Goal: Task Accomplishment & Management: Use online tool/utility

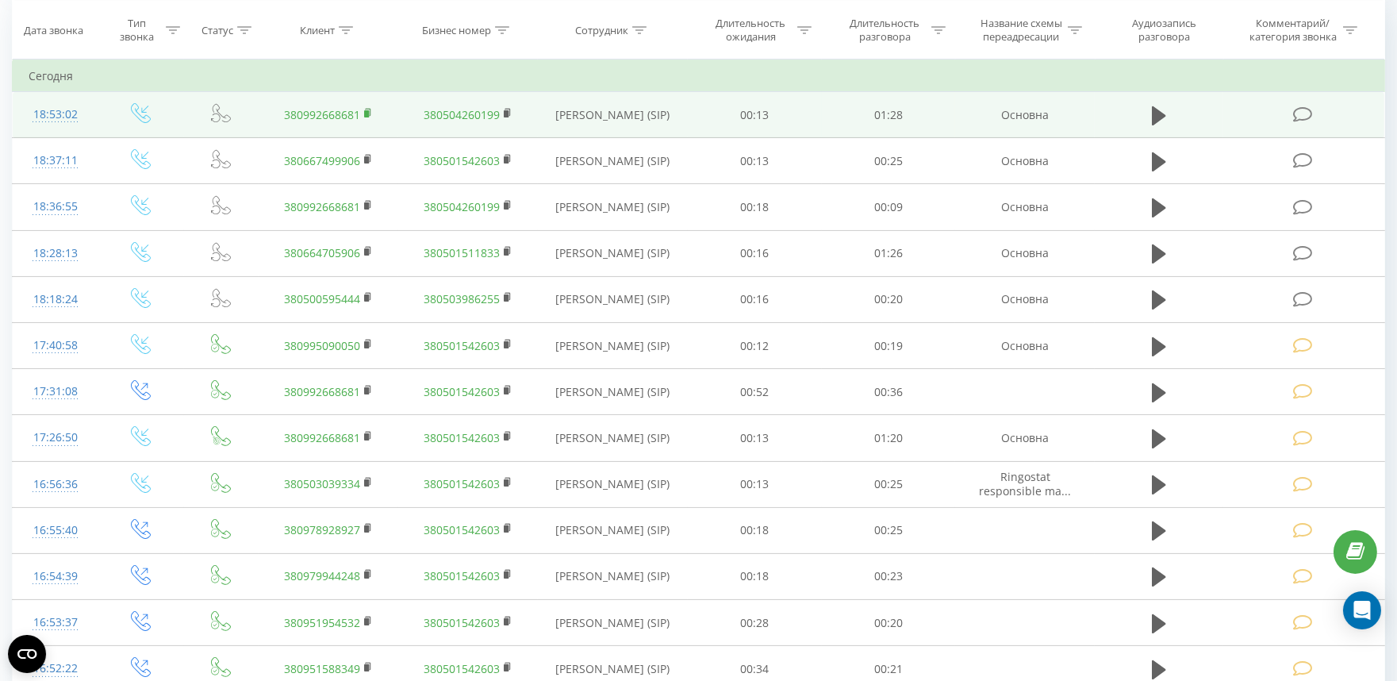
click at [368, 110] on rect at bounding box center [366, 113] width 5 height 7
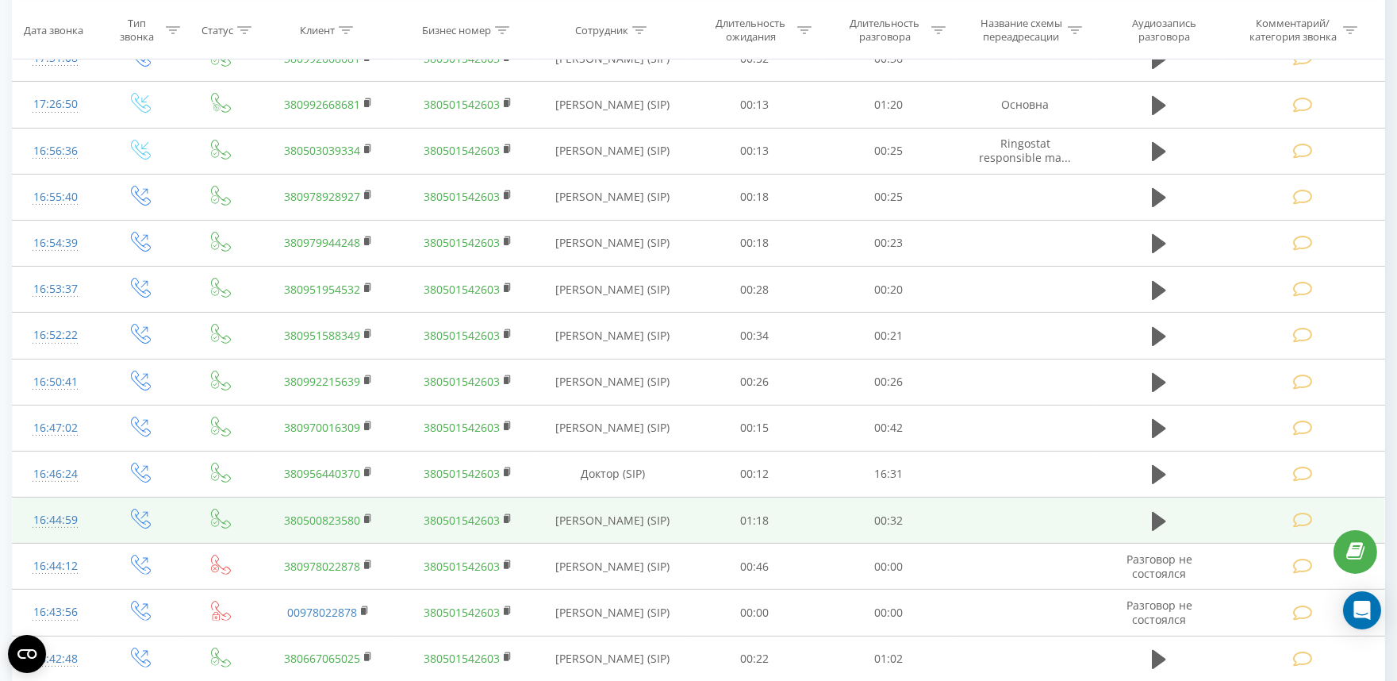
scroll to position [1107, 0]
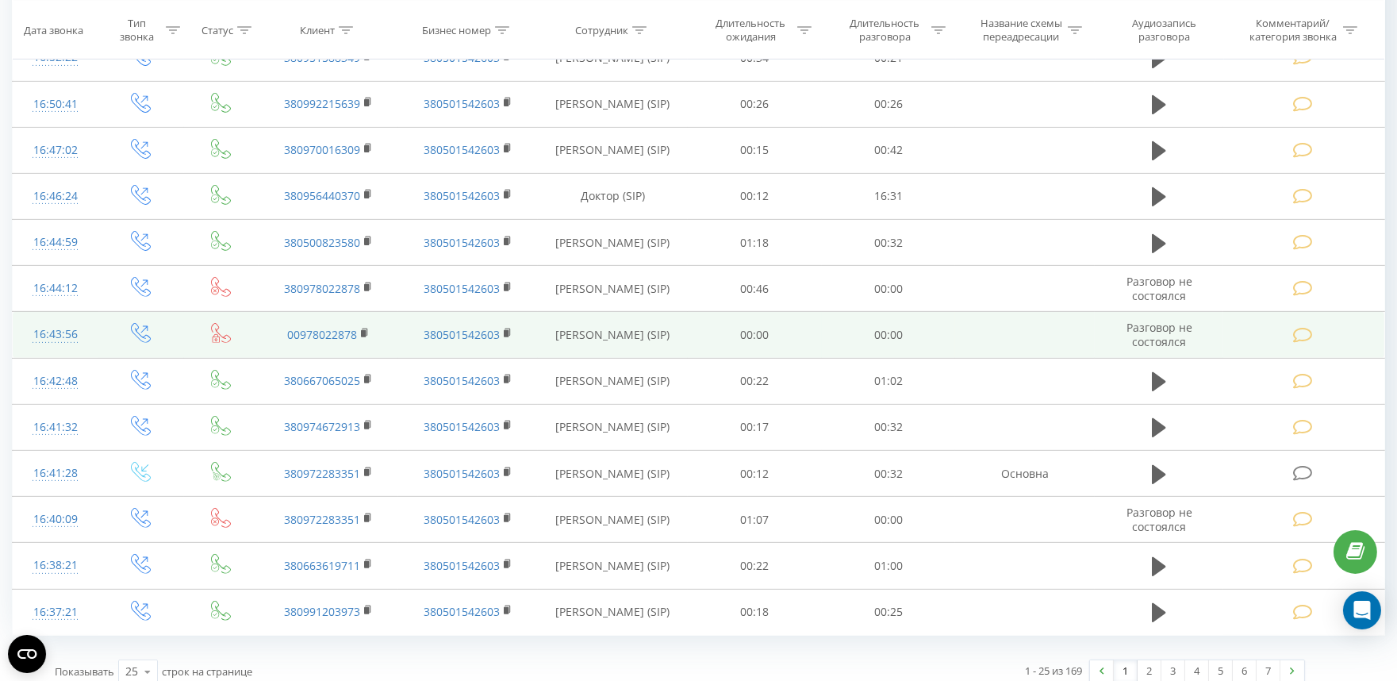
scroll to position [1311, 0]
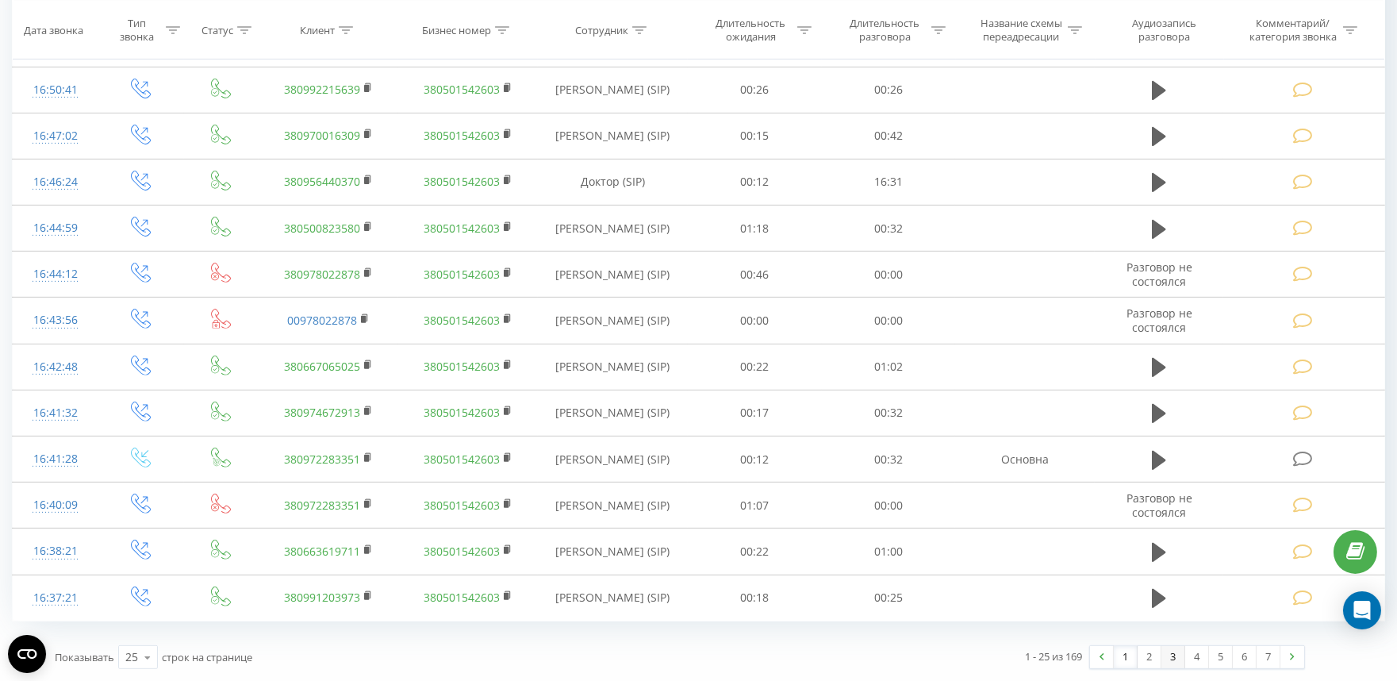
click at [1173, 657] on link "3" at bounding box center [1174, 657] width 24 height 22
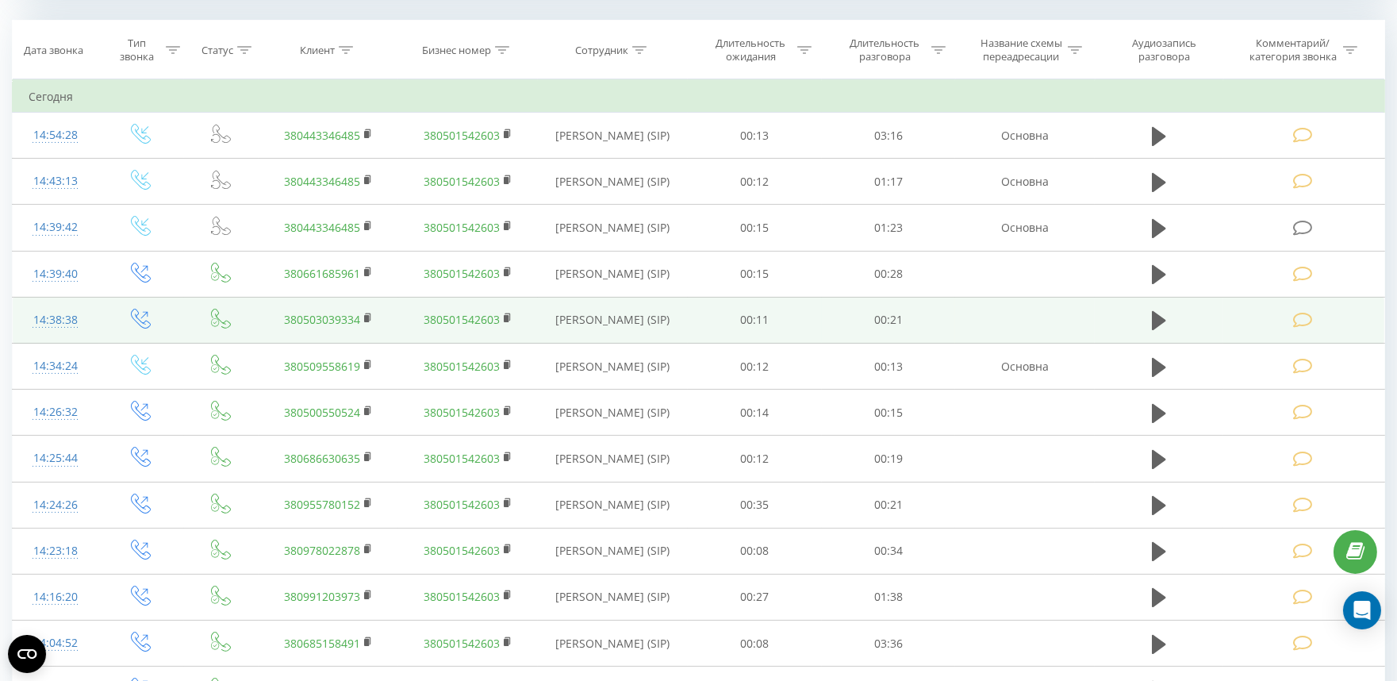
scroll to position [645, 0]
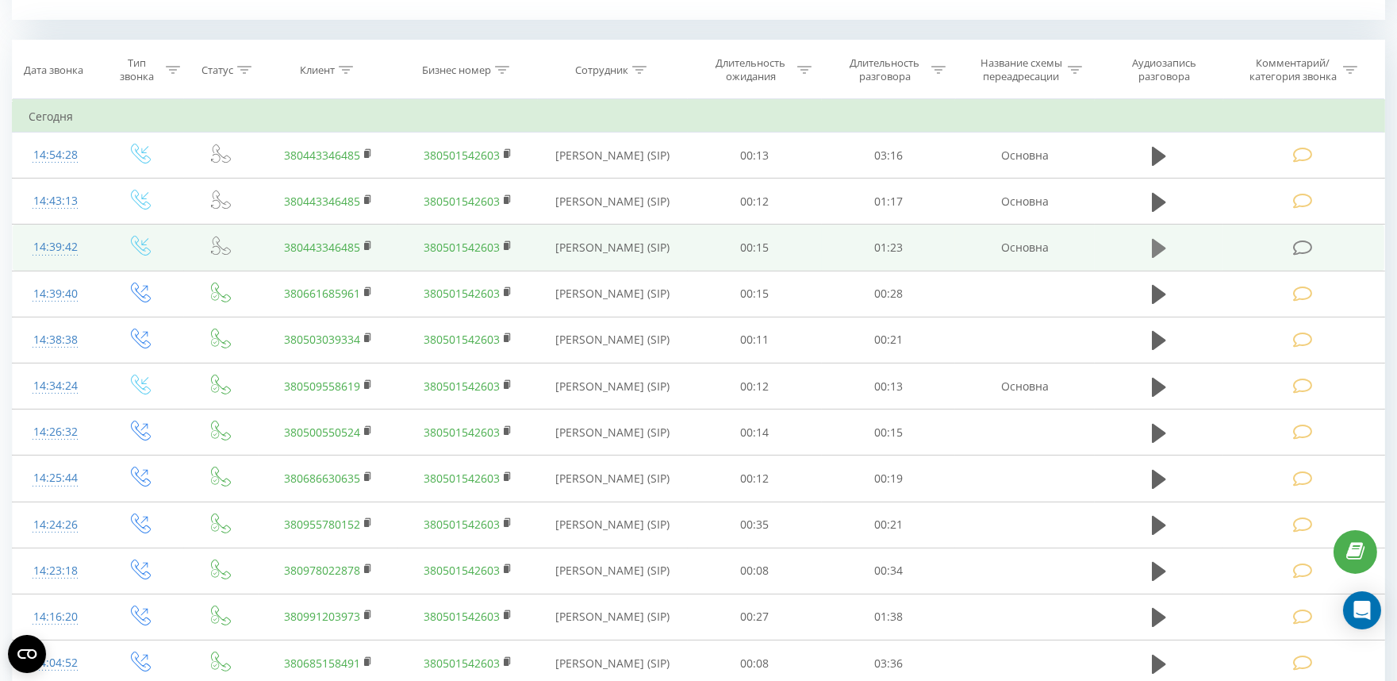
click at [1154, 250] on icon at bounding box center [1159, 248] width 14 height 19
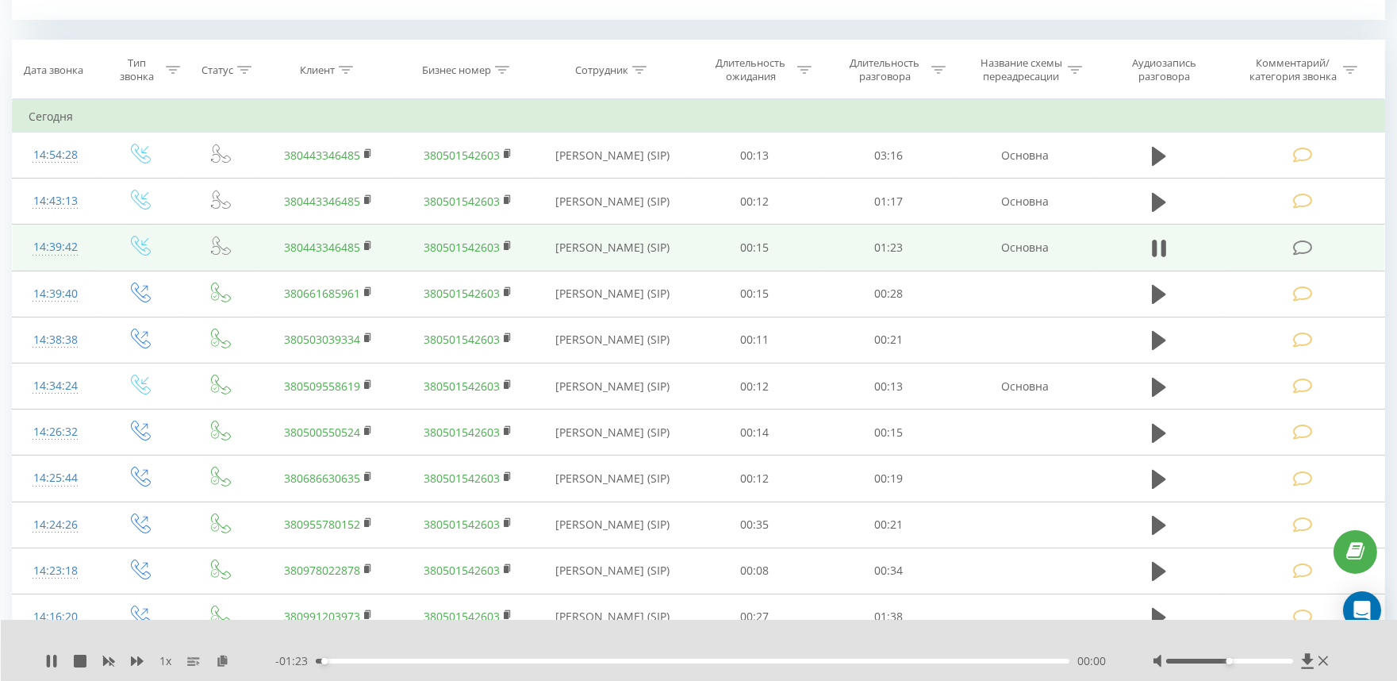
click at [479, 664] on div "- 01:23 00:00 00:00" at bounding box center [694, 661] width 838 height 16
click at [481, 661] on div "00:18" at bounding box center [693, 661] width 754 height 5
click at [591, 662] on div "00:19" at bounding box center [693, 661] width 754 height 5
click at [638, 662] on div "00:31" at bounding box center [693, 661] width 754 height 5
click at [691, 660] on div "00:37" at bounding box center [693, 661] width 754 height 5
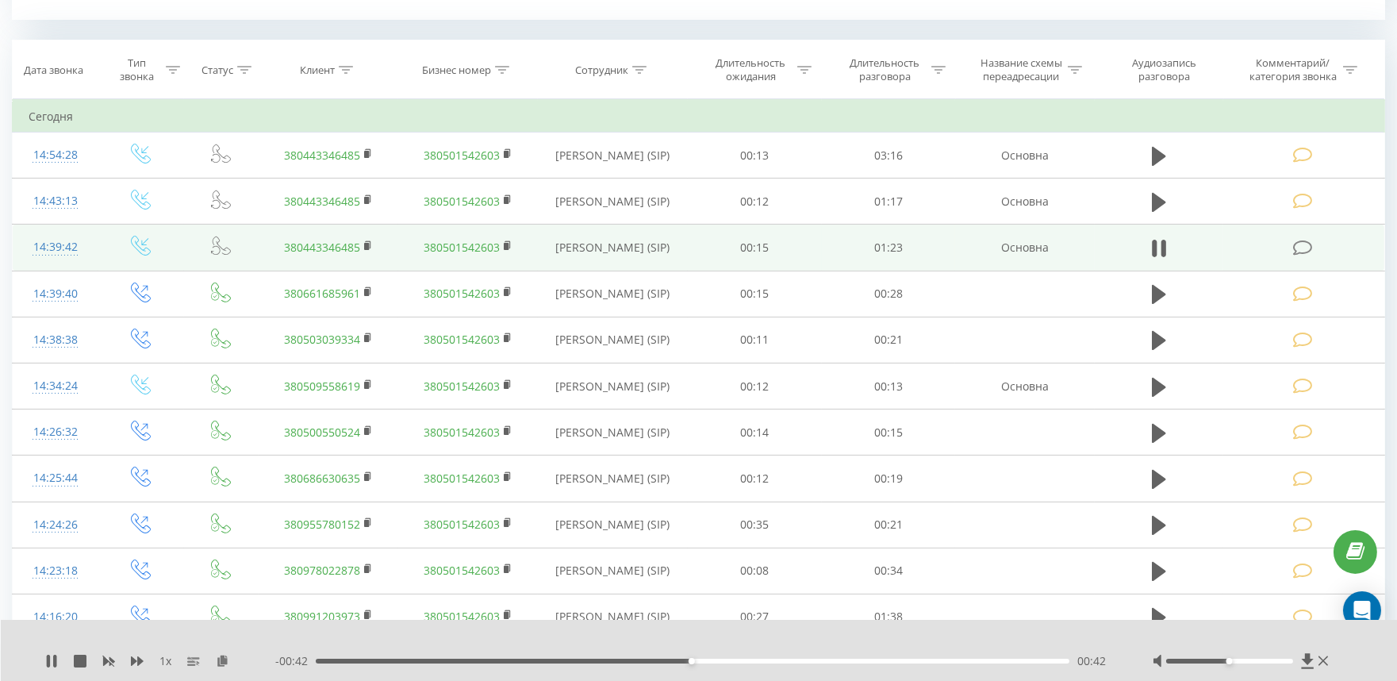
click at [738, 660] on div "00:42" at bounding box center [693, 661] width 754 height 5
click at [1297, 252] on icon at bounding box center [1303, 248] width 20 height 17
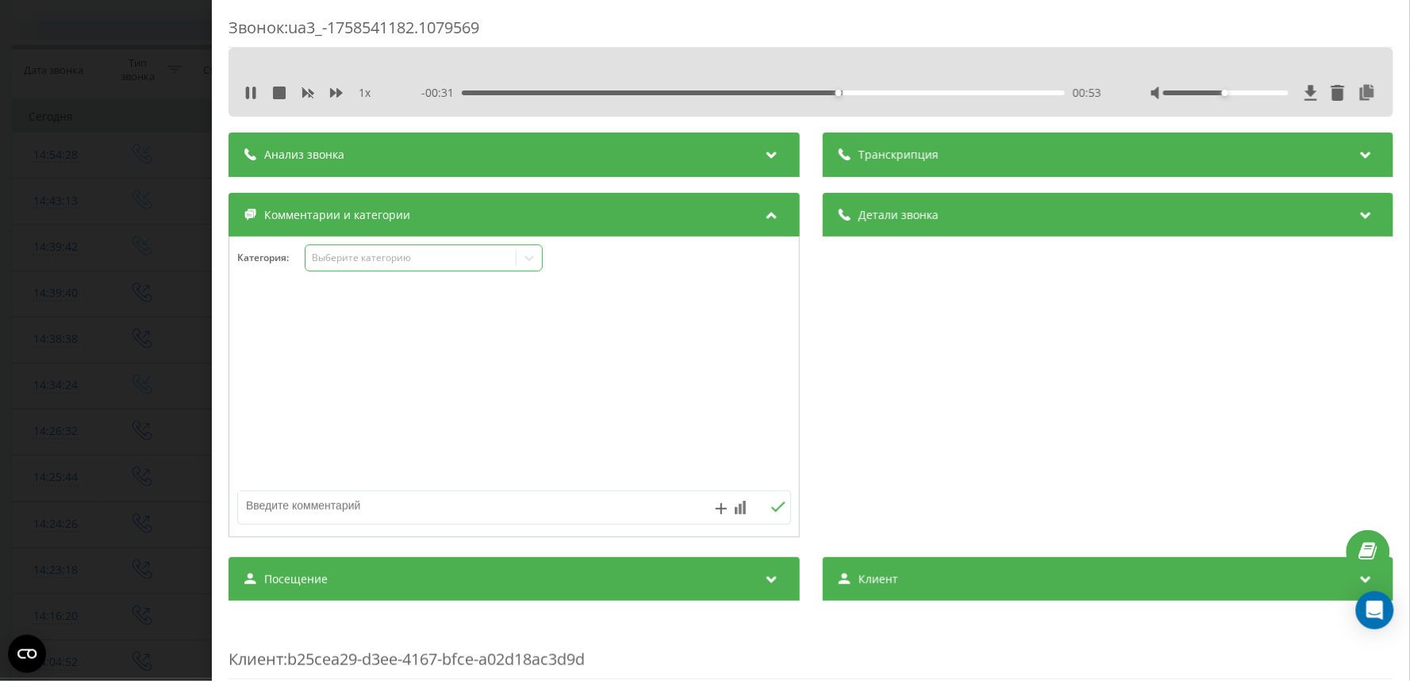
click at [351, 252] on div "Выберите категорию" at bounding box center [410, 258] width 198 height 13
click at [988, 87] on div "- 00:29 00:54 00:54" at bounding box center [761, 93] width 680 height 16
click at [1011, 90] on div "01:18" at bounding box center [762, 92] width 603 height 5
click at [419, 259] on div "Выберите категорию" at bounding box center [410, 258] width 198 height 13
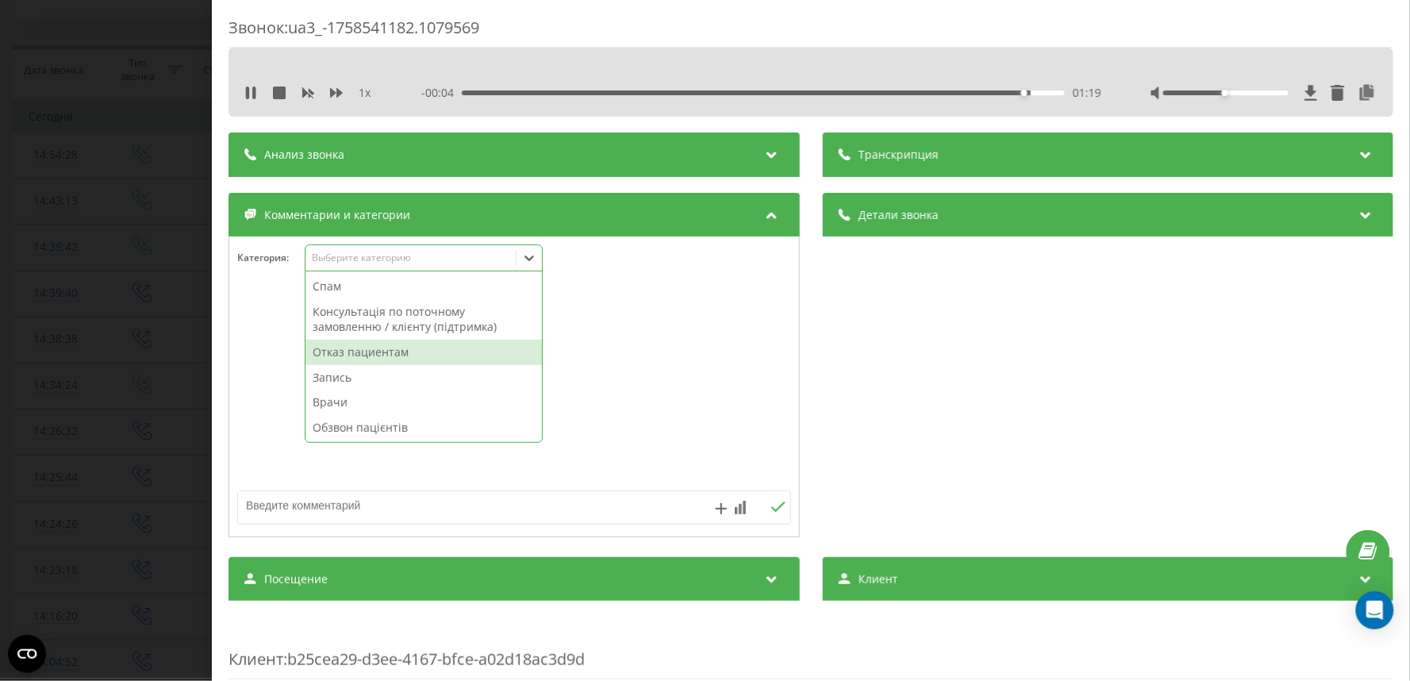
click at [356, 353] on div "Отказ пациентам" at bounding box center [424, 352] width 236 height 25
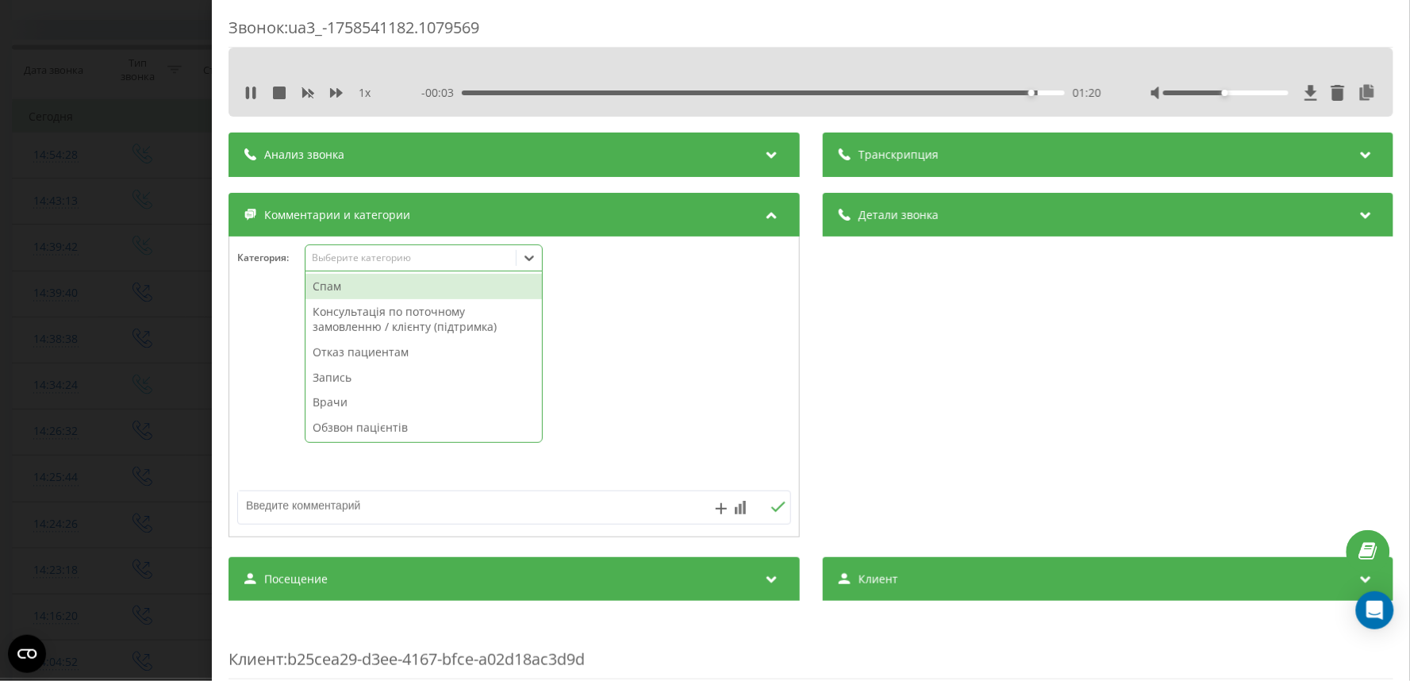
click at [1002, 90] on div "01:20" at bounding box center [762, 92] width 603 height 5
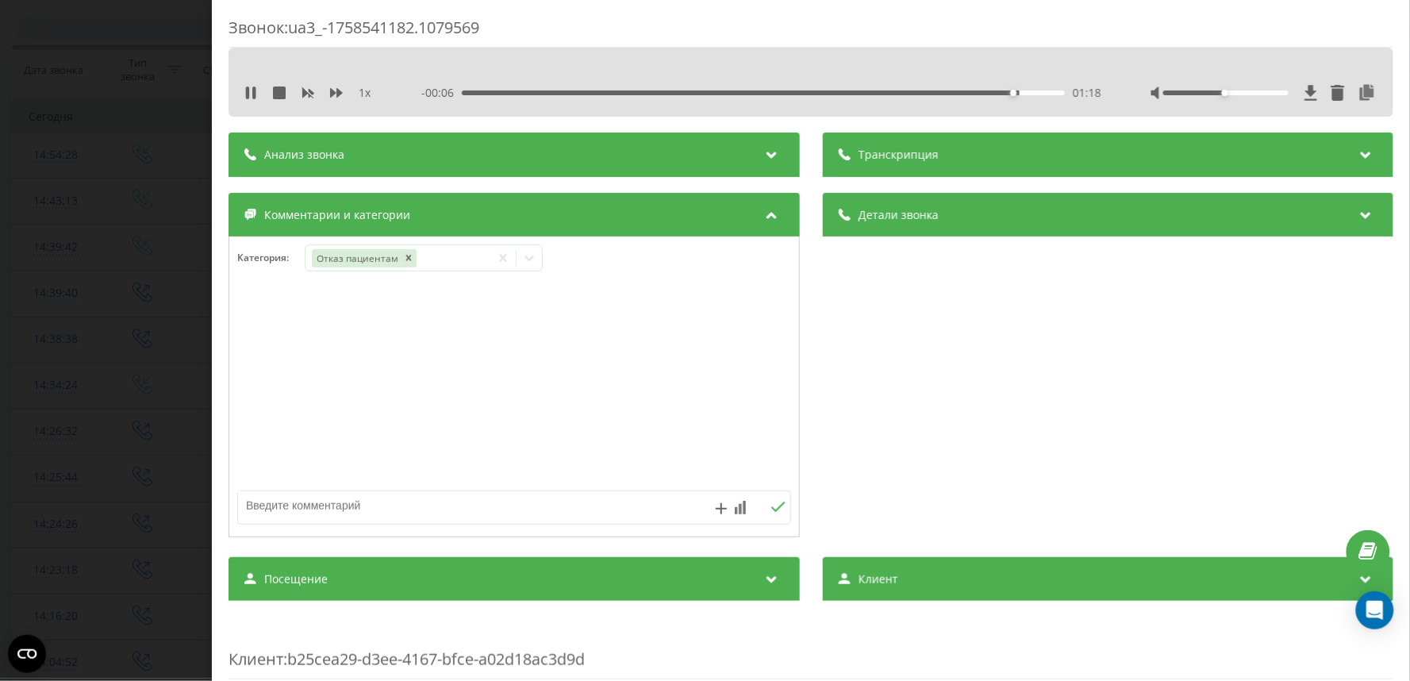
click at [357, 517] on textarea at bounding box center [458, 505] width 441 height 29
type textarea "док юа попович"
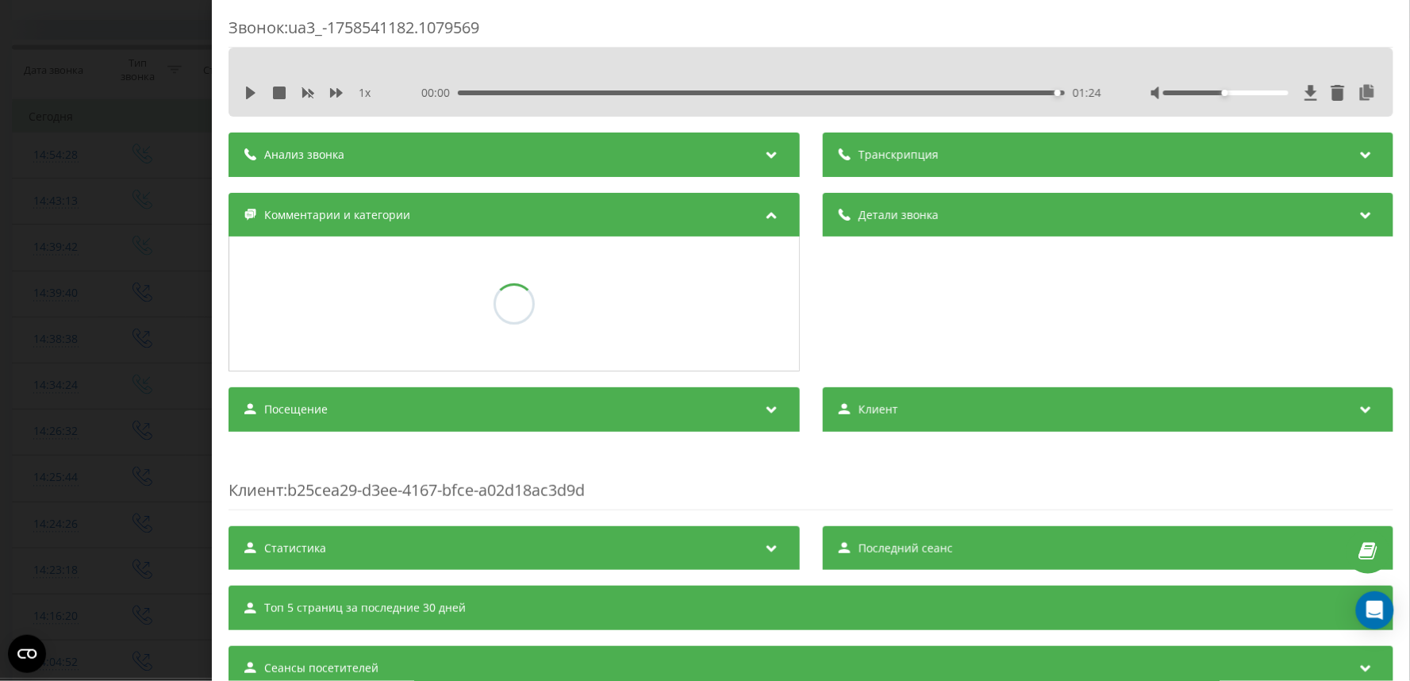
click at [67, 252] on div "Звонок : ua3_-1758541182.1079569 1 x 00:00 01:24 01:24 Транскрипция Для анализа…" at bounding box center [705, 340] width 1410 height 681
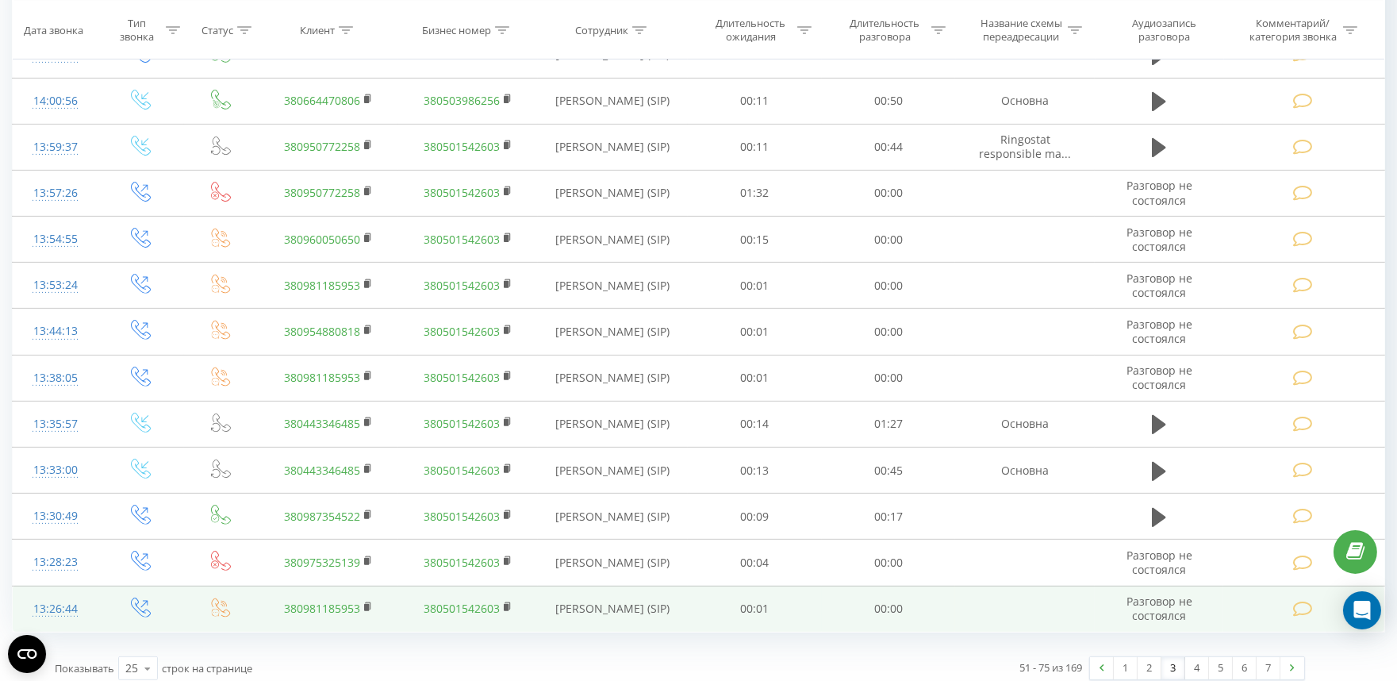
scroll to position [1311, 0]
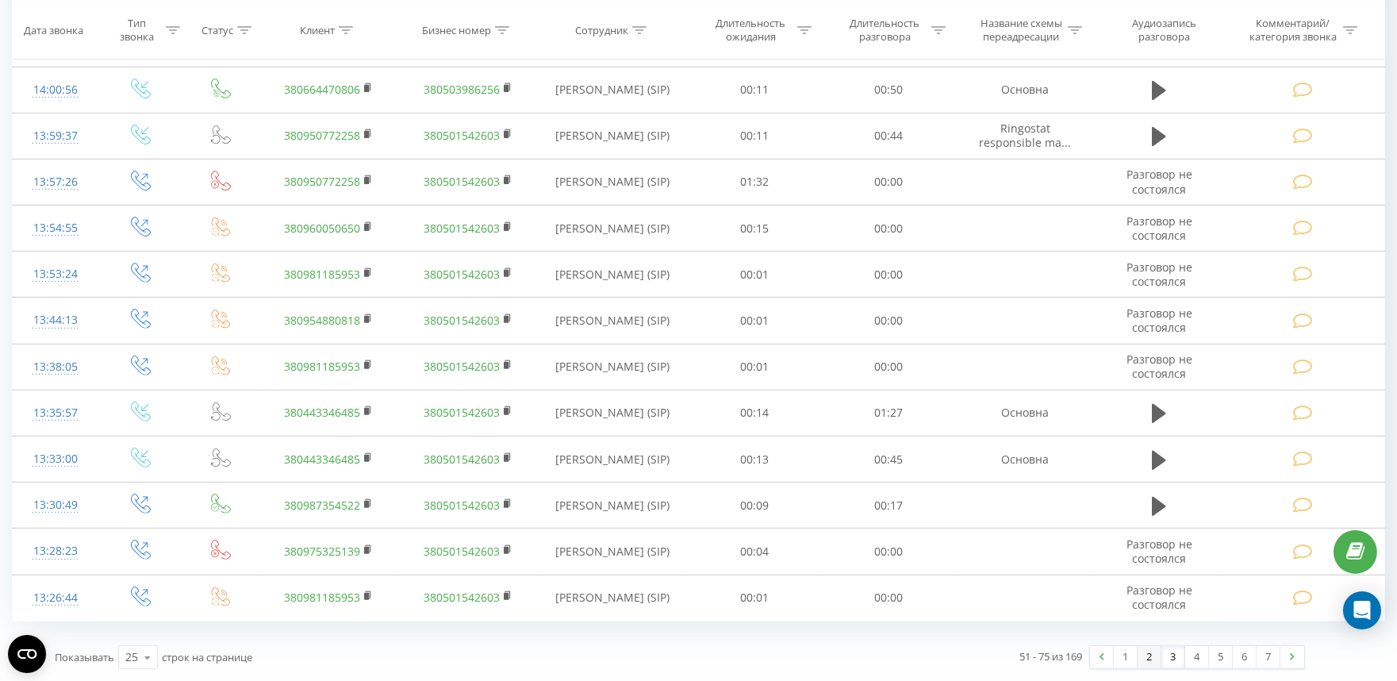
click at [1151, 660] on link "2" at bounding box center [1150, 657] width 24 height 22
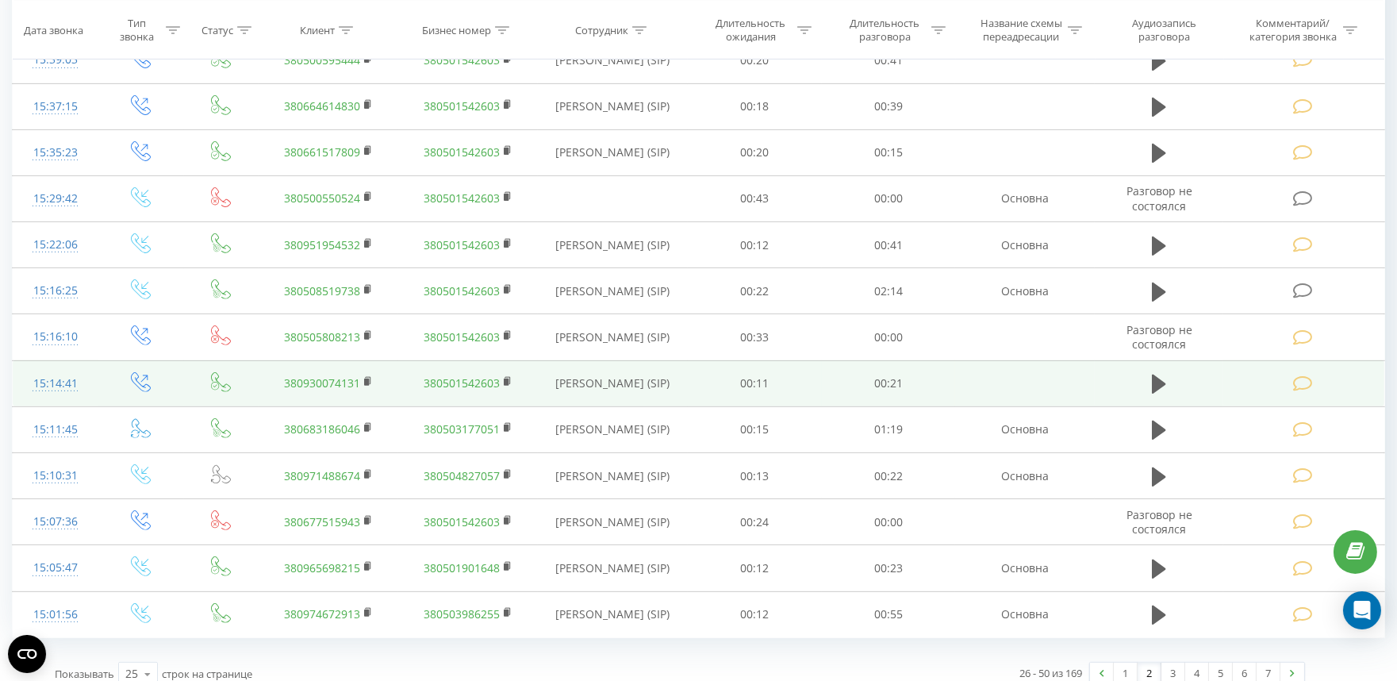
scroll to position [1311, 0]
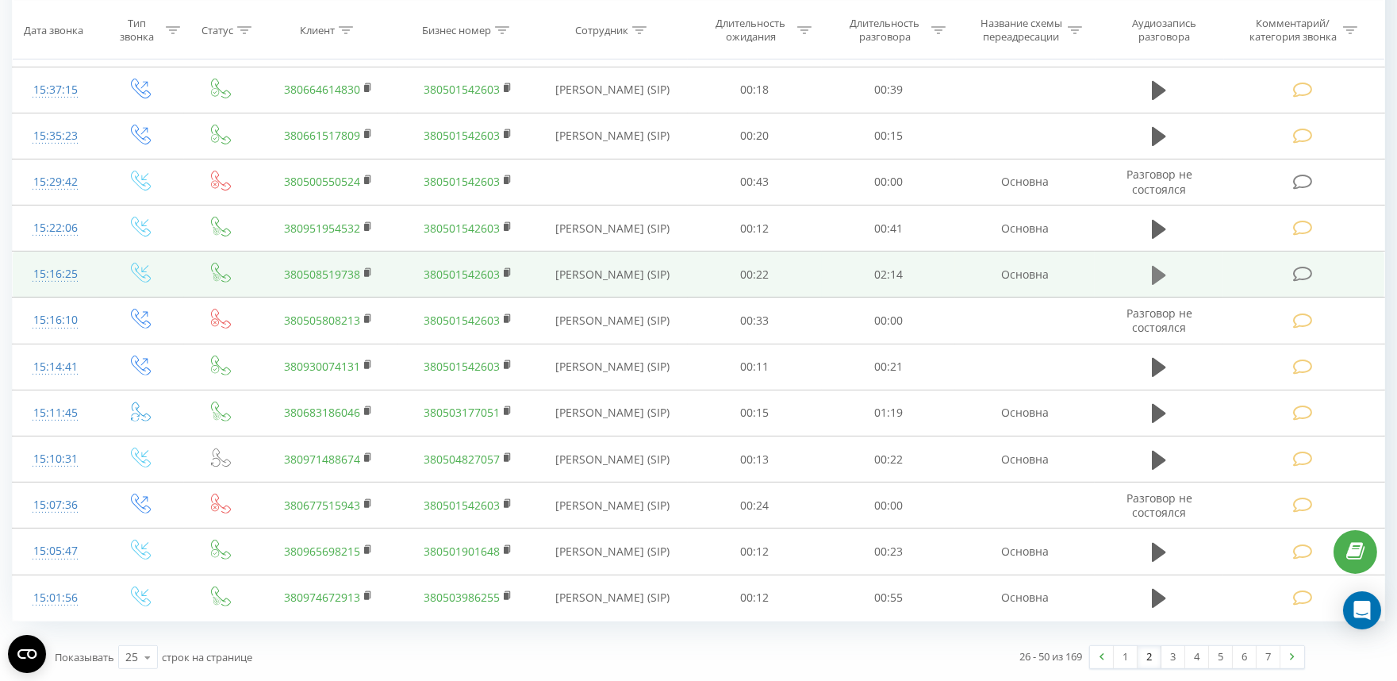
click at [1163, 274] on icon at bounding box center [1159, 275] width 14 height 19
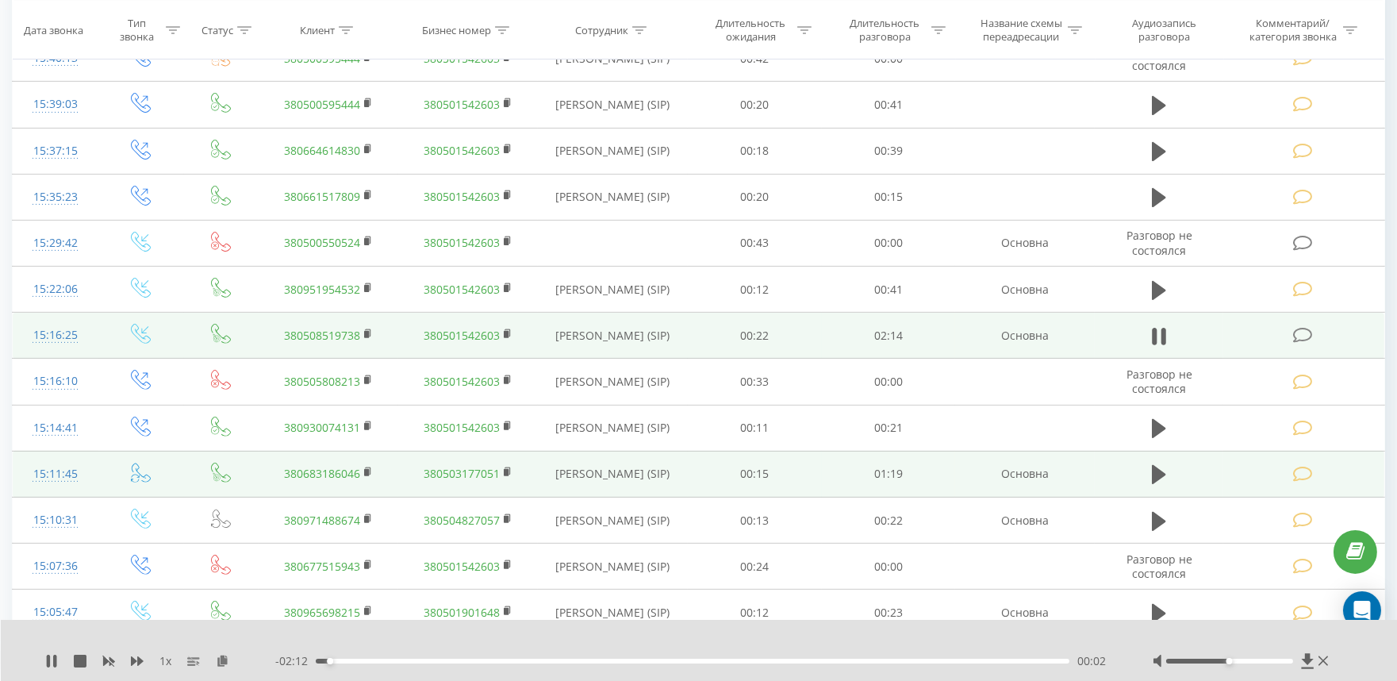
scroll to position [1223, 0]
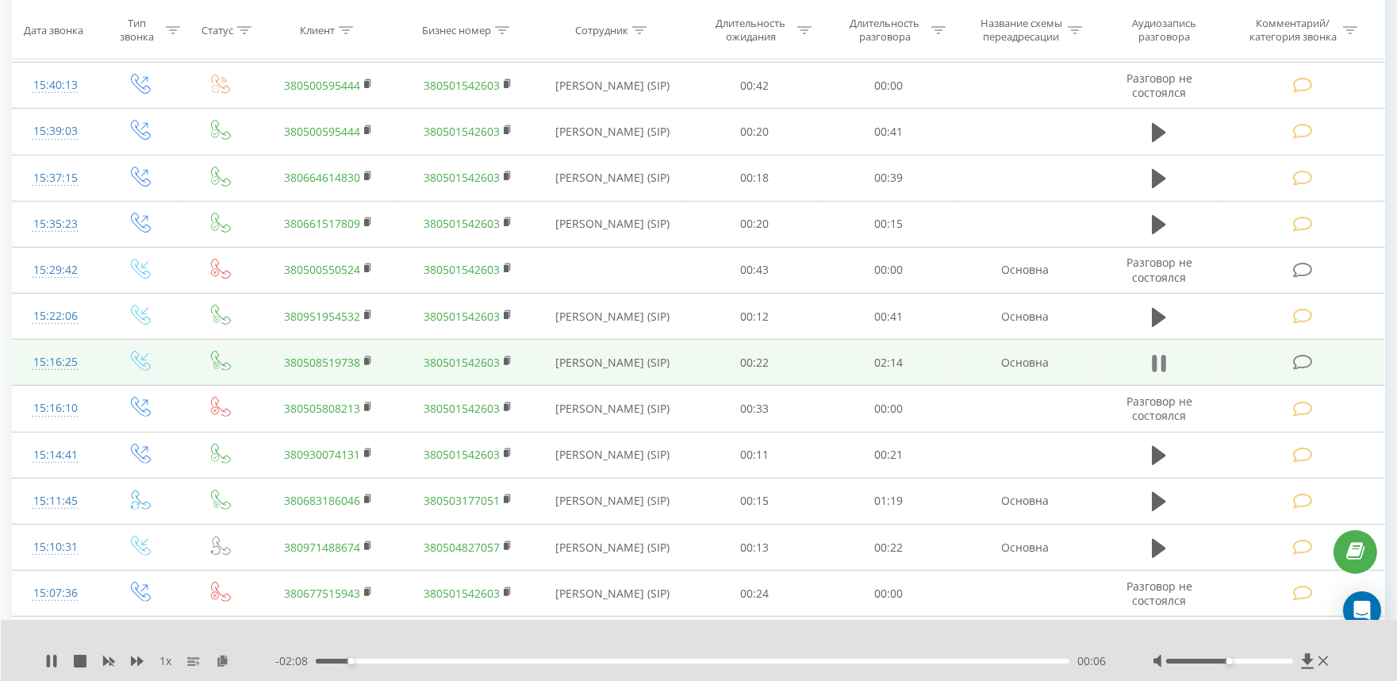
click at [1165, 363] on icon at bounding box center [1164, 363] width 5 height 17
click at [1300, 361] on icon at bounding box center [1303, 362] width 20 height 17
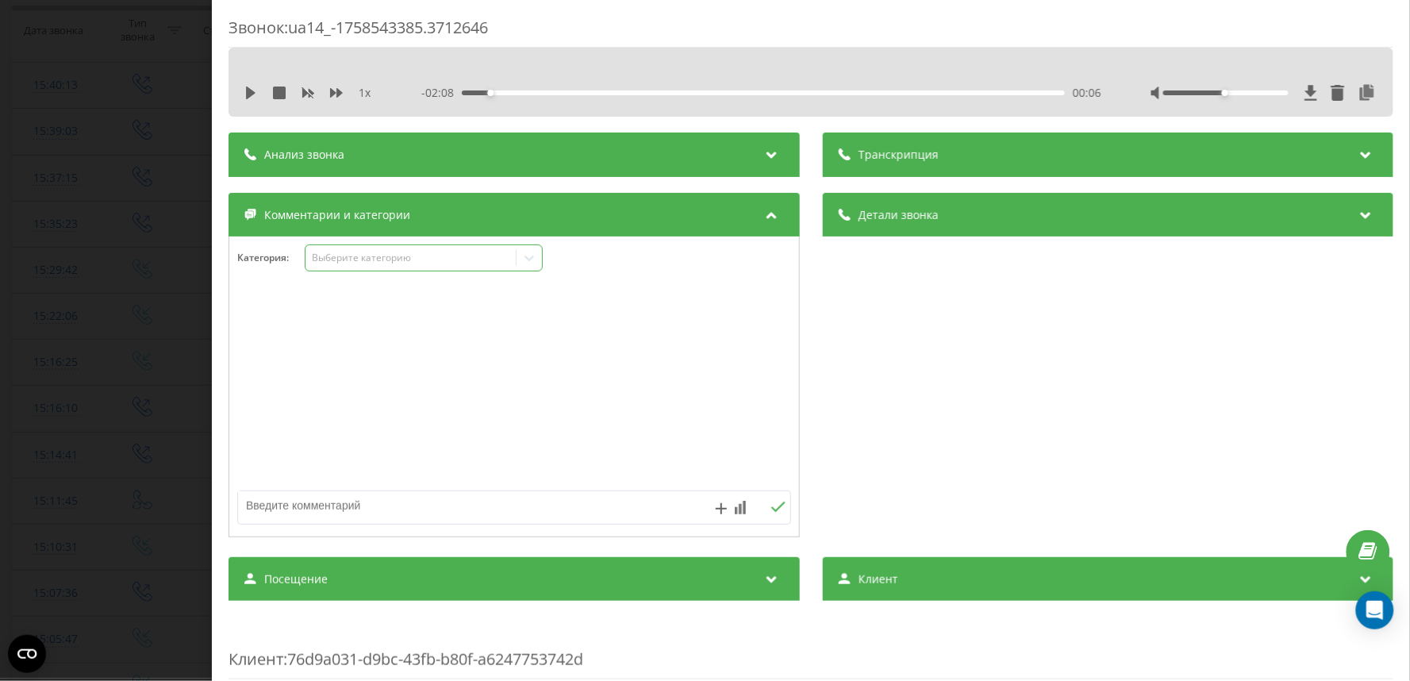
click at [337, 263] on div "Выберите категорию" at bounding box center [410, 258] width 198 height 13
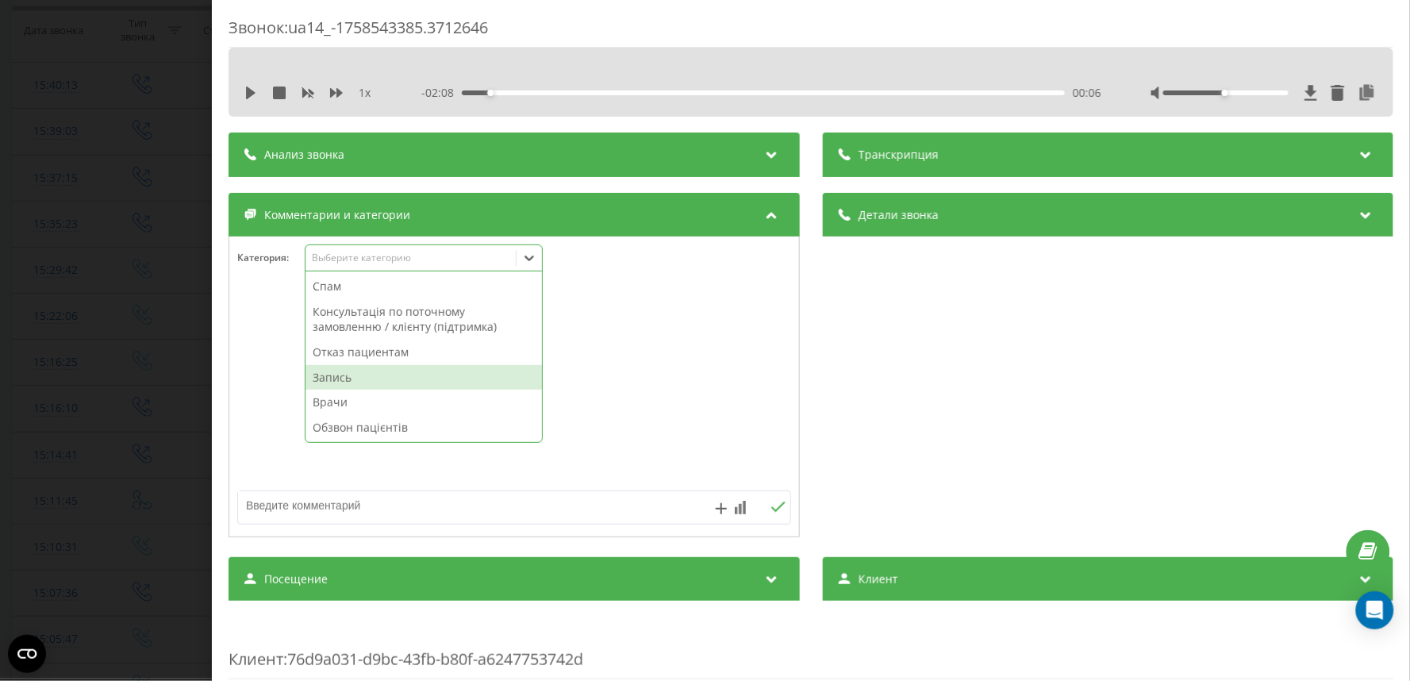
click at [329, 379] on div "Запись" at bounding box center [424, 377] width 236 height 25
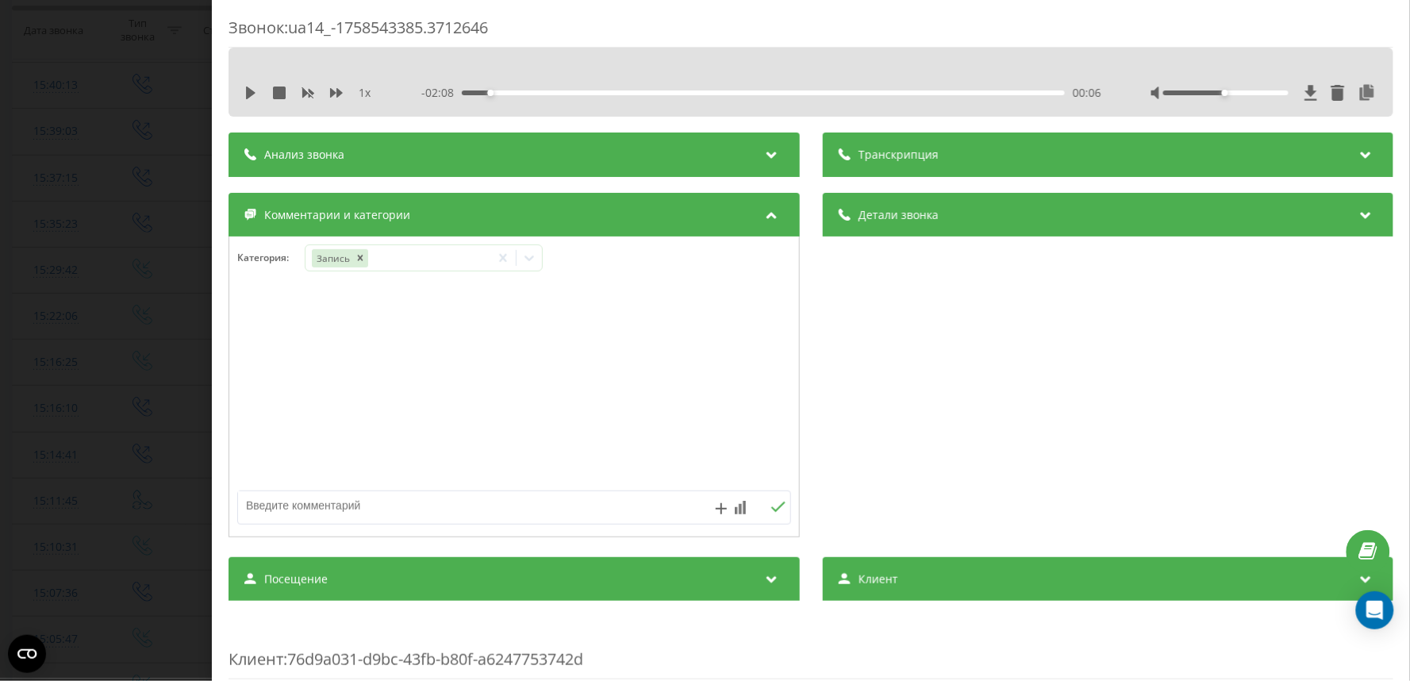
click at [106, 350] on div "Звонок : ua14_-1758543385.3712646 1 x - 02:08 00:06 00:06 Транскрипция Для анал…" at bounding box center [705, 340] width 1410 height 681
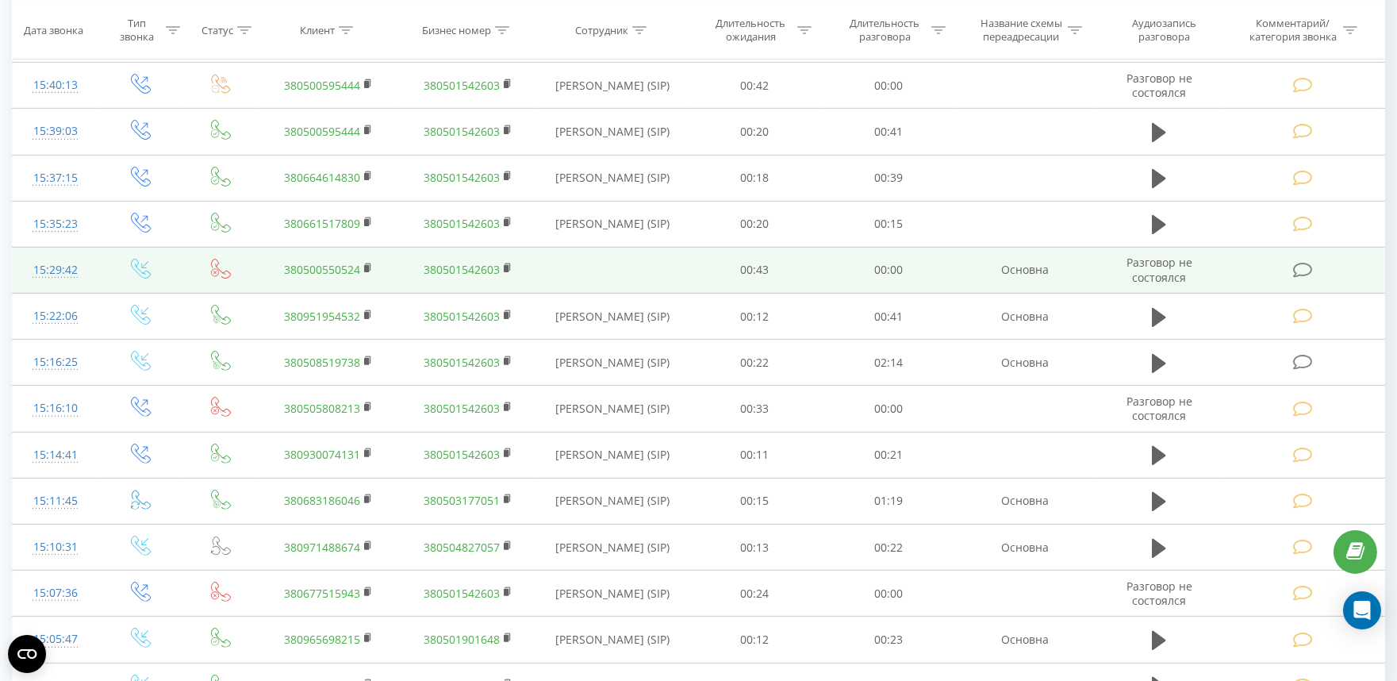
click at [1299, 272] on icon at bounding box center [1303, 270] width 20 height 17
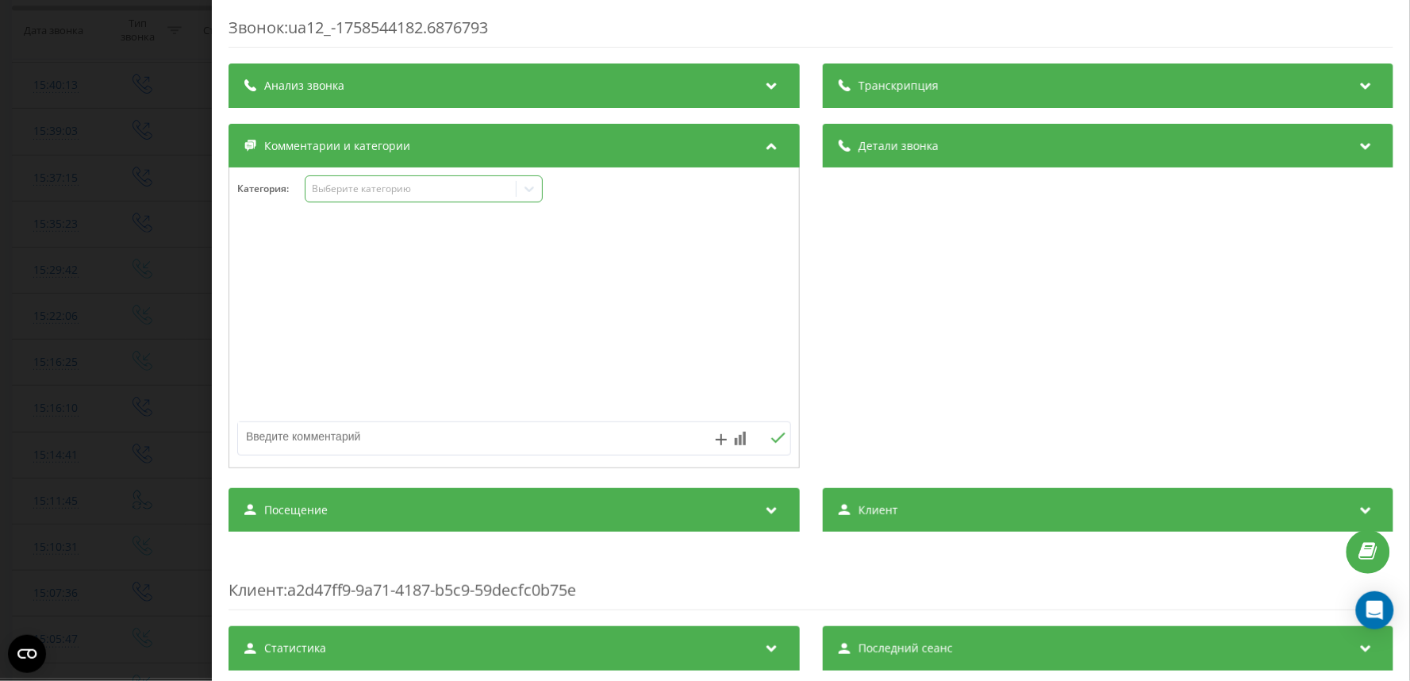
click at [360, 196] on div "Выберите категорию" at bounding box center [411, 189] width 210 height 15
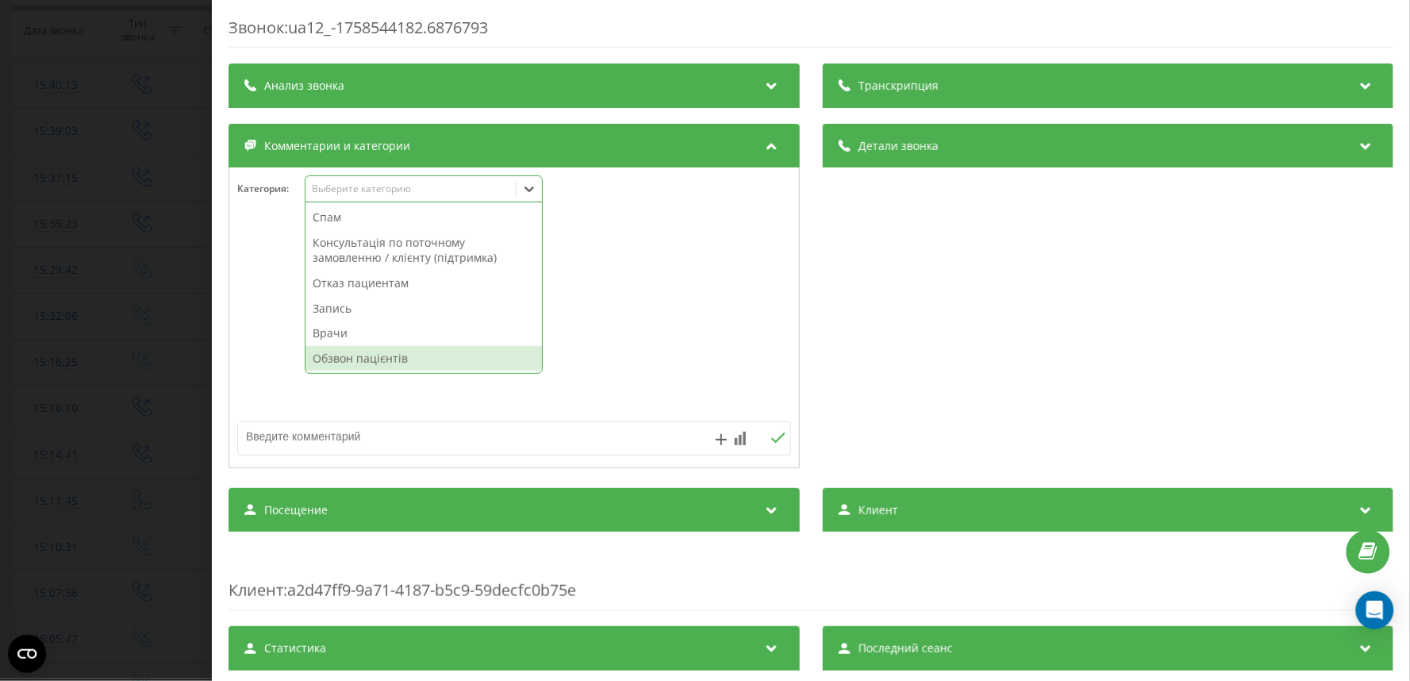
click at [354, 356] on div "Обзвон пацієнтів" at bounding box center [424, 358] width 236 height 25
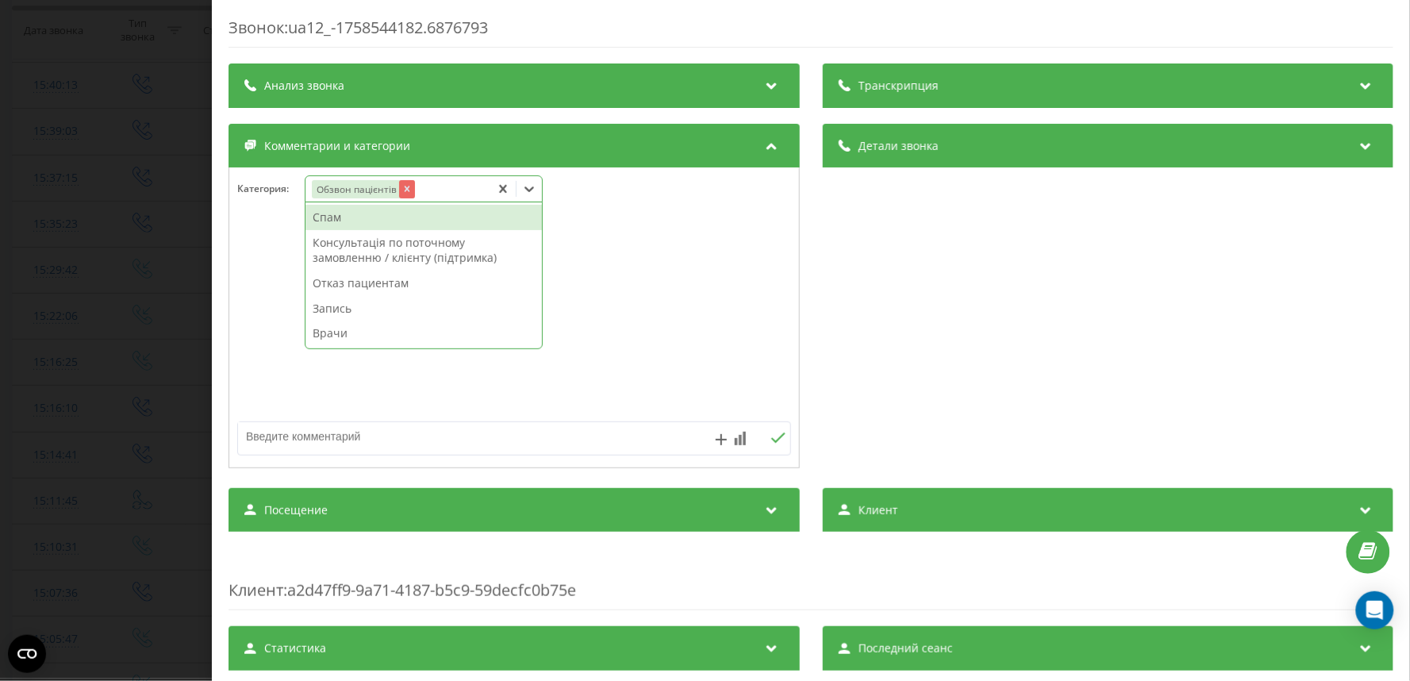
click at [409, 189] on icon "Remove Обзвон пацієнтів" at bounding box center [406, 188] width 11 height 11
click at [344, 219] on div "Спам" at bounding box center [424, 217] width 236 height 25
click at [75, 283] on div "Звонок : ua12_-1758544182.6876793 Транскрипция Для анализа AI будущих звонков н…" at bounding box center [705, 340] width 1410 height 681
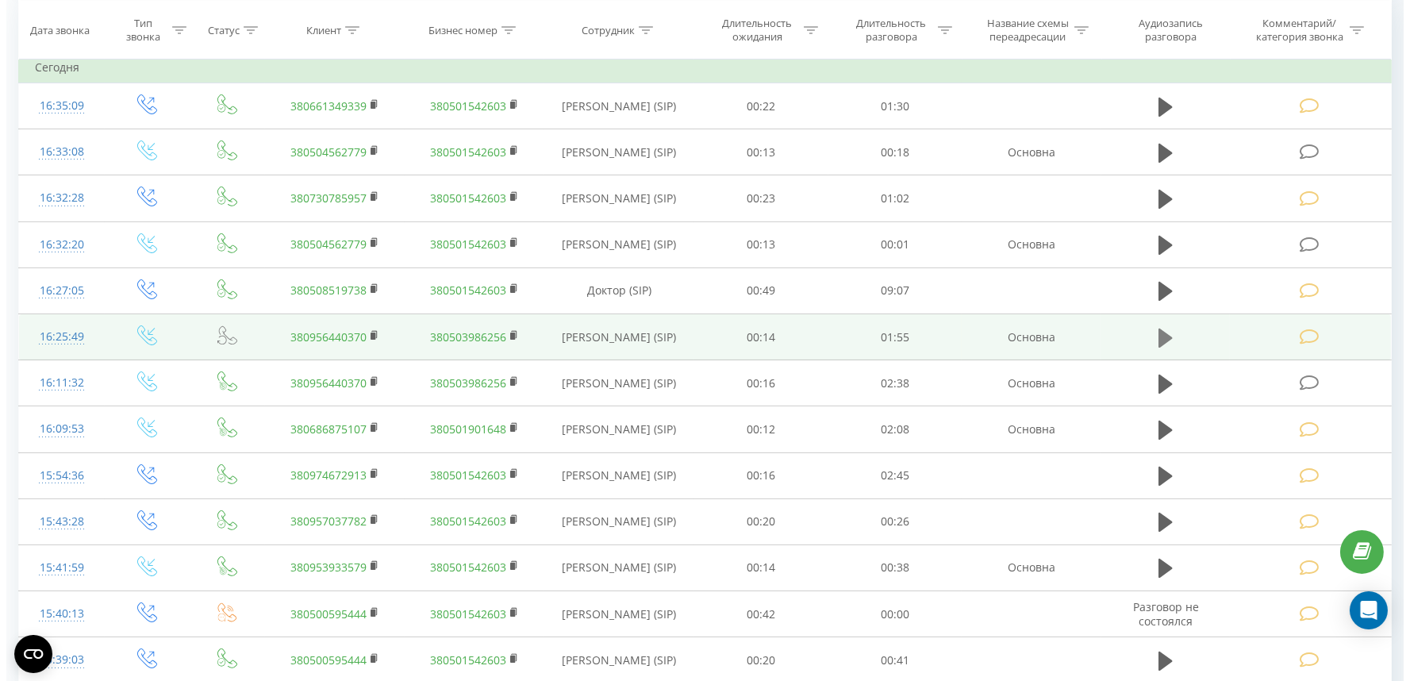
scroll to position [694, 0]
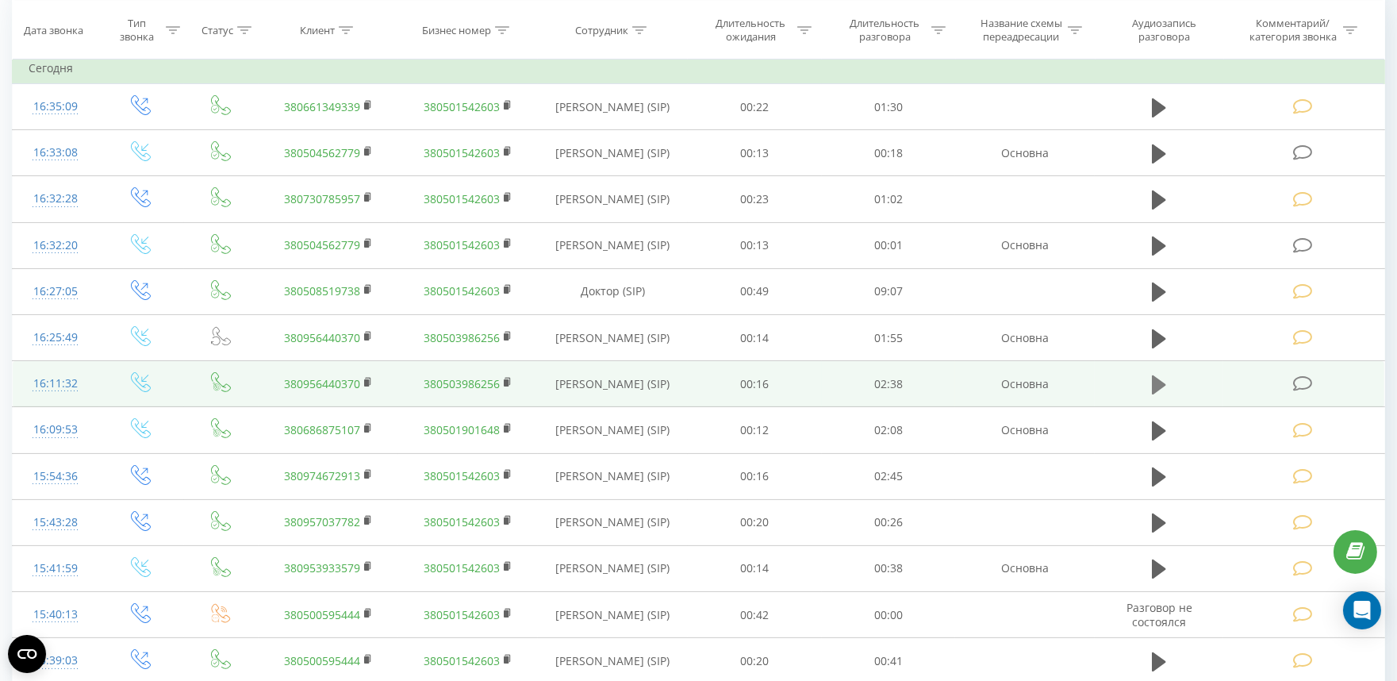
click at [1152, 379] on icon at bounding box center [1159, 385] width 14 height 22
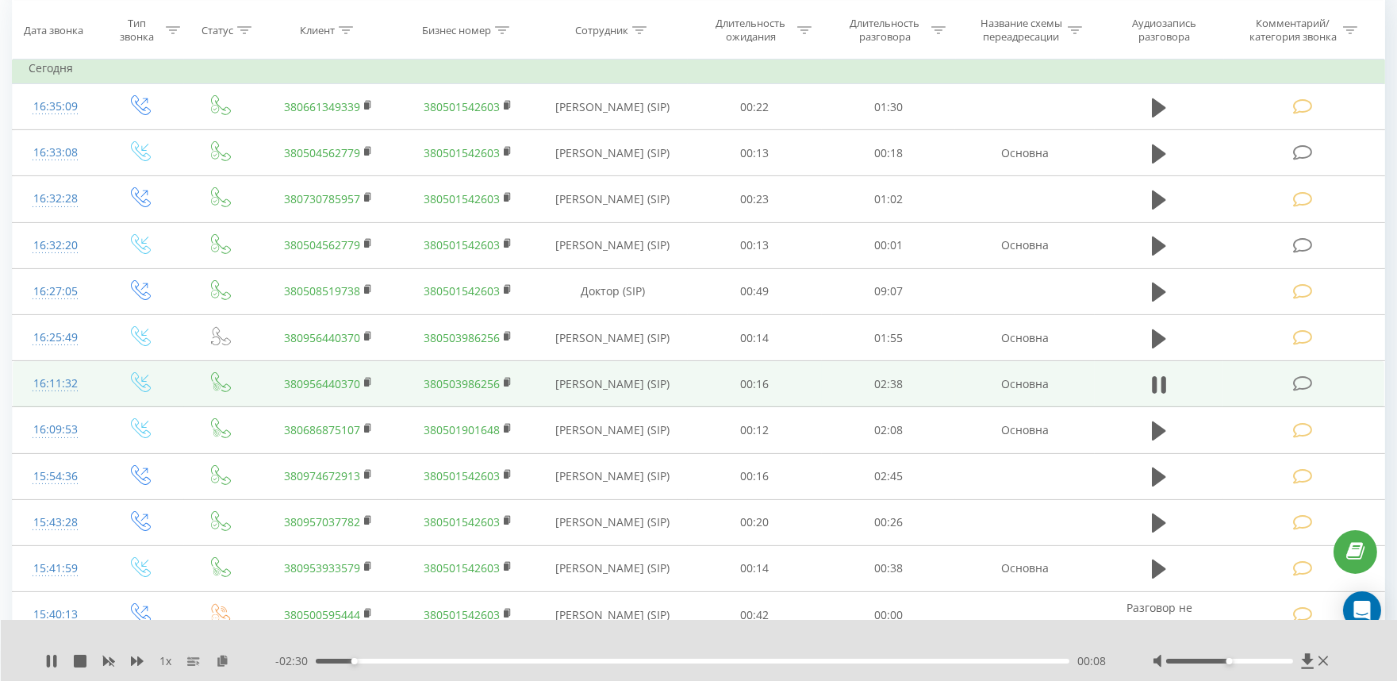
click at [571, 659] on div "00:08" at bounding box center [693, 661] width 754 height 5
click at [673, 661] on div "01:15" at bounding box center [693, 661] width 754 height 5
click at [1157, 379] on icon at bounding box center [1155, 384] width 5 height 17
click at [1316, 379] on td at bounding box center [1304, 384] width 161 height 46
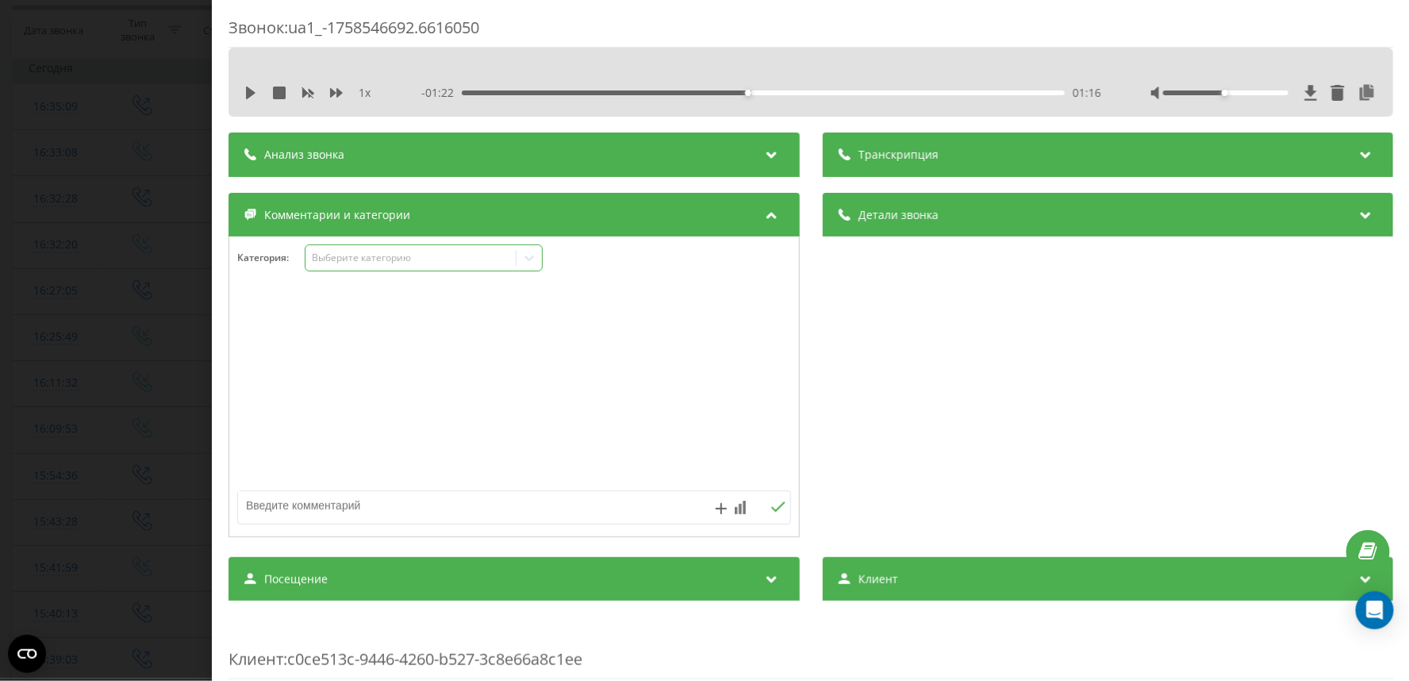
click at [368, 256] on div "Выберите категорию" at bounding box center [410, 258] width 198 height 13
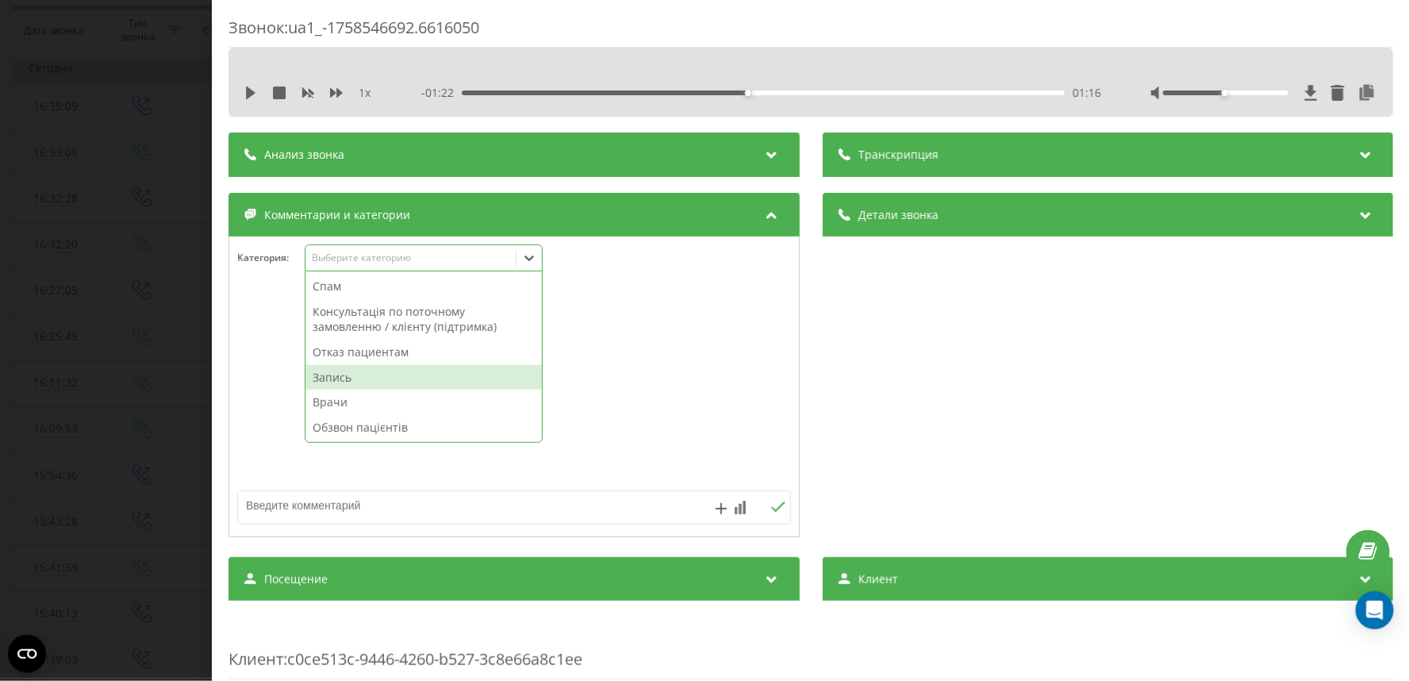
click at [348, 379] on div "Запись" at bounding box center [424, 377] width 236 height 25
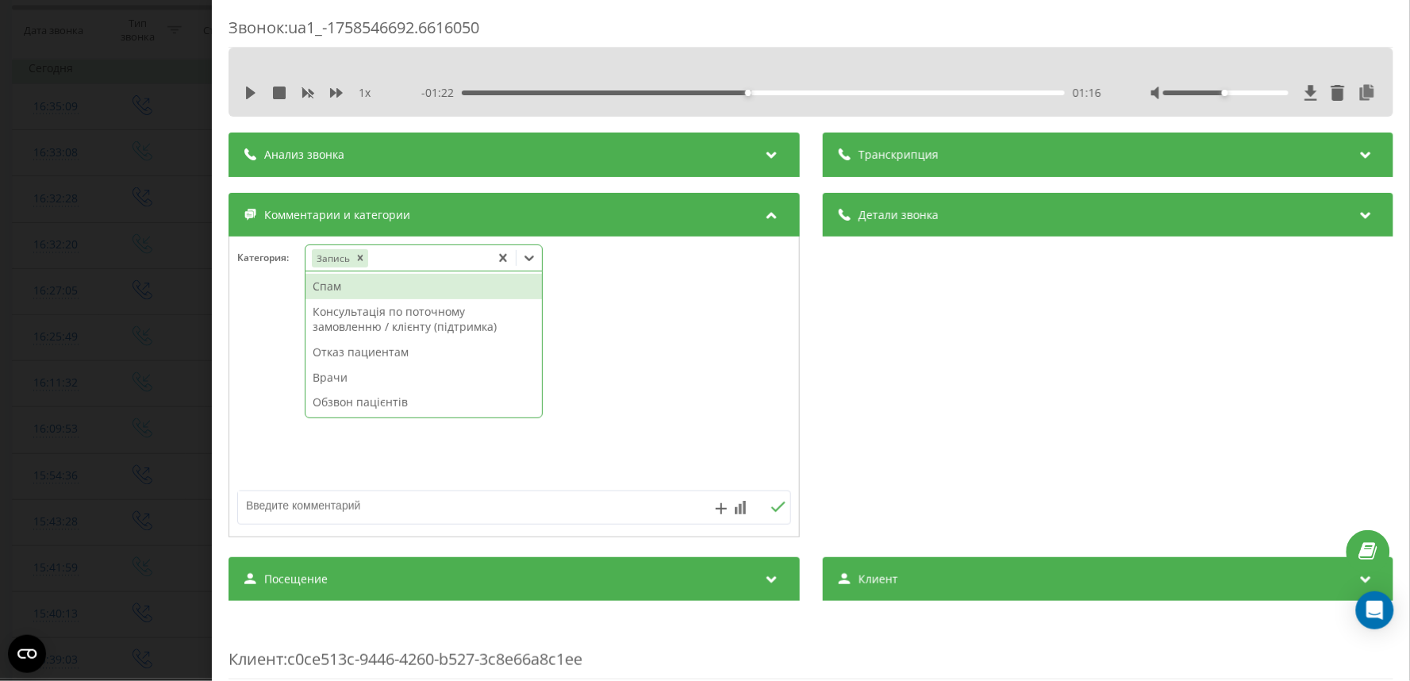
click at [52, 313] on div "Звонок : ua1_-1758546692.6616050 1 x - 01:22 01:16 01:16 Транскрипция Для анали…" at bounding box center [705, 340] width 1410 height 681
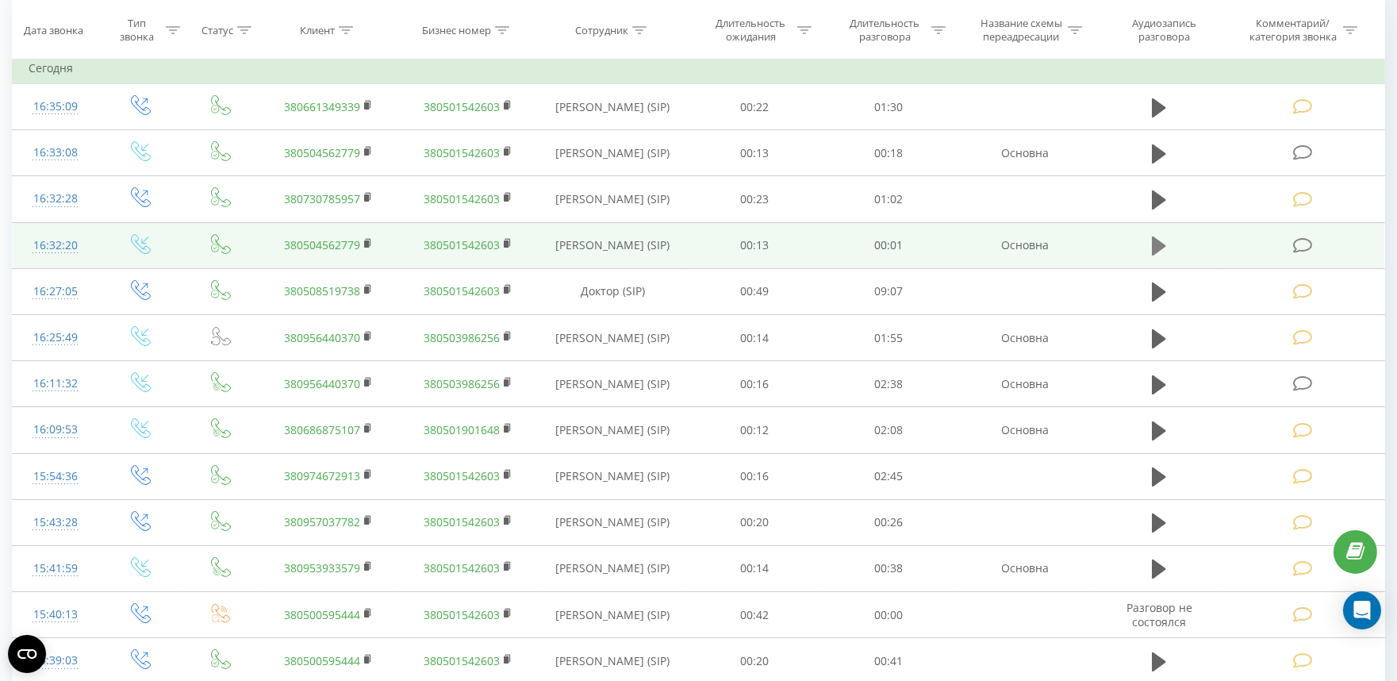
click at [1168, 249] on button at bounding box center [1159, 246] width 24 height 24
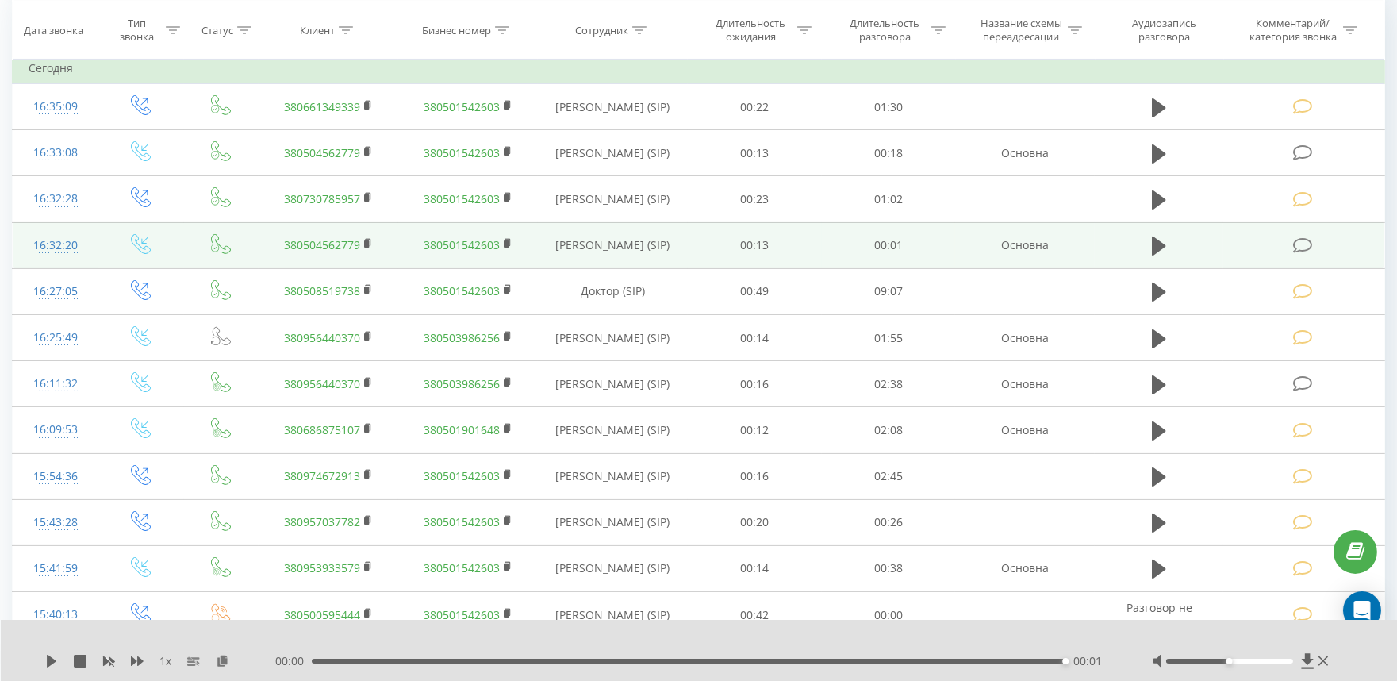
click at [1305, 239] on icon at bounding box center [1303, 245] width 20 height 17
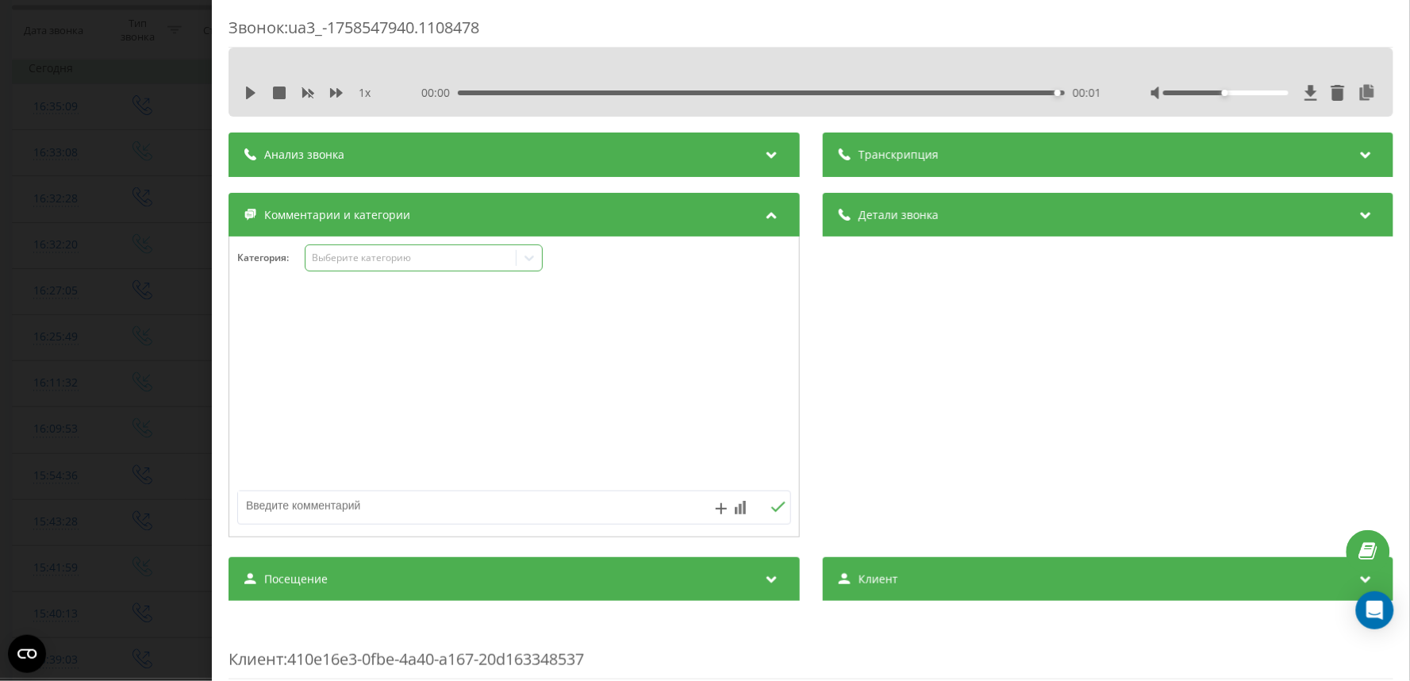
click at [355, 252] on div "Выберите категорию" at bounding box center [410, 258] width 198 height 13
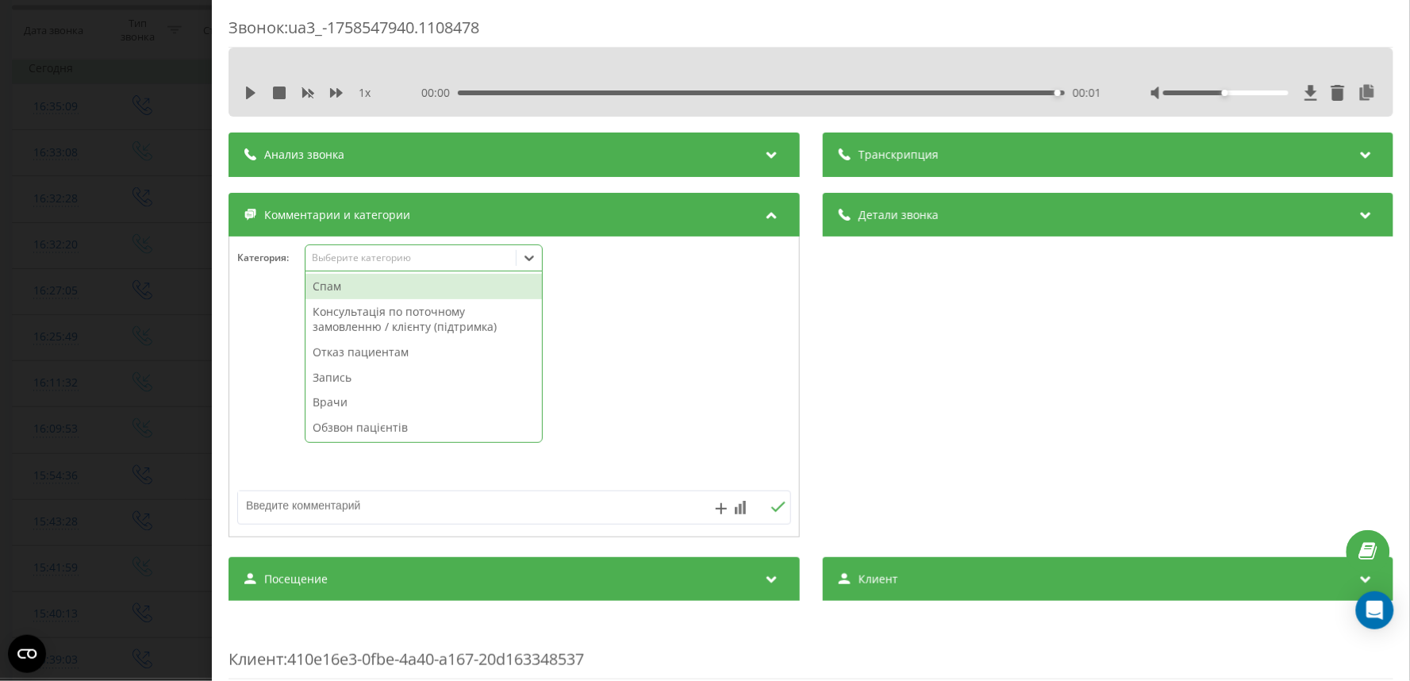
click at [329, 294] on div "Спам" at bounding box center [424, 286] width 236 height 25
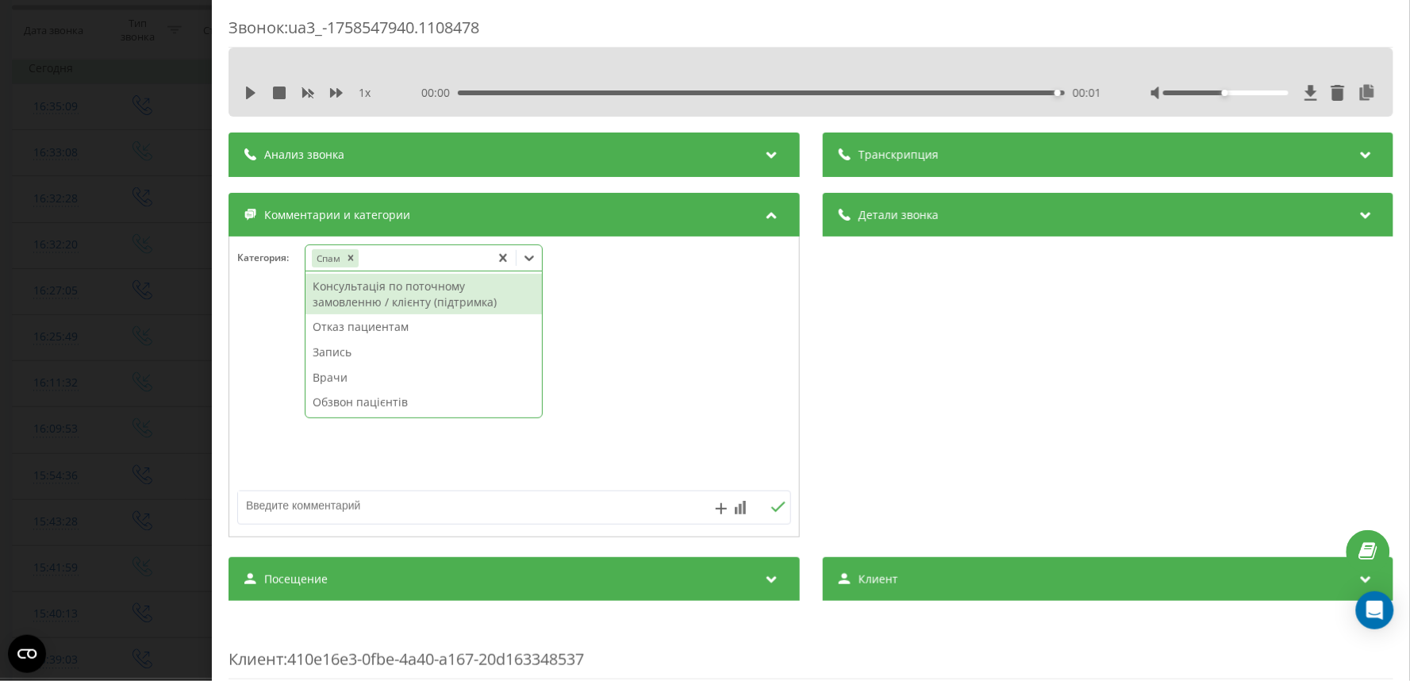
click at [22, 367] on div "Звонок : ua3_-1758547940.1108478 1 x 00:00 00:01 00:01 Транскрипция Для анализа…" at bounding box center [705, 340] width 1410 height 681
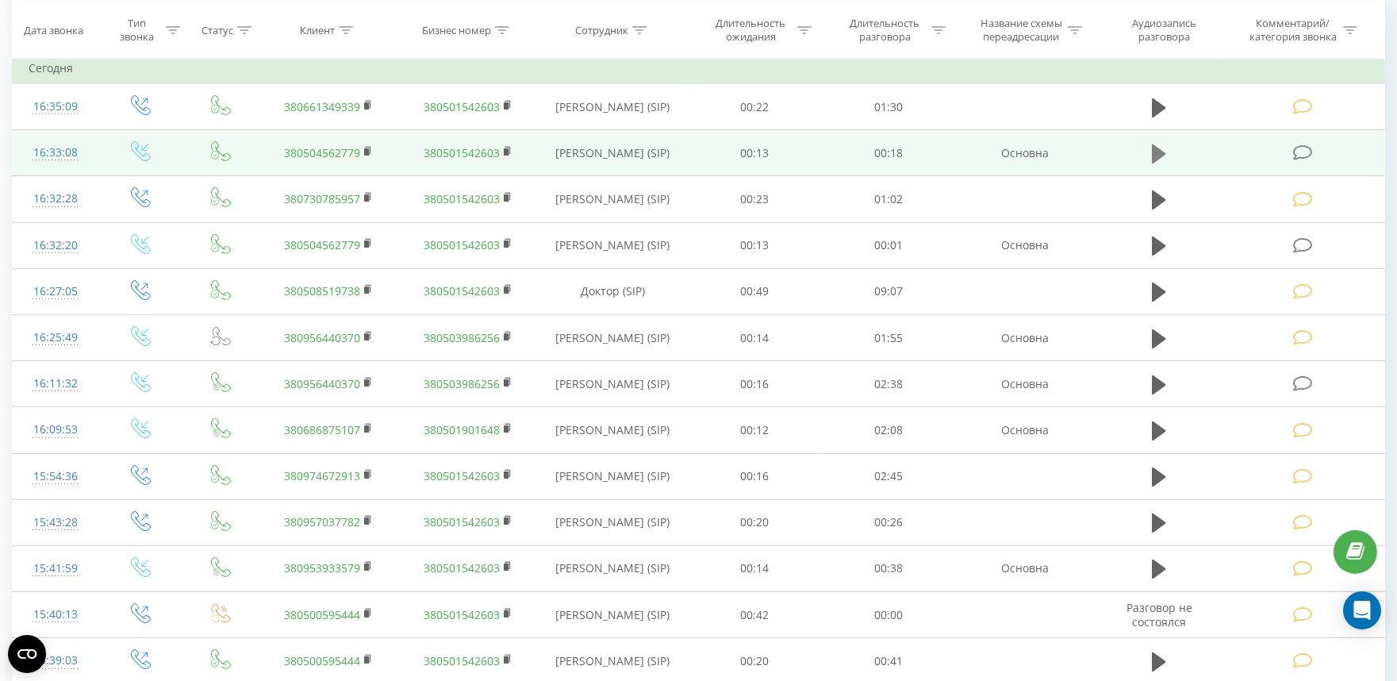
click at [1157, 160] on icon at bounding box center [1159, 153] width 14 height 19
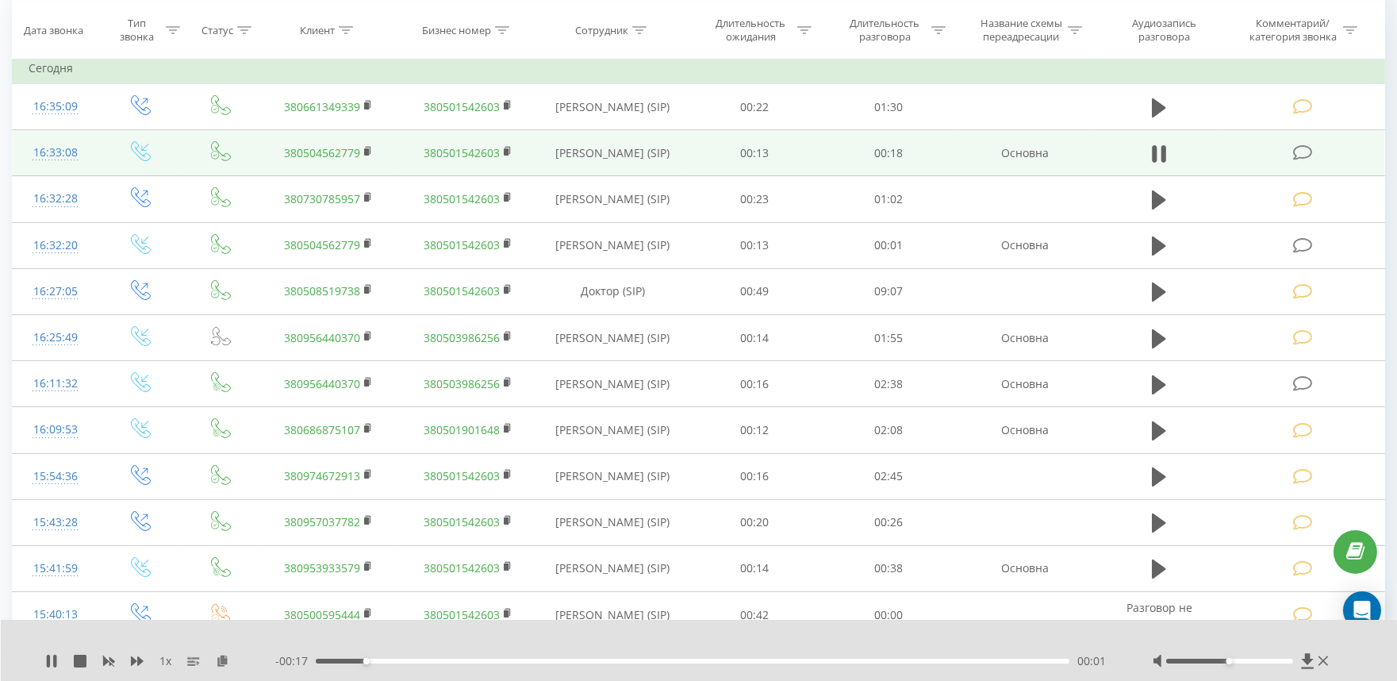
click at [551, 660] on div "00:01" at bounding box center [693, 661] width 754 height 5
click at [1162, 151] on icon at bounding box center [1159, 154] width 14 height 22
click at [1306, 145] on icon at bounding box center [1303, 152] width 20 height 17
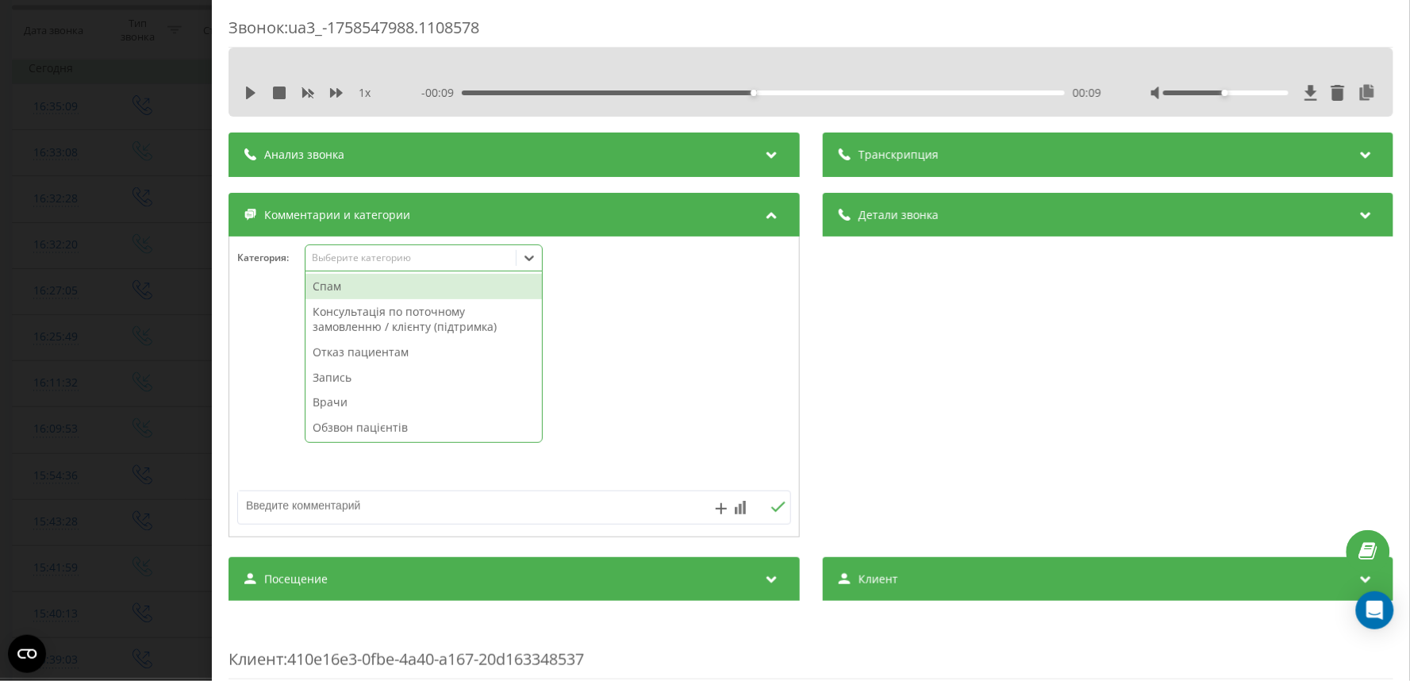
drag, startPoint x: 357, startPoint y: 258, endPoint x: 358, endPoint y: 266, distance: 8.0
click at [357, 258] on div "Выберите категорию" at bounding box center [410, 258] width 198 height 13
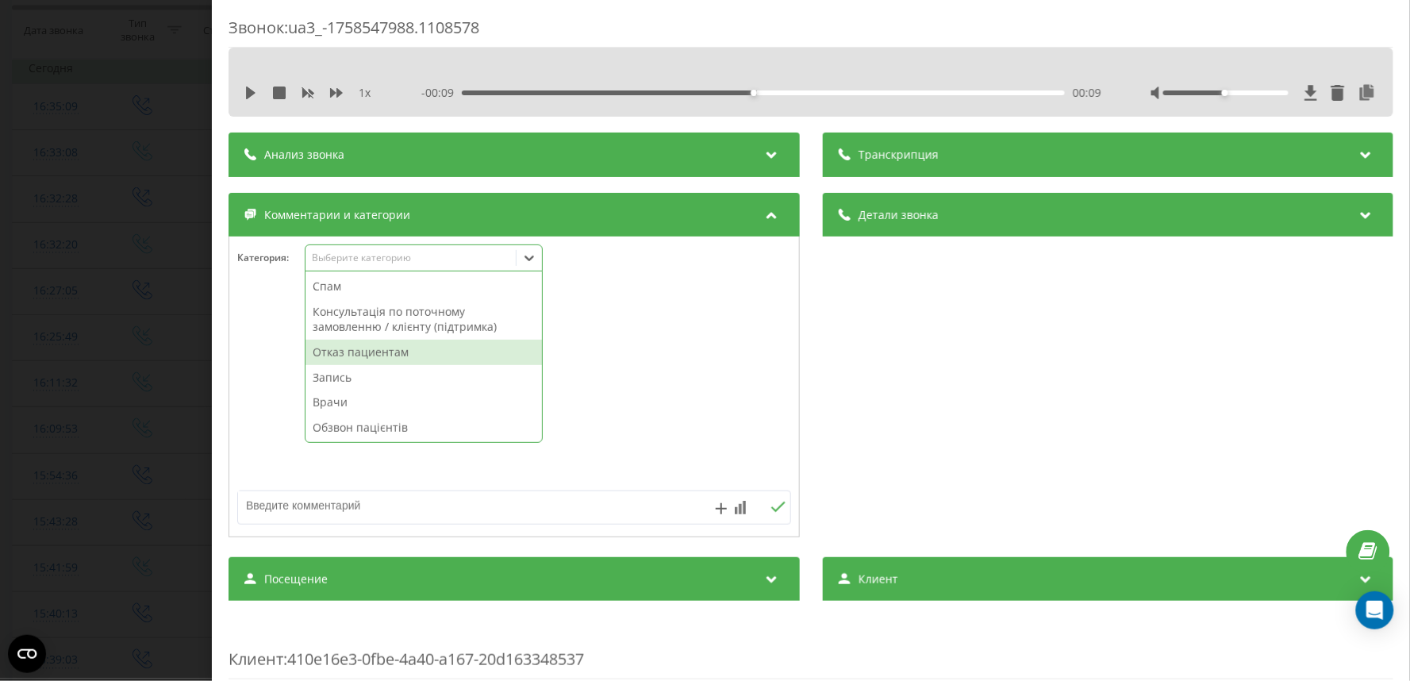
click at [346, 356] on div "Отказ пациентам" at bounding box center [424, 352] width 236 height 25
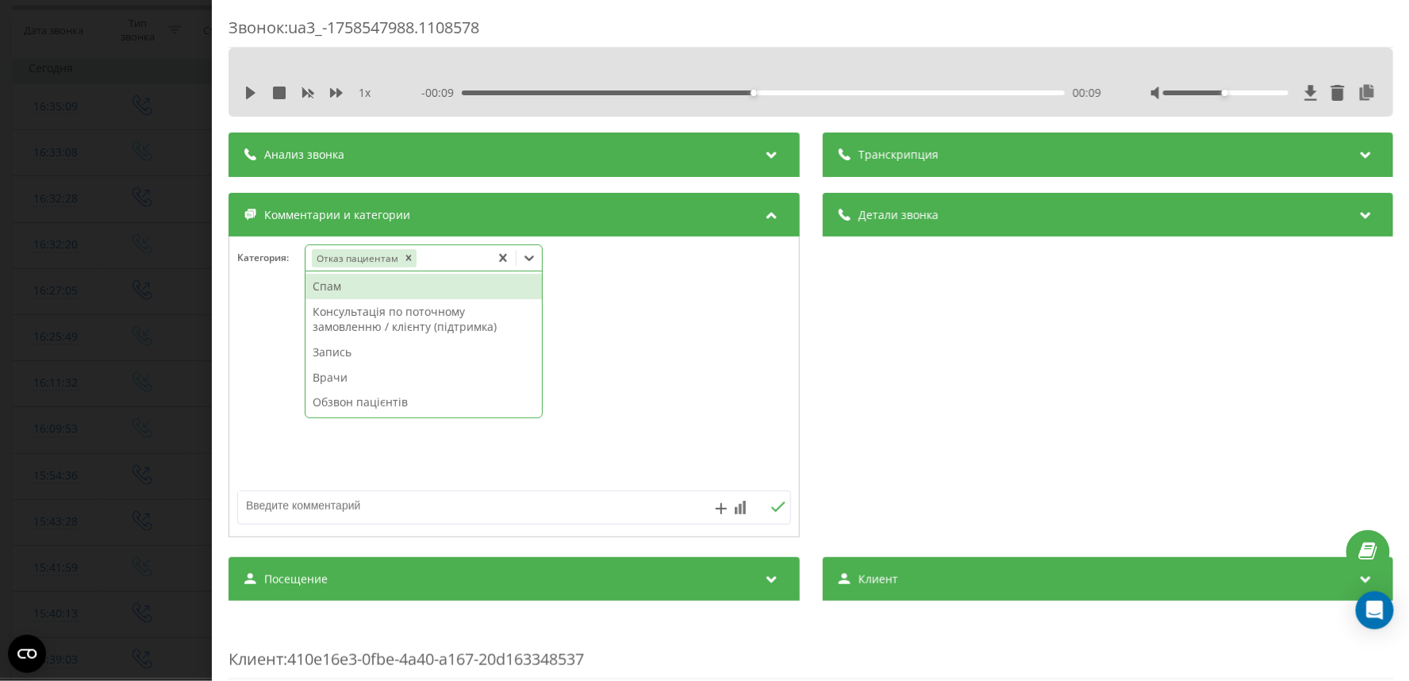
click at [378, 517] on textarea at bounding box center [458, 505] width 441 height 29
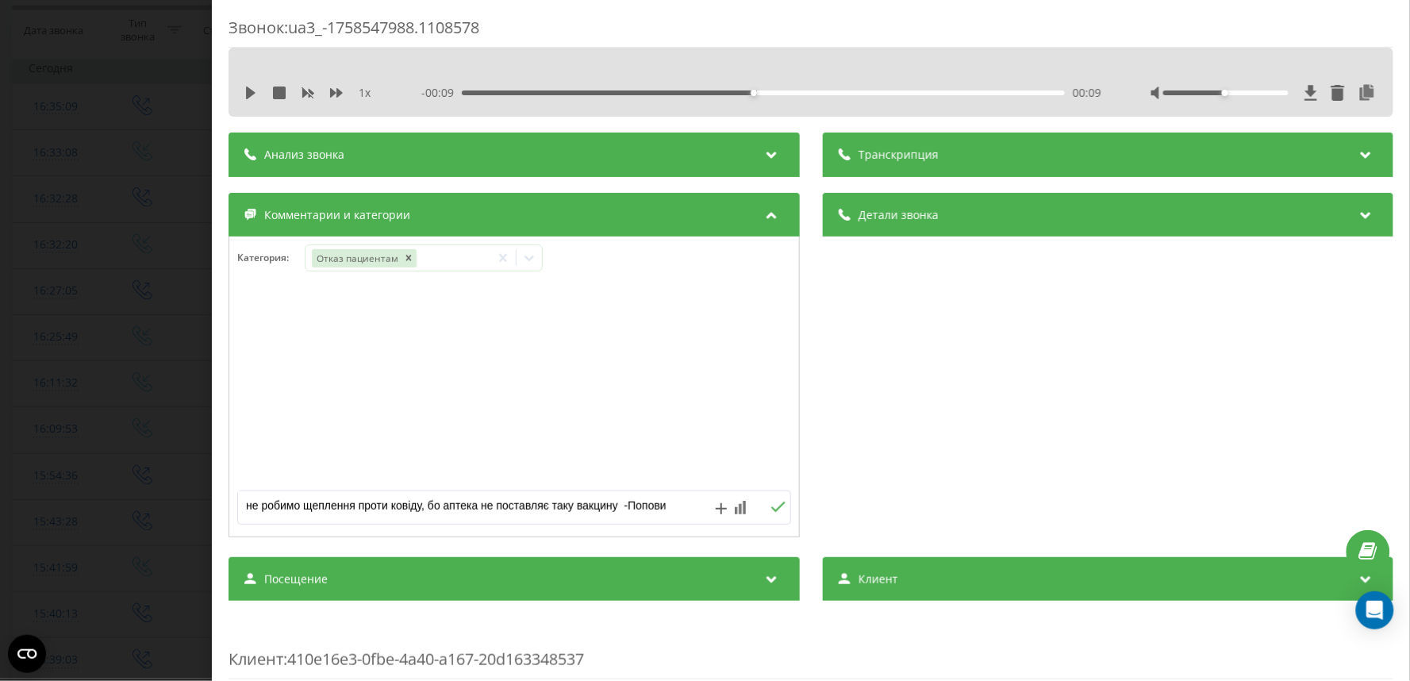
type textarea "не робимо щеплення проти ковіду, бо аптека не поставляє таку вакцину -Попович"
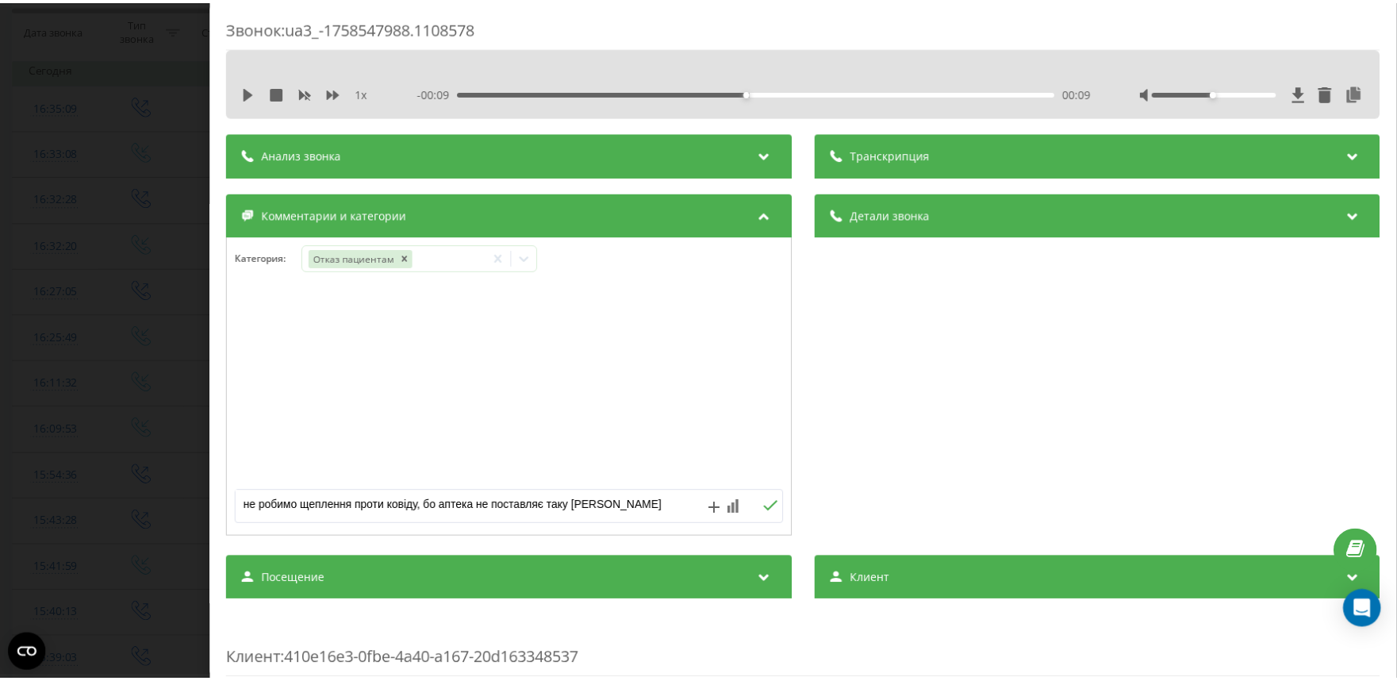
scroll to position [5, 0]
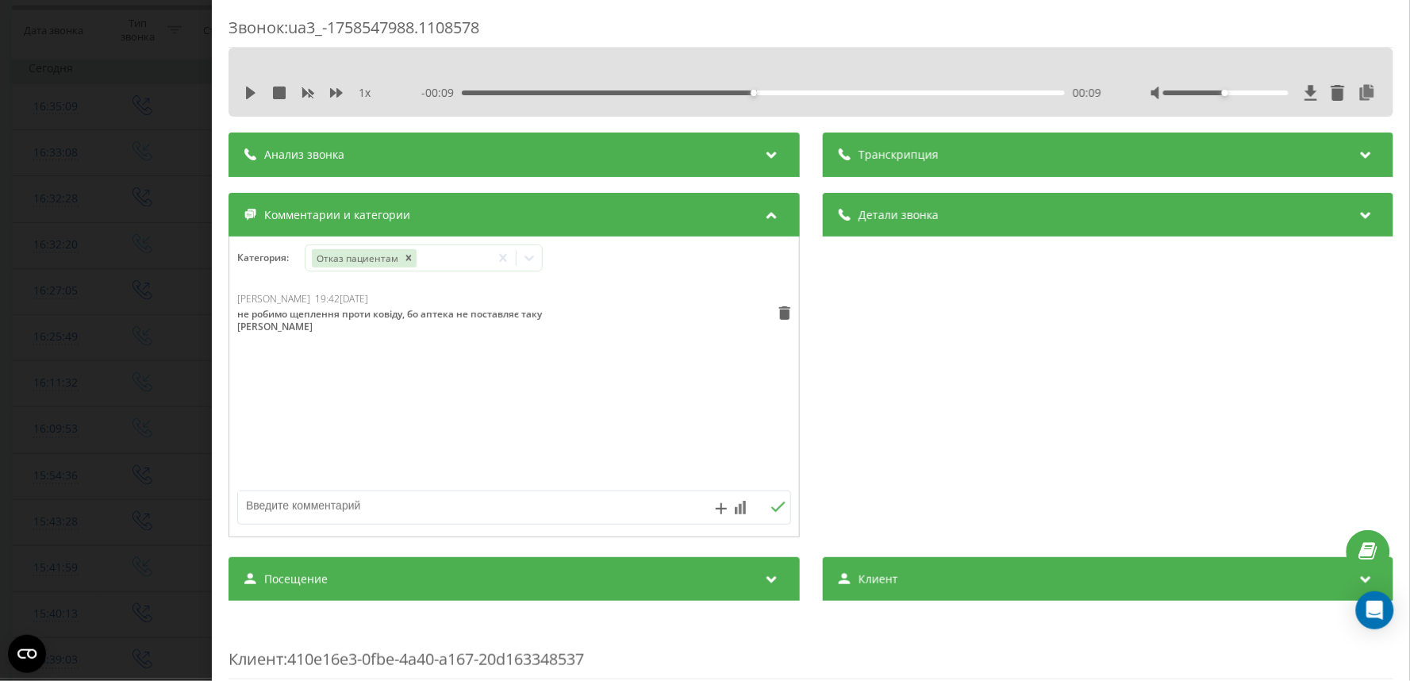
click at [176, 256] on div "Звонок : ua3_-1758547988.1108578 1 x - 00:09 00:09 00:09 Транскрипция Для анали…" at bounding box center [705, 340] width 1410 height 681
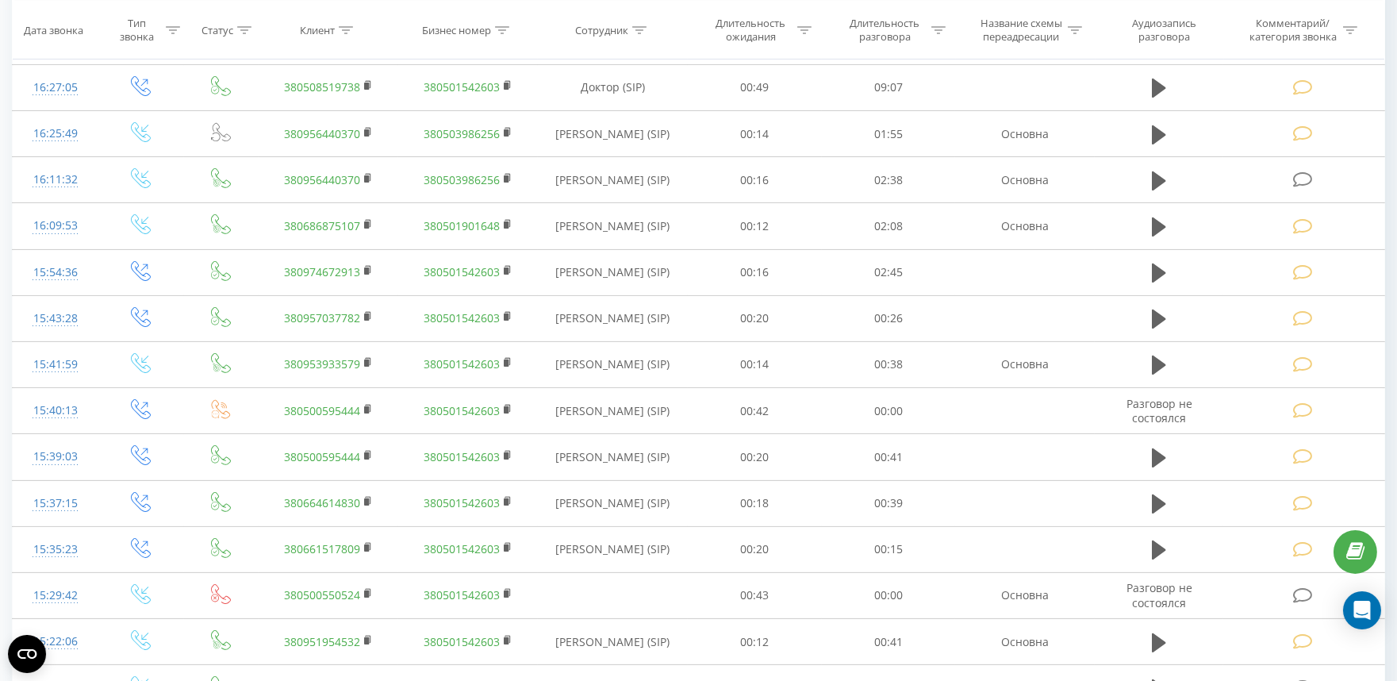
scroll to position [1311, 0]
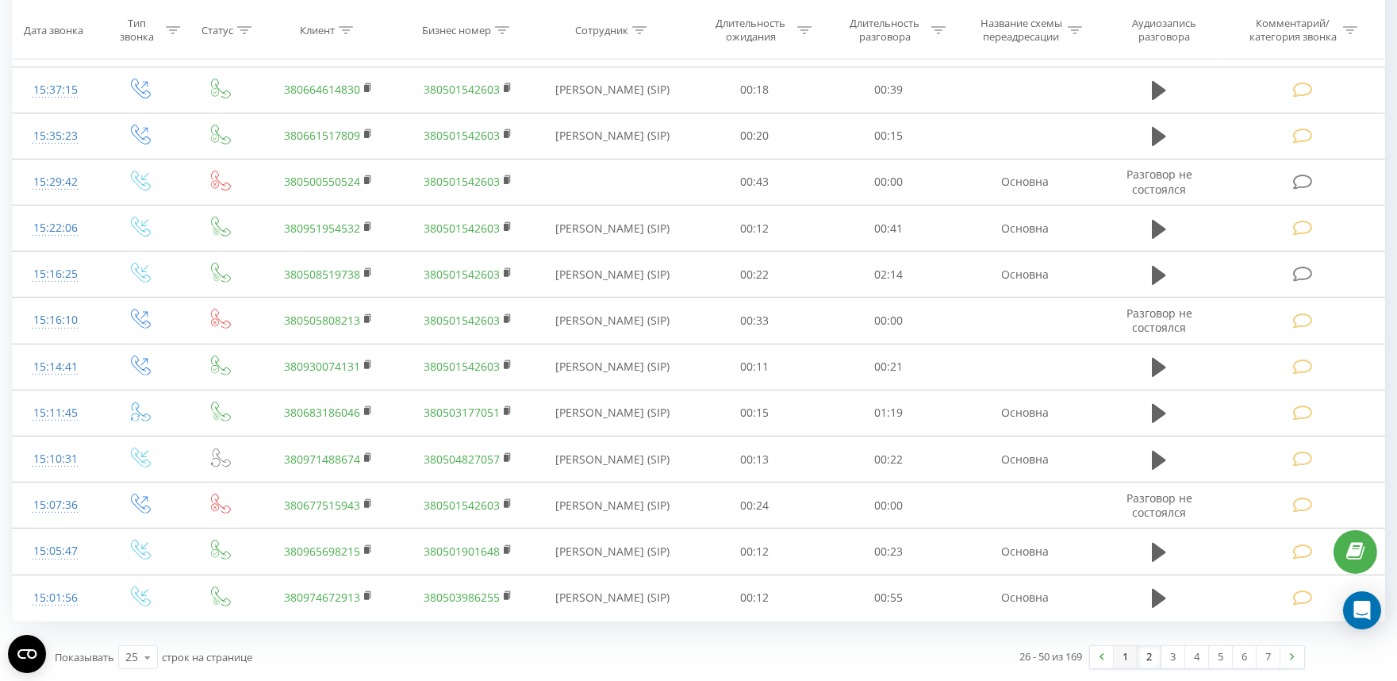
click at [1120, 649] on link "1" at bounding box center [1126, 657] width 24 height 22
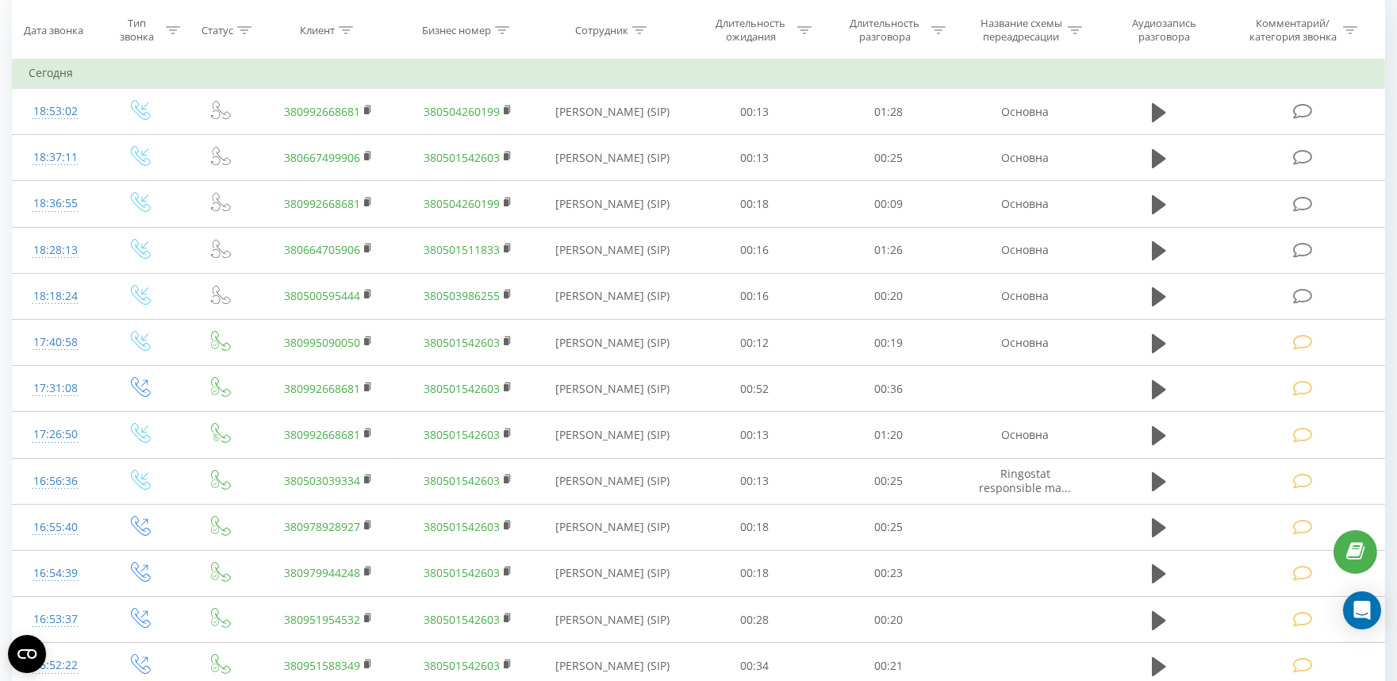
scroll to position [1311, 0]
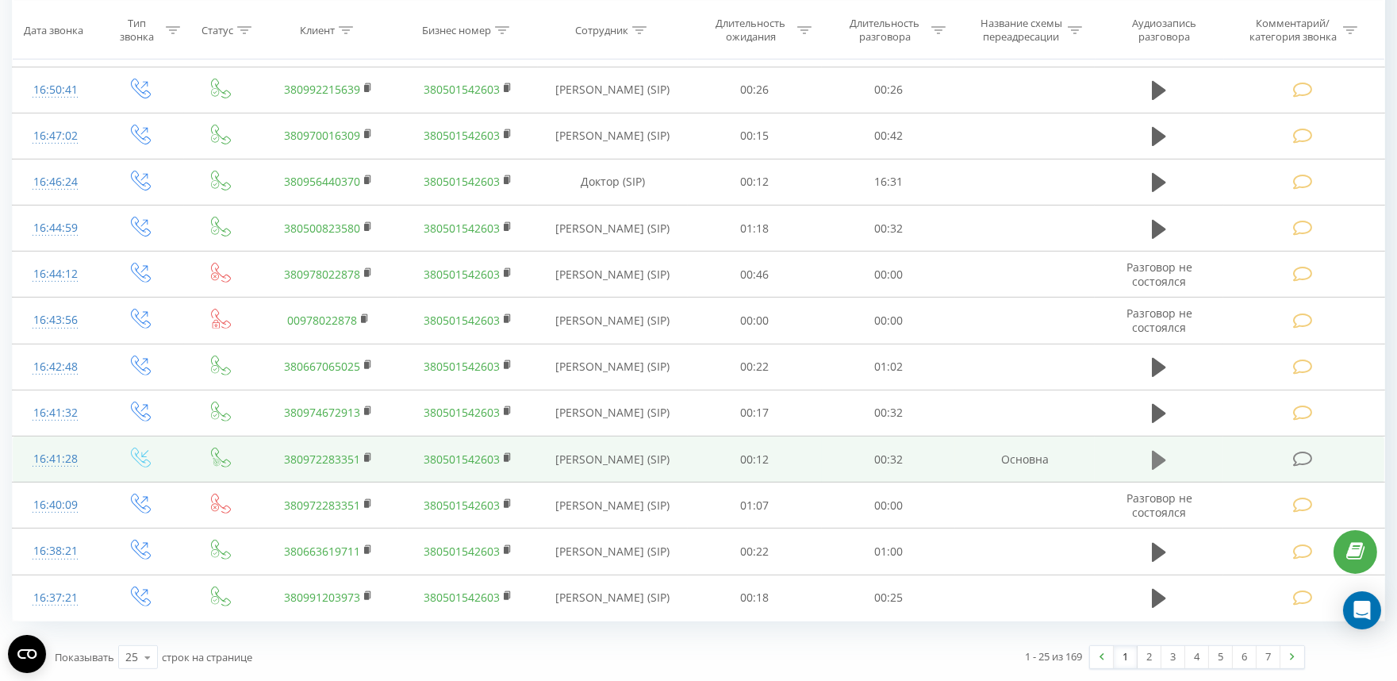
click at [1151, 459] on button at bounding box center [1159, 460] width 24 height 24
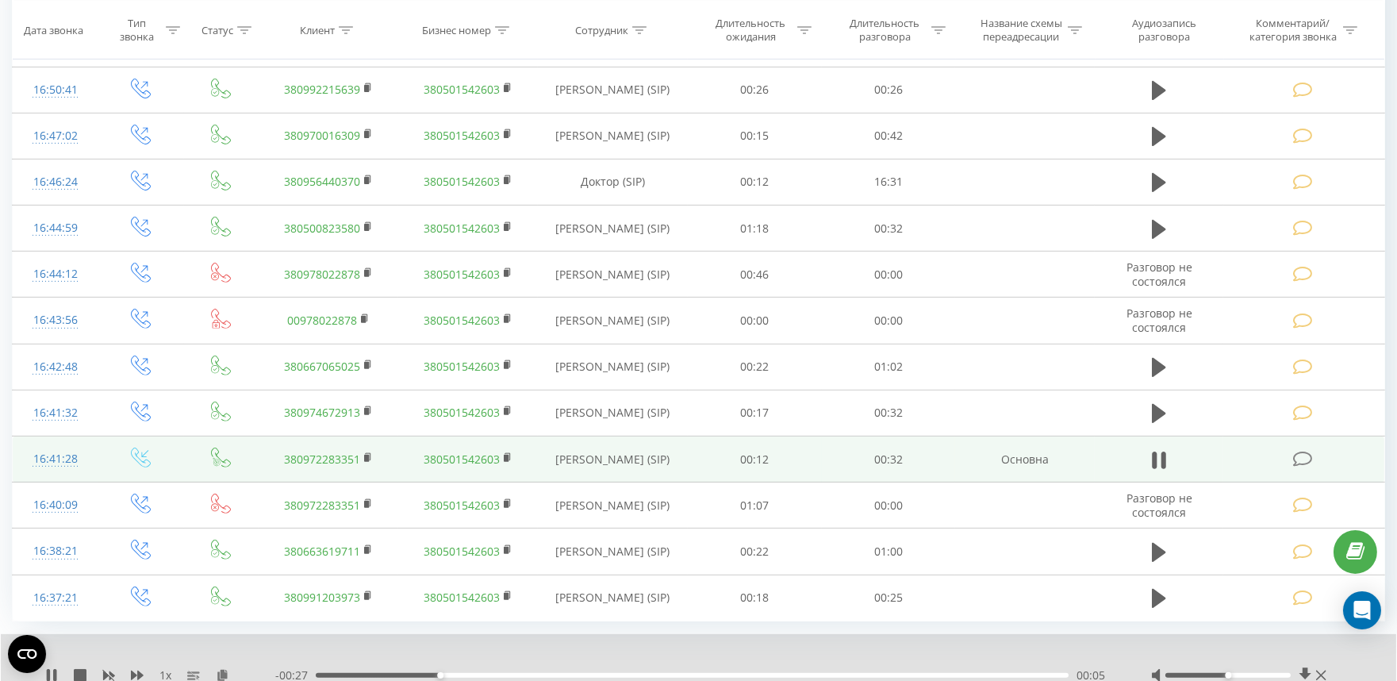
click at [617, 672] on div "- 00:27 00:05 00:05" at bounding box center [693, 675] width 836 height 16
click at [814, 672] on div "- 00:25 00:07 00:07" at bounding box center [693, 675] width 836 height 16
click at [814, 678] on div "00:22" at bounding box center [692, 675] width 753 height 5
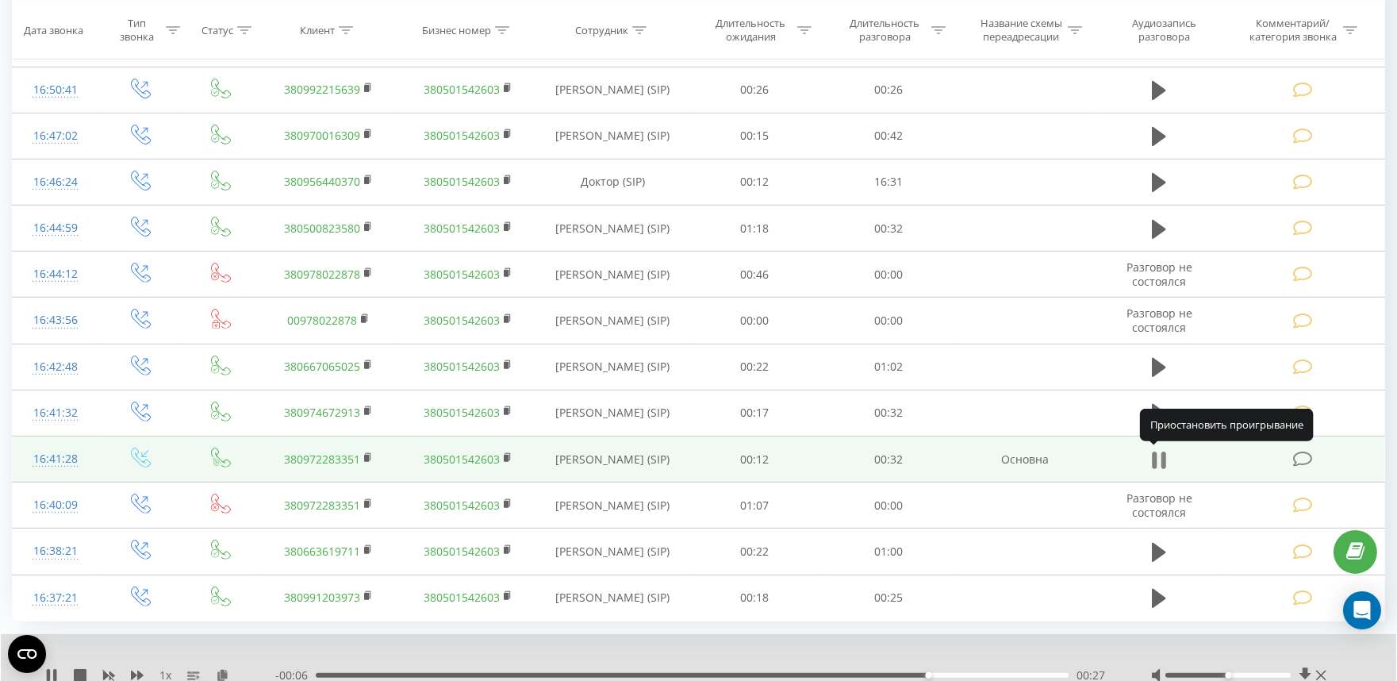
click at [1155, 464] on icon at bounding box center [1155, 460] width 5 height 17
click at [1313, 448] on td at bounding box center [1304, 459] width 161 height 46
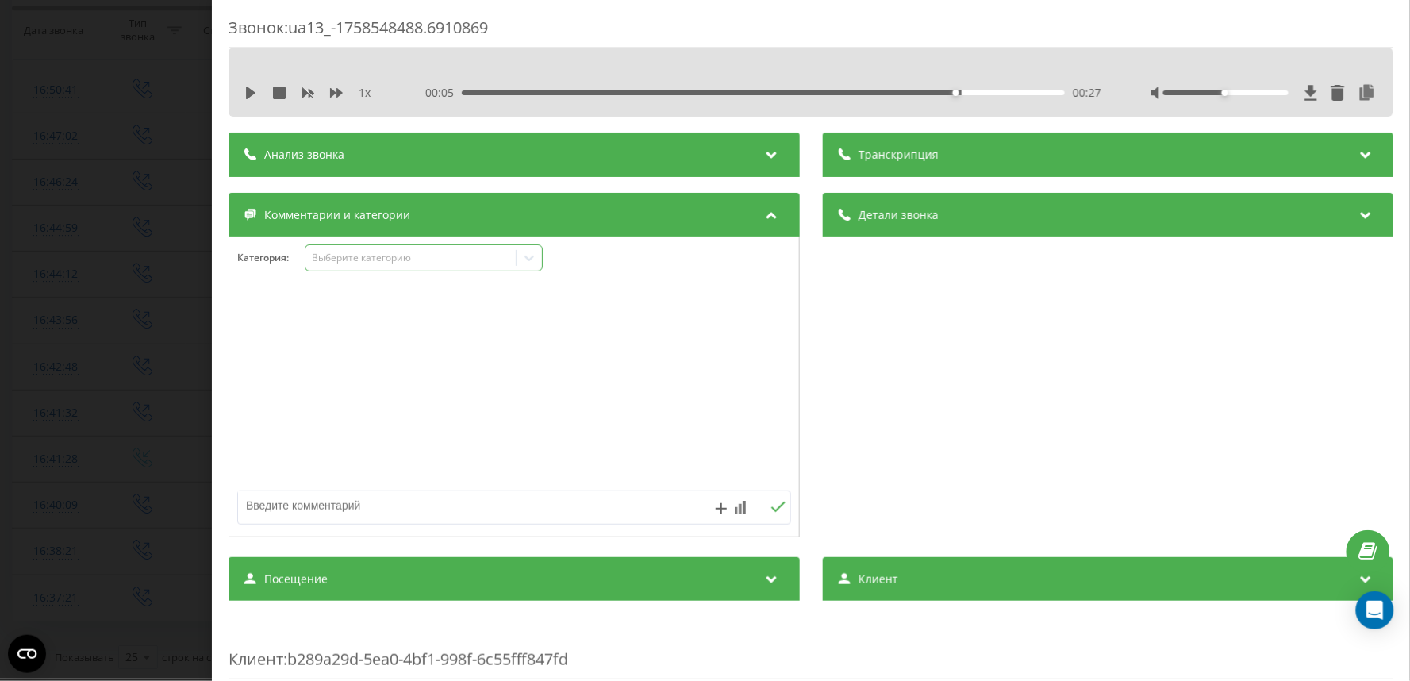
drag, startPoint x: 370, startPoint y: 248, endPoint x: 373, endPoint y: 267, distance: 20.1
click at [370, 248] on div "Выберите категорию" at bounding box center [424, 257] width 238 height 27
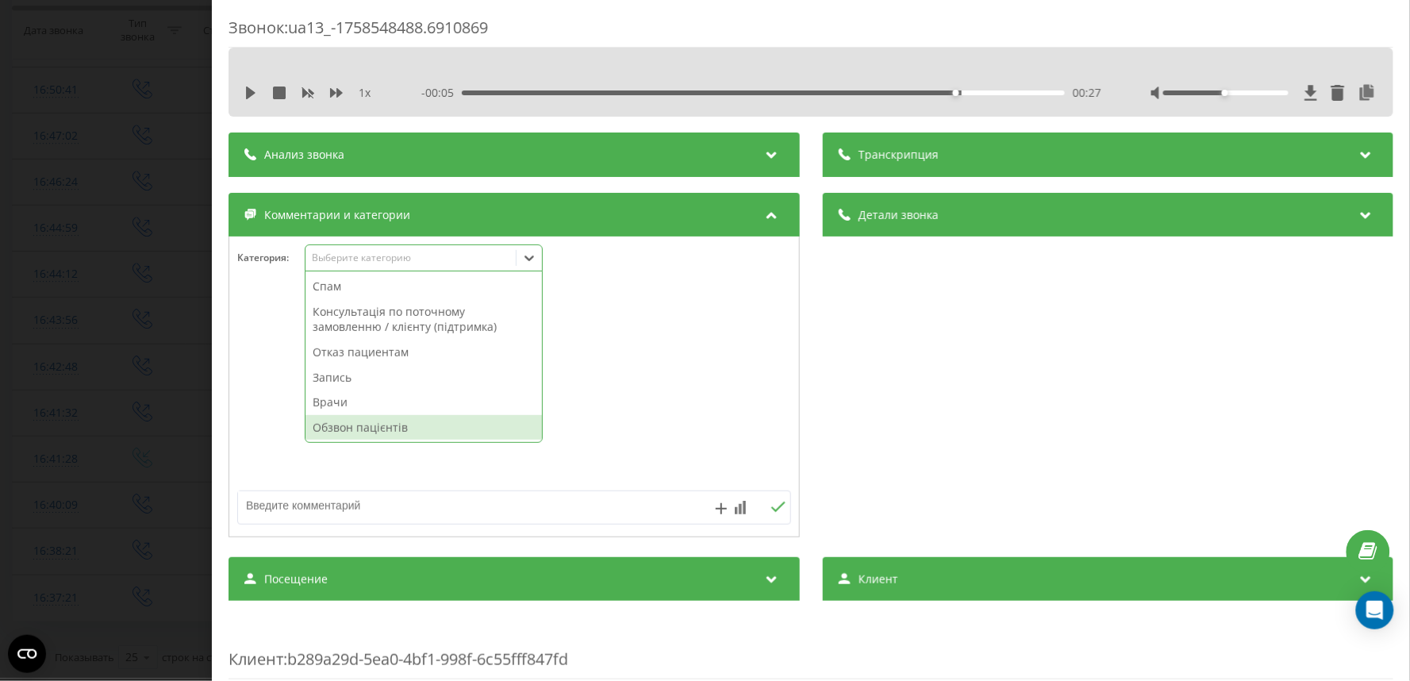
click at [368, 425] on div "Обзвон пацієнтів" at bounding box center [424, 427] width 236 height 25
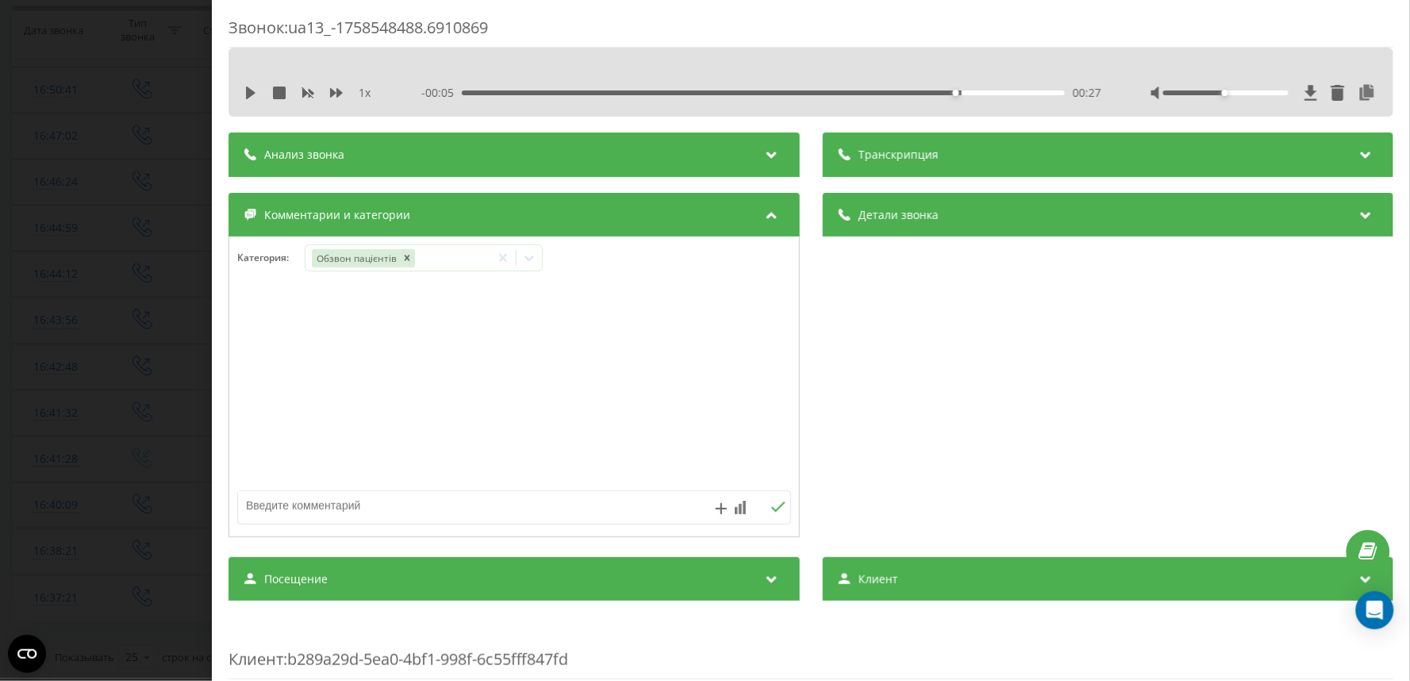
click at [83, 359] on div "Звонок : ua13_-1758548488.6910869 1 x - 00:05 00:27 00:27 Транскрипция Для анал…" at bounding box center [705, 340] width 1410 height 681
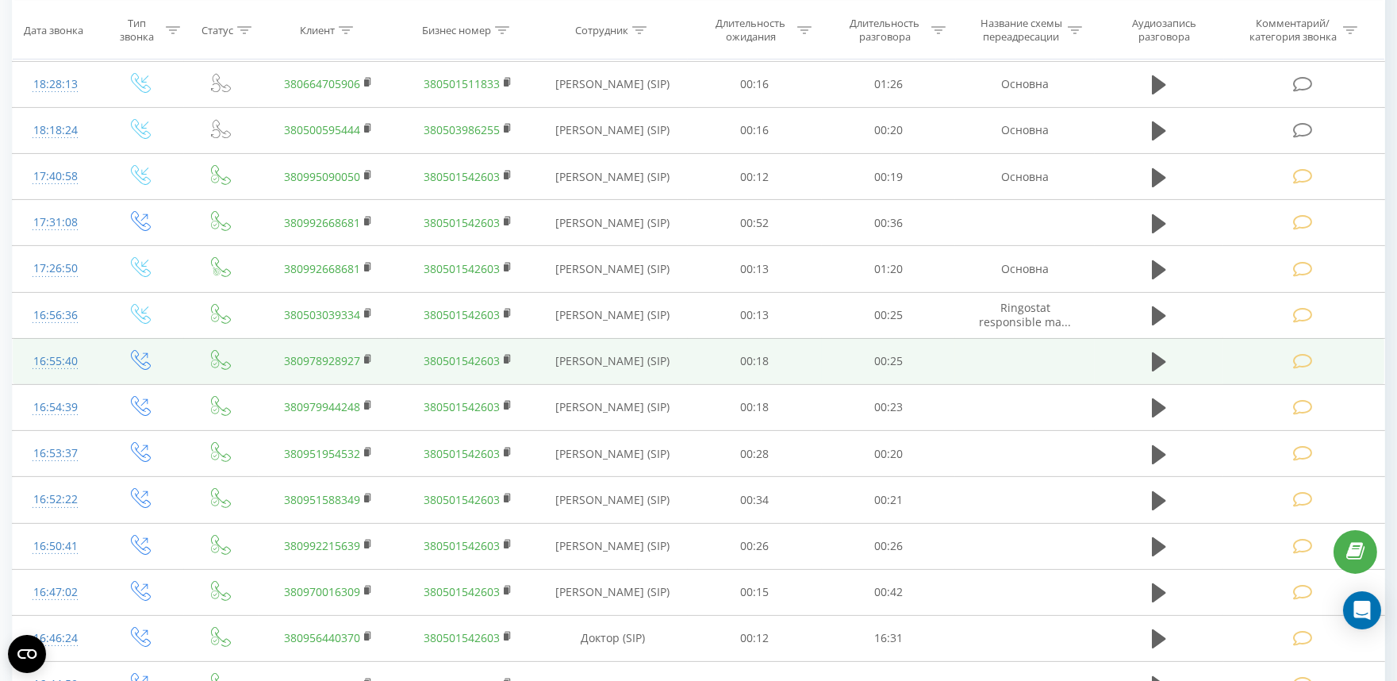
scroll to position [694, 0]
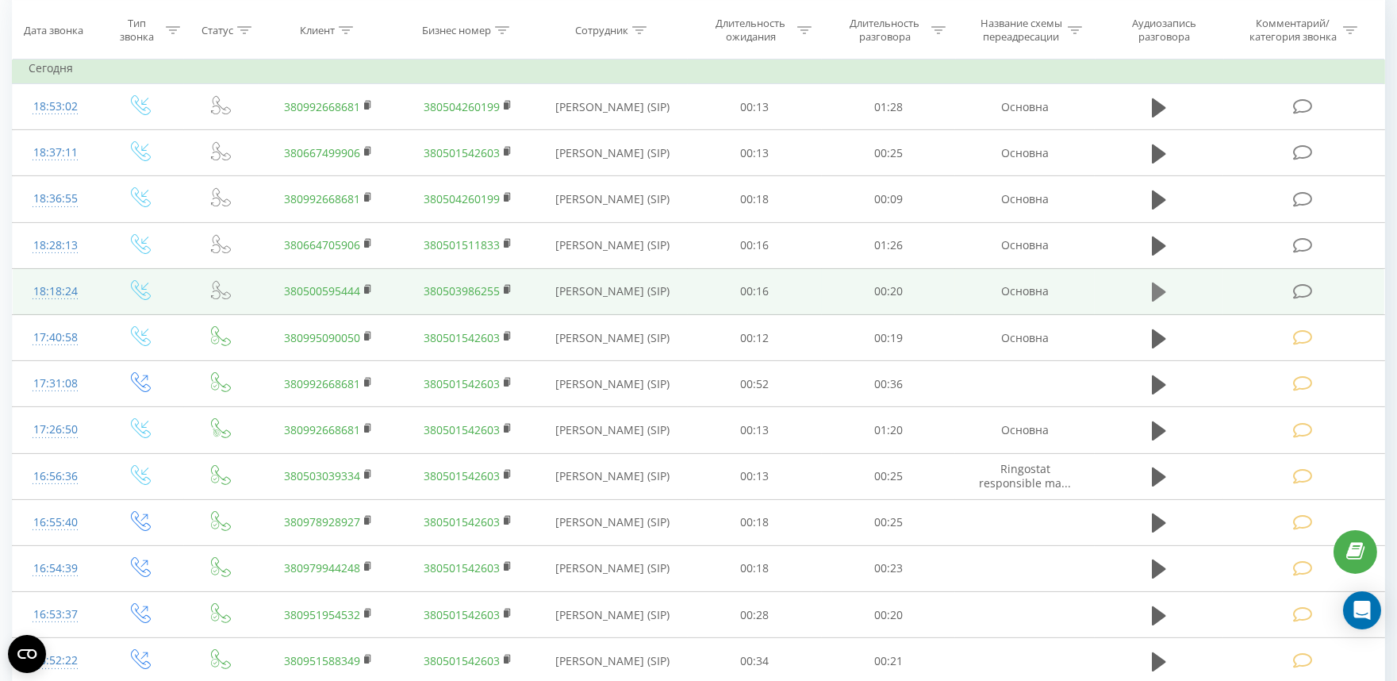
click at [1155, 288] on icon at bounding box center [1159, 291] width 14 height 19
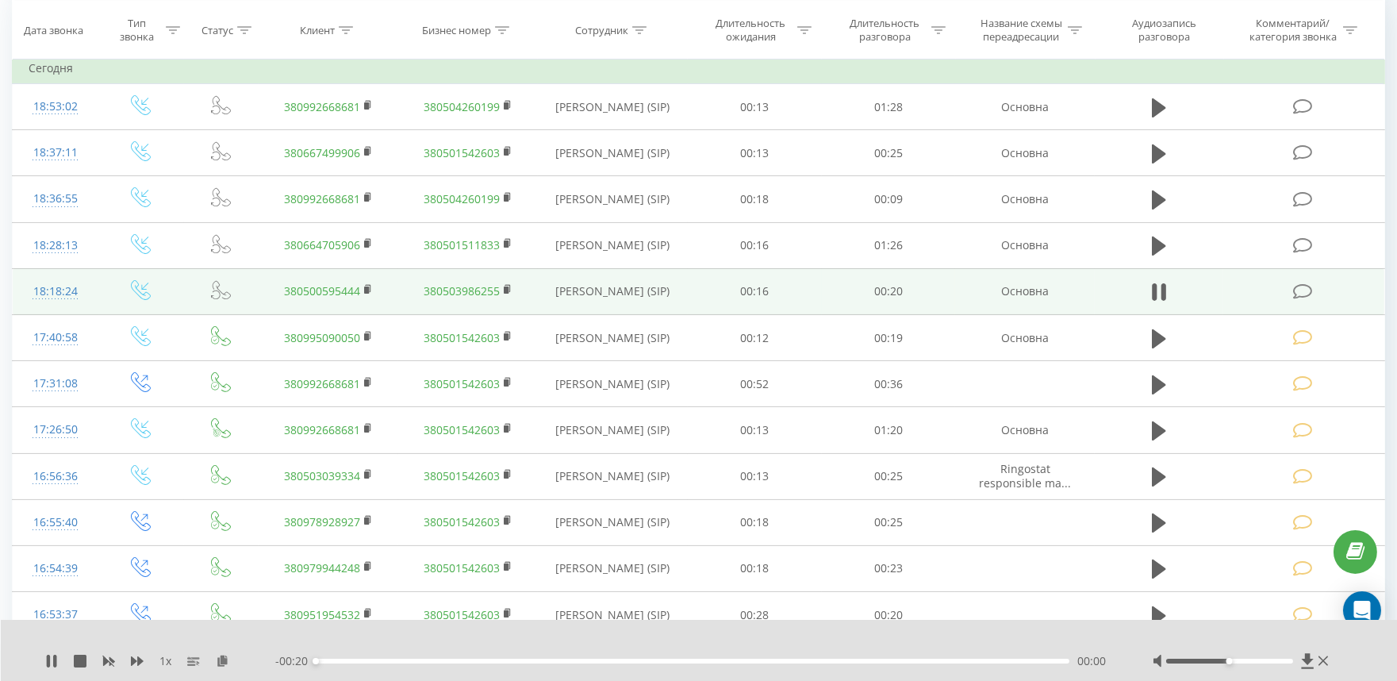
click at [474, 659] on div "00:00" at bounding box center [693, 661] width 754 height 5
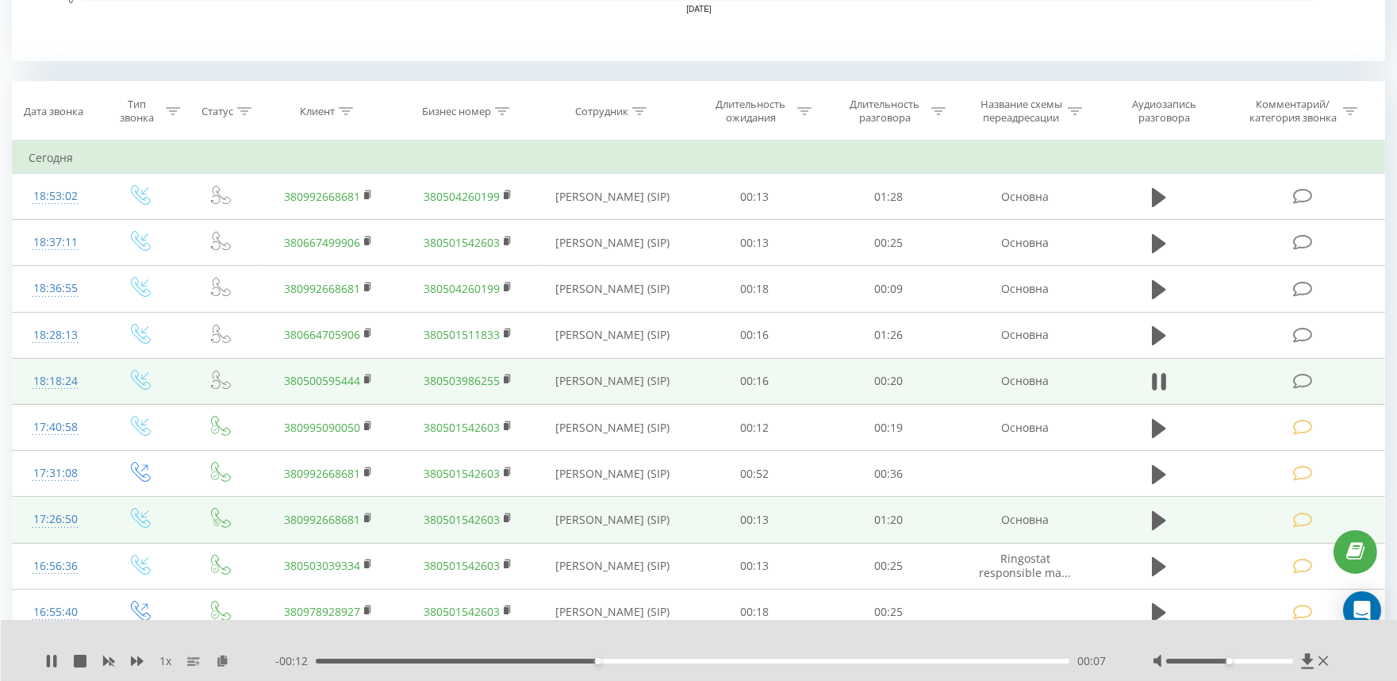
scroll to position [605, 0]
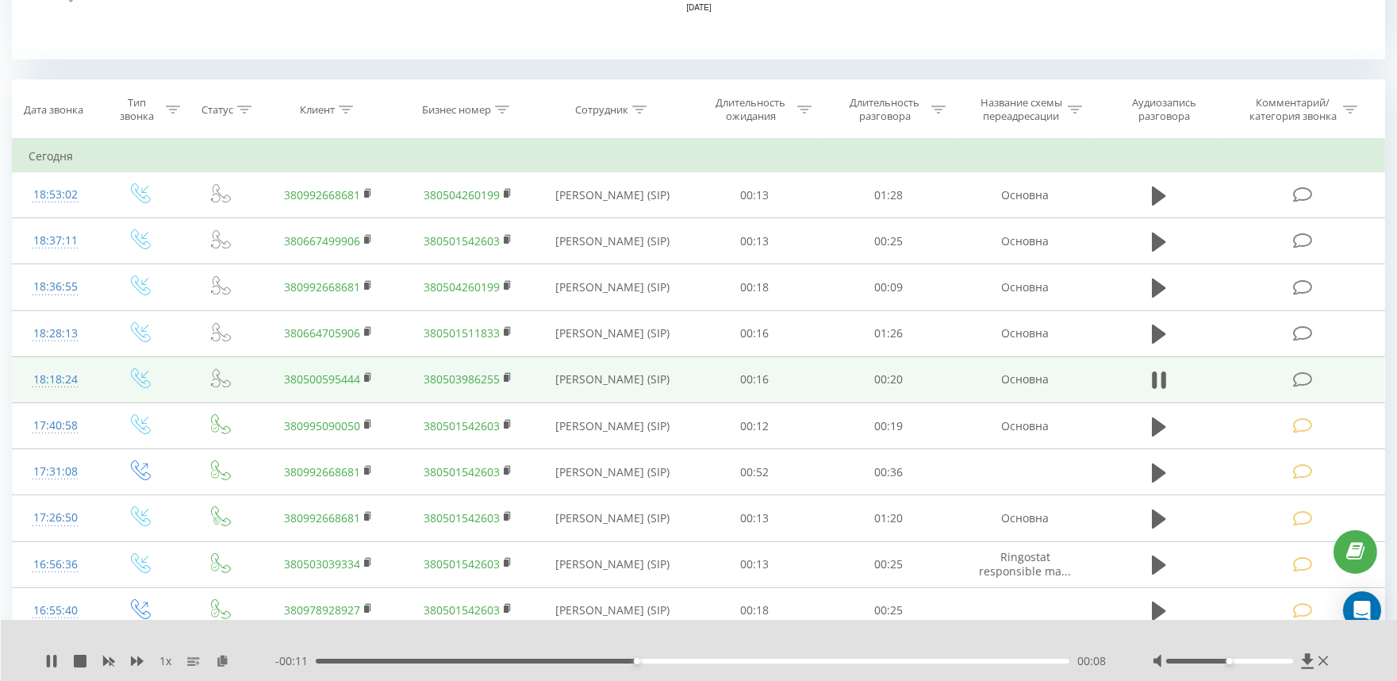
click at [1298, 379] on icon at bounding box center [1303, 379] width 20 height 17
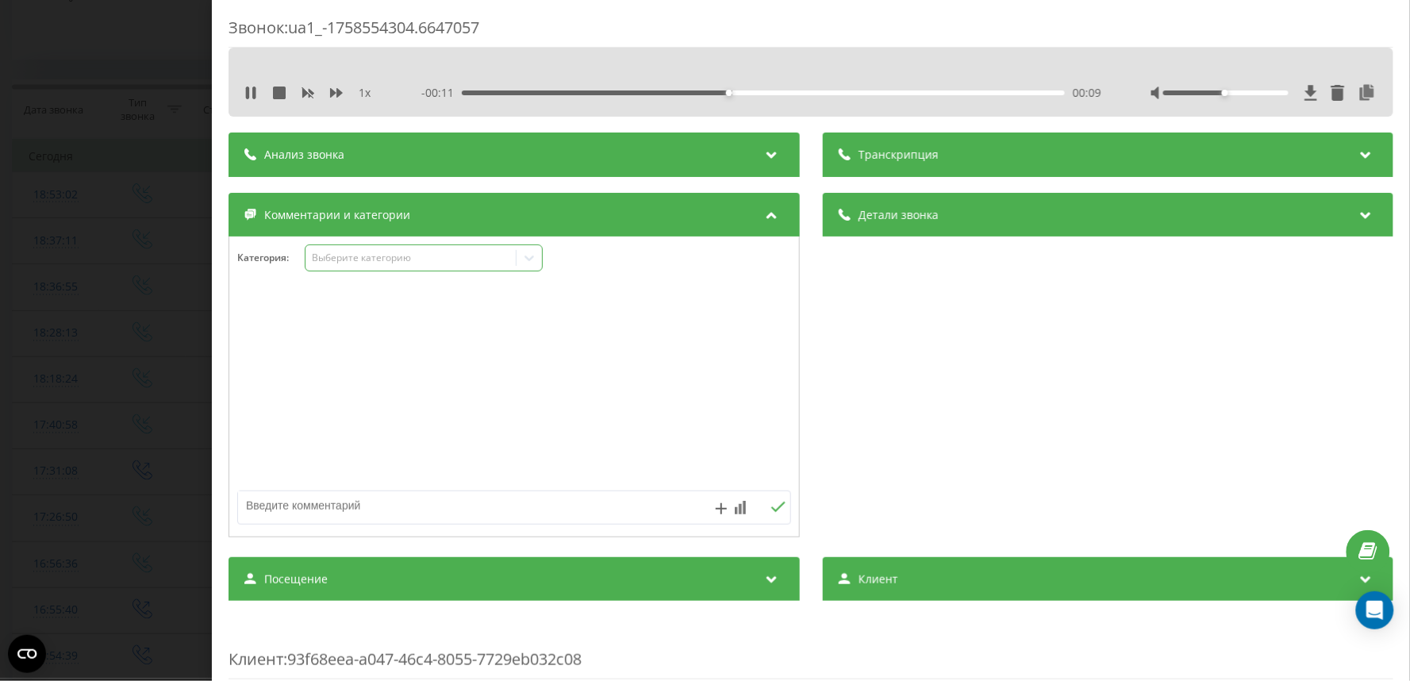
click at [363, 255] on div "Выберите категорию" at bounding box center [410, 258] width 198 height 13
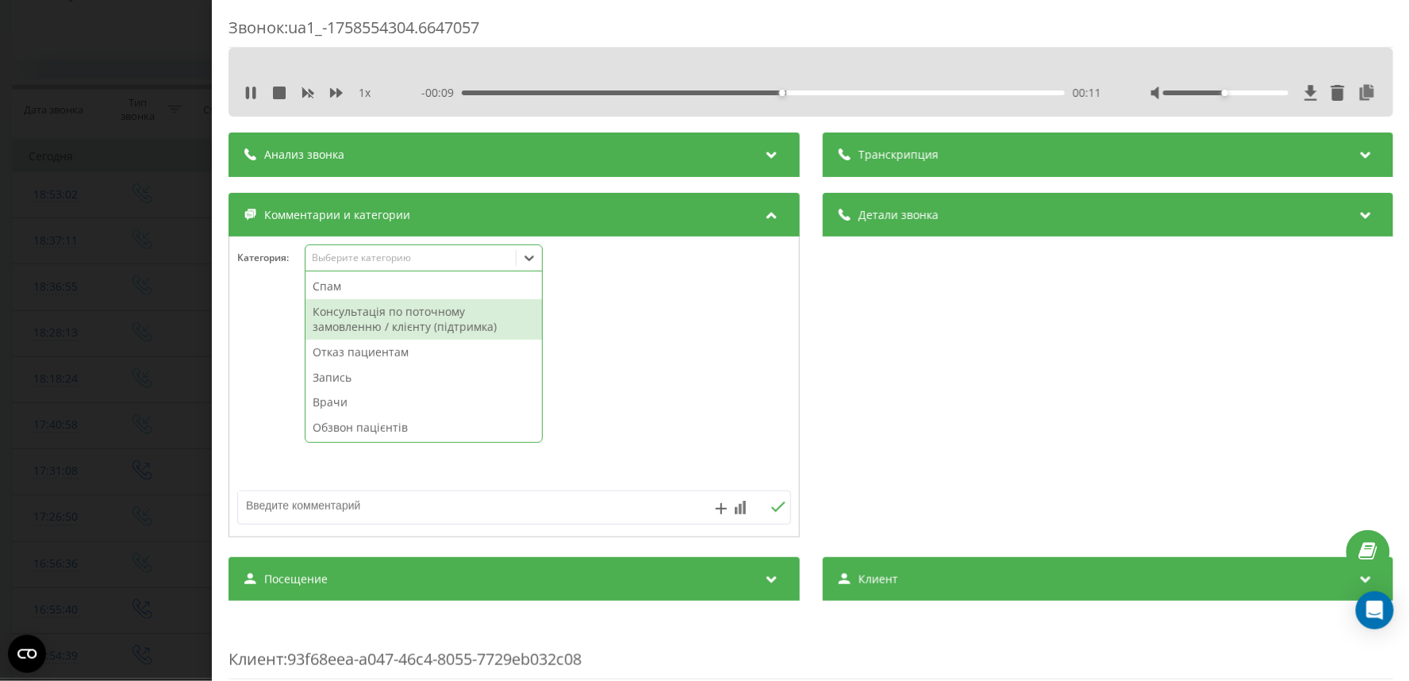
click at [344, 320] on div "Консультація по поточному замовленню / клієнту (підтримка)" at bounding box center [424, 319] width 236 height 40
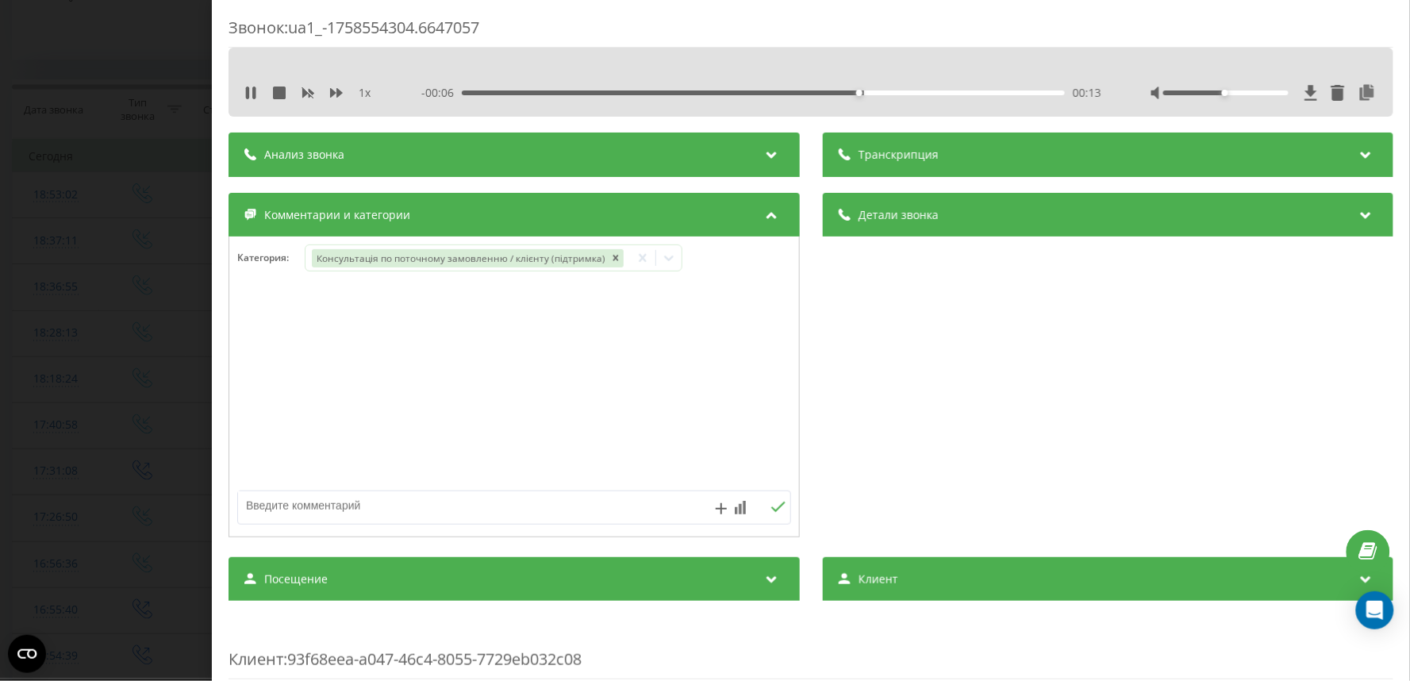
click at [48, 307] on div "Звонок : ua1_-1758554304.6647057 1 x - 00:06 00:13 00:13 Транскрипция Для анали…" at bounding box center [705, 340] width 1410 height 681
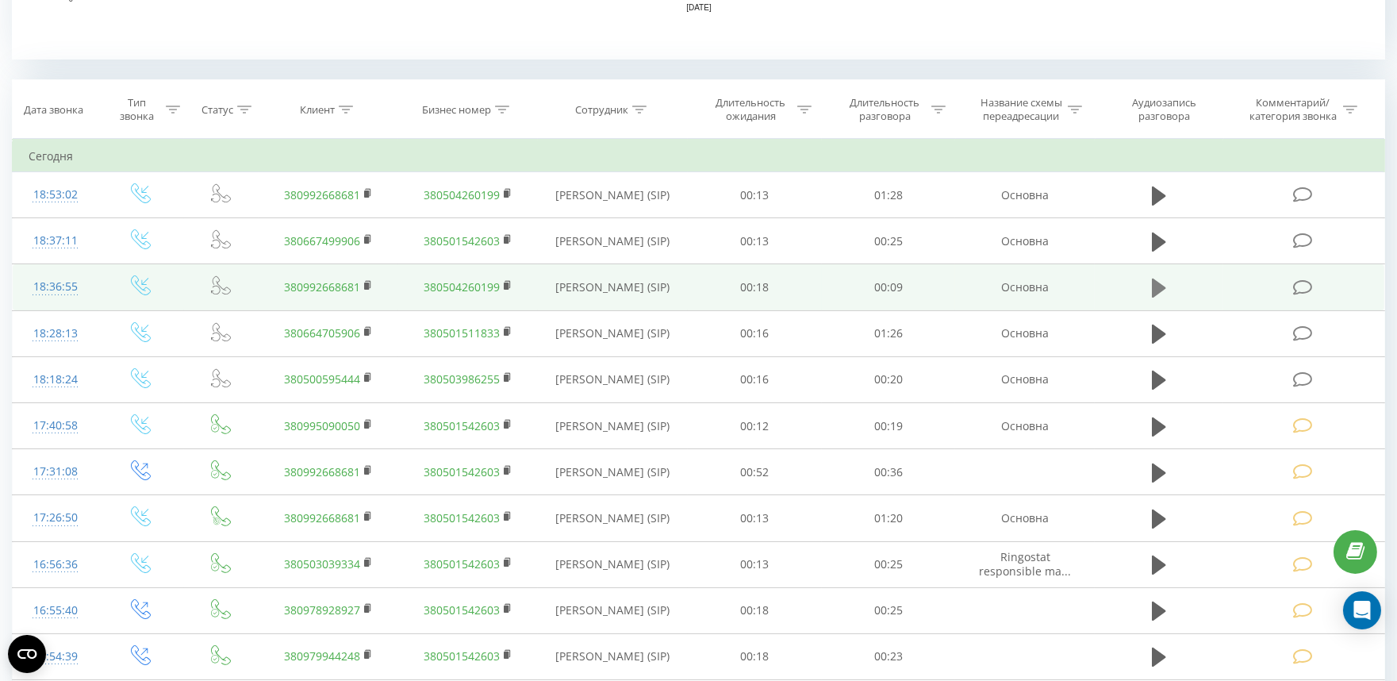
click at [1159, 286] on icon at bounding box center [1159, 288] width 14 height 19
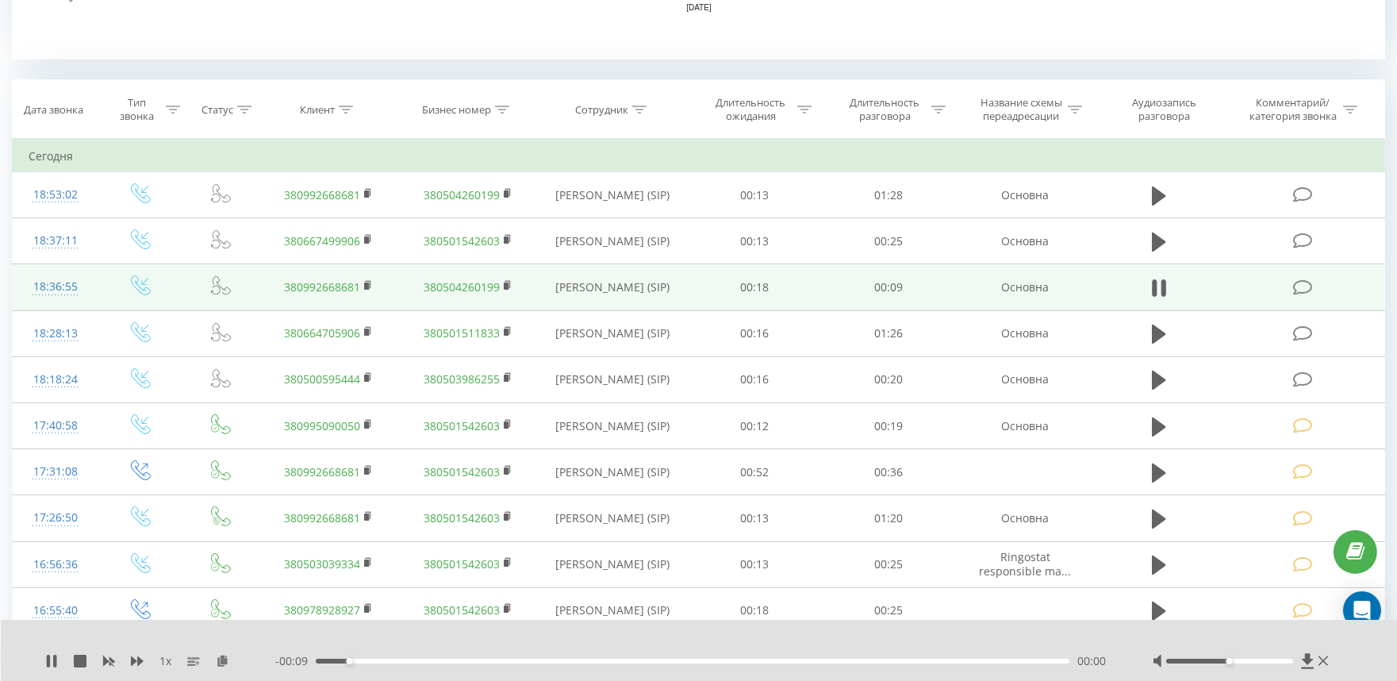
click at [504, 663] on div "00:00" at bounding box center [693, 661] width 754 height 5
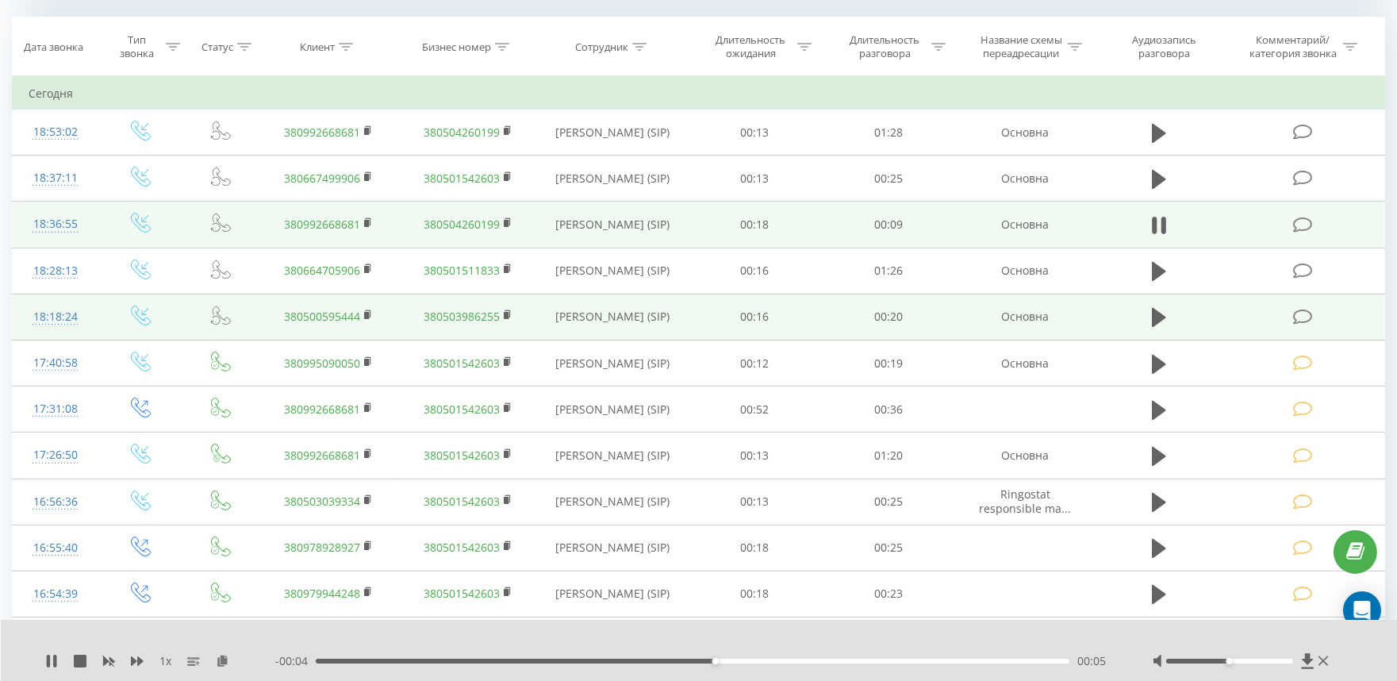
scroll to position [694, 0]
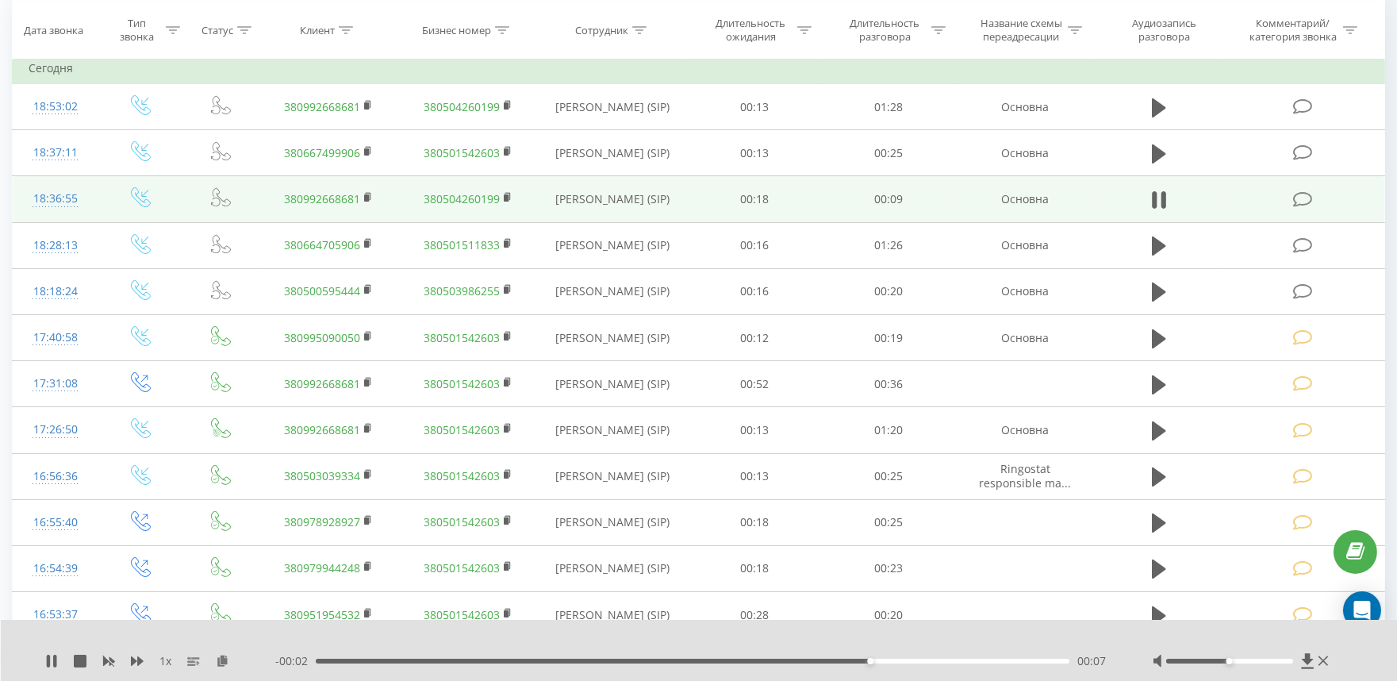
click at [1299, 195] on icon at bounding box center [1303, 199] width 20 height 17
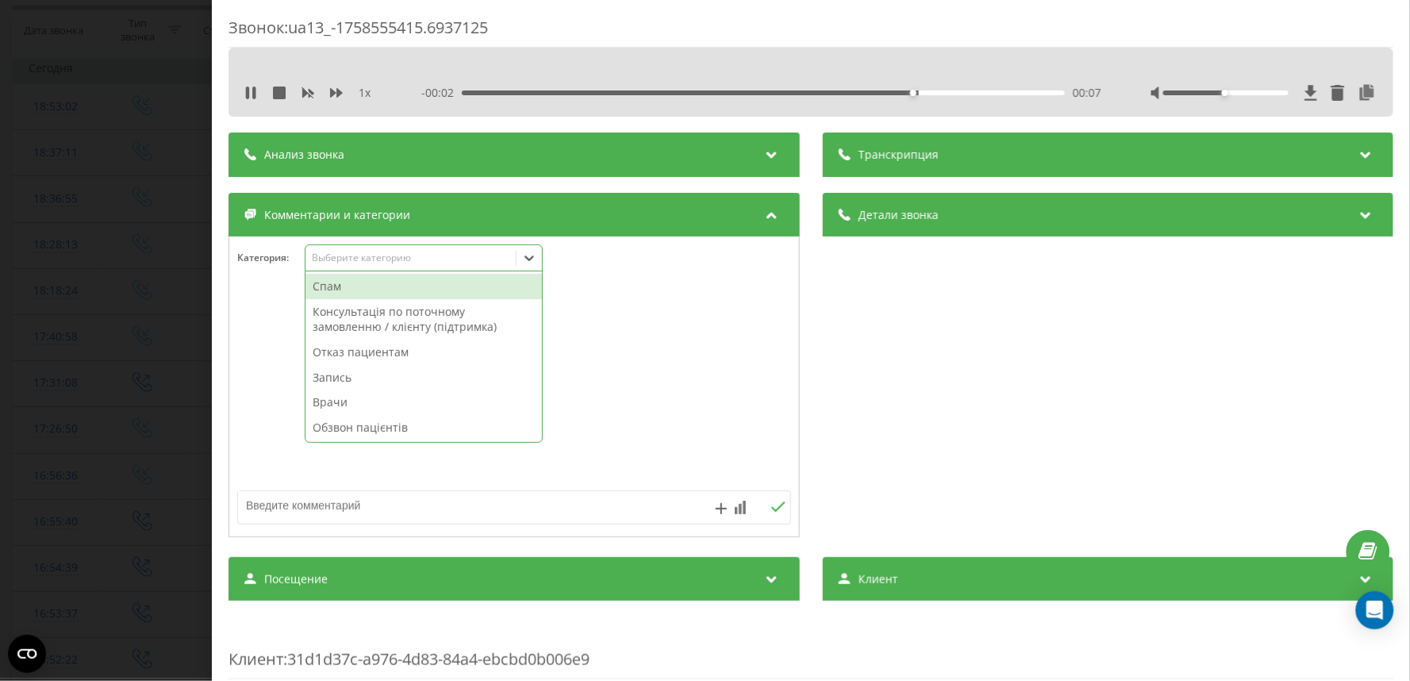
click at [352, 252] on div "Выберите категорию" at bounding box center [411, 258] width 210 height 15
click at [352, 283] on div "Спам" at bounding box center [424, 286] width 236 height 25
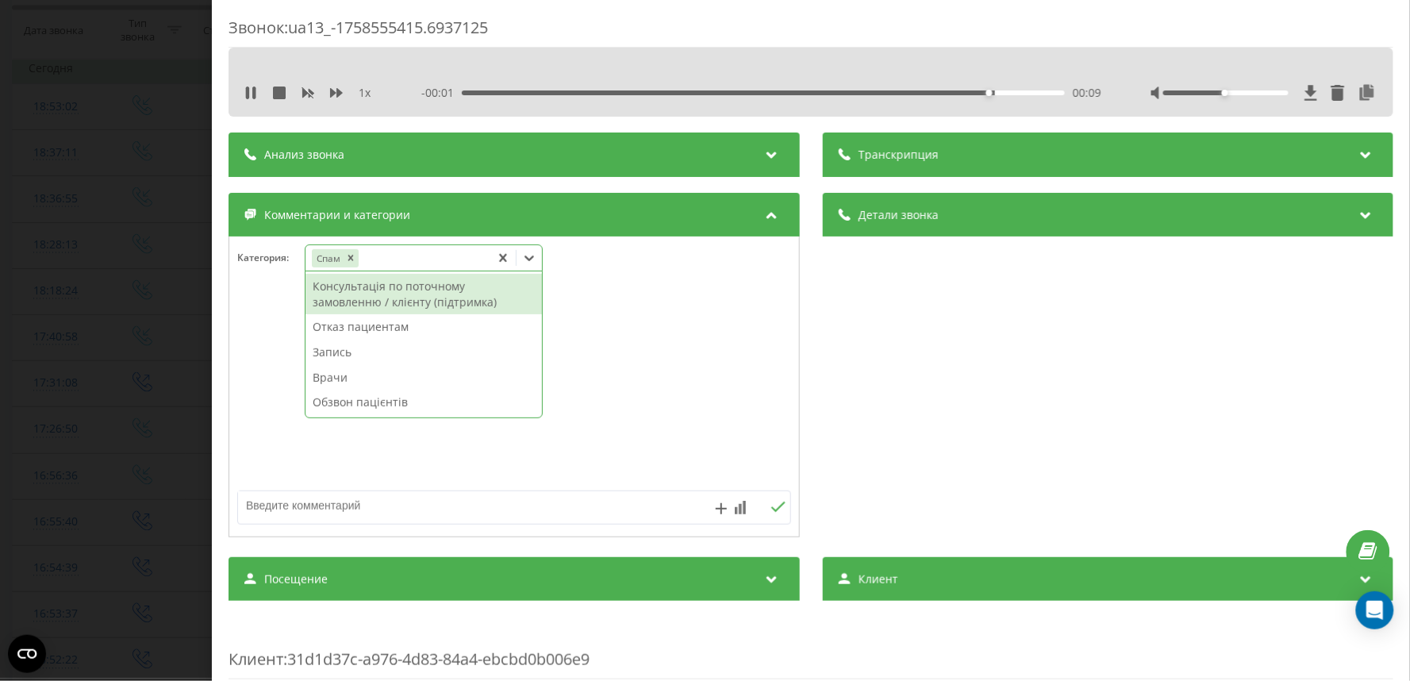
click at [105, 345] on div "Звонок : ua13_-1758555415.6937125 1 x - 00:01 00:09 00:09 Транскрипция Для анал…" at bounding box center [705, 340] width 1410 height 681
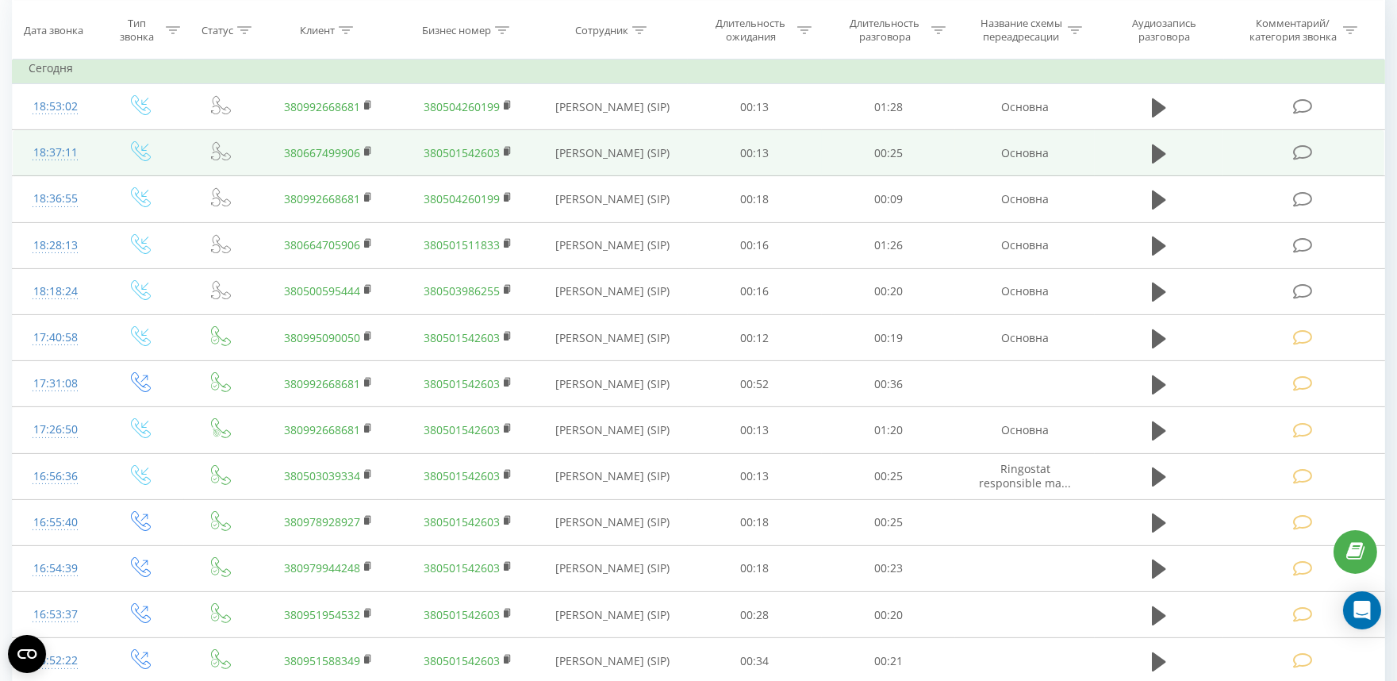
click at [1147, 156] on td at bounding box center [1159, 153] width 129 height 46
click at [1155, 155] on icon at bounding box center [1159, 153] width 14 height 19
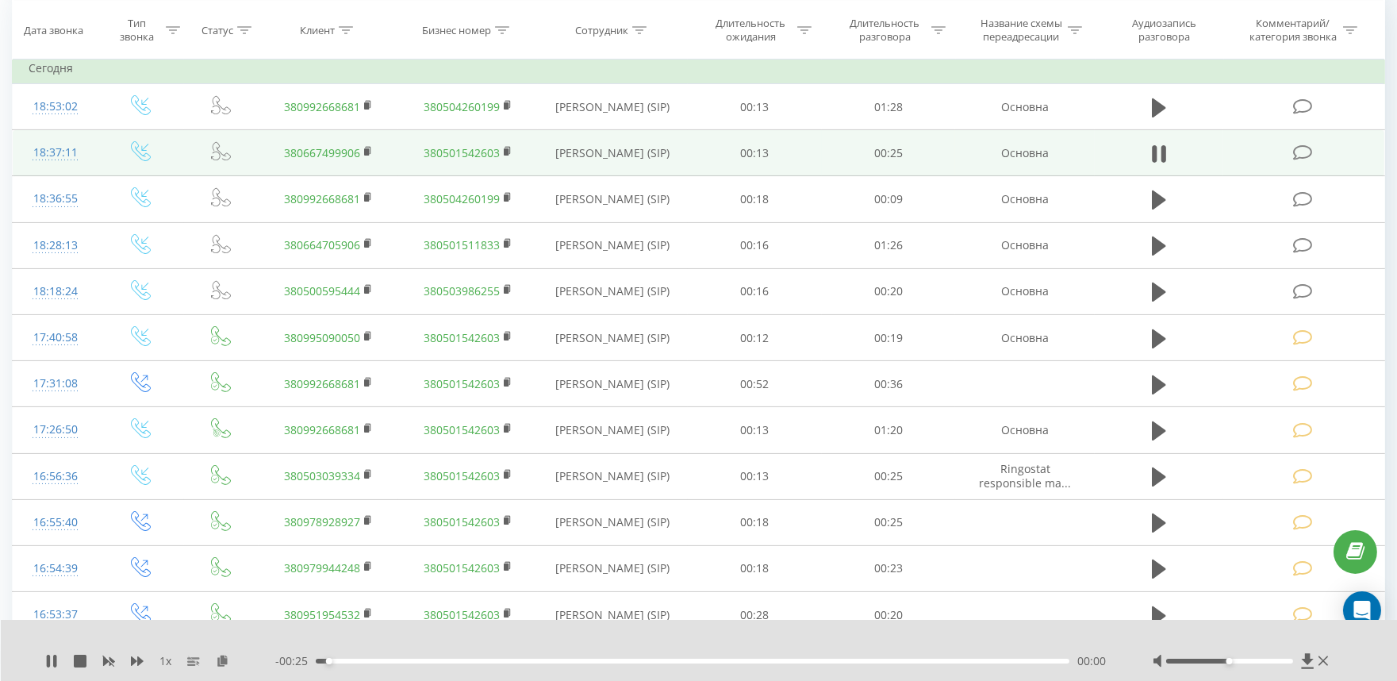
click at [598, 662] on div "00:00" at bounding box center [693, 661] width 754 height 5
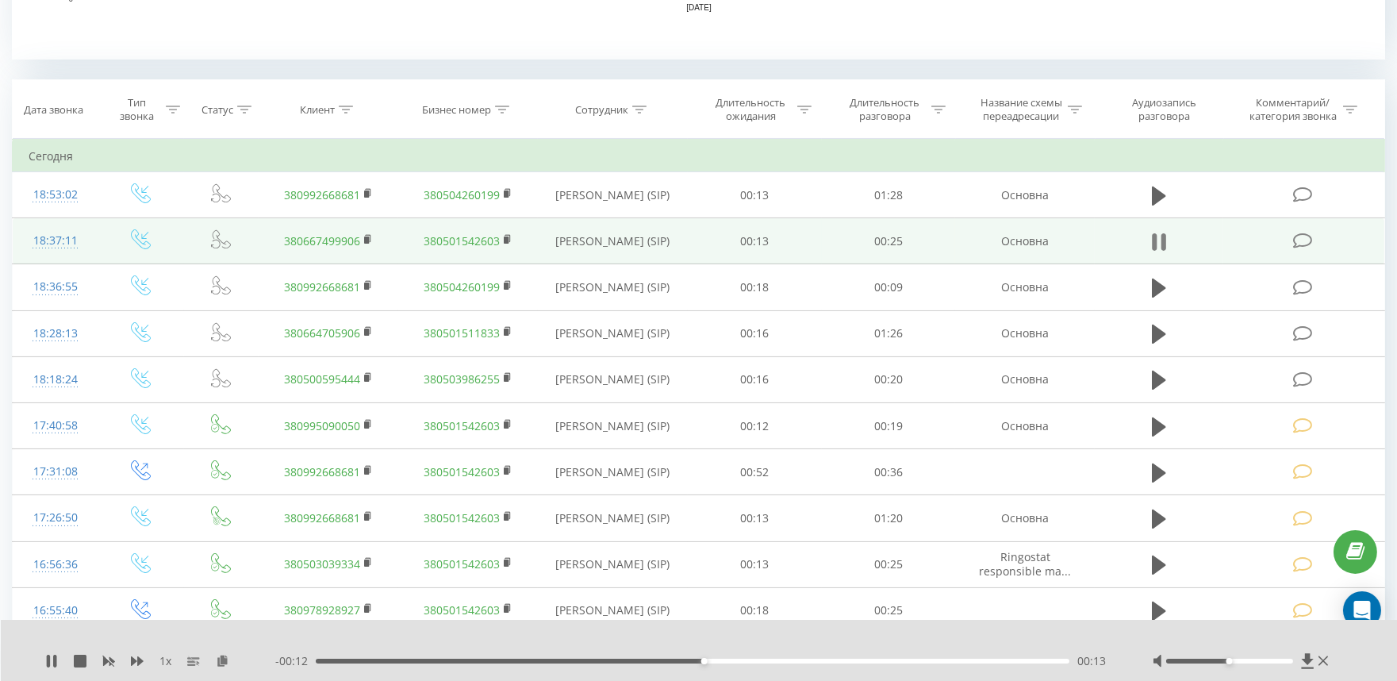
click at [1170, 242] on button at bounding box center [1159, 242] width 24 height 24
click at [1302, 239] on icon at bounding box center [1303, 241] width 20 height 17
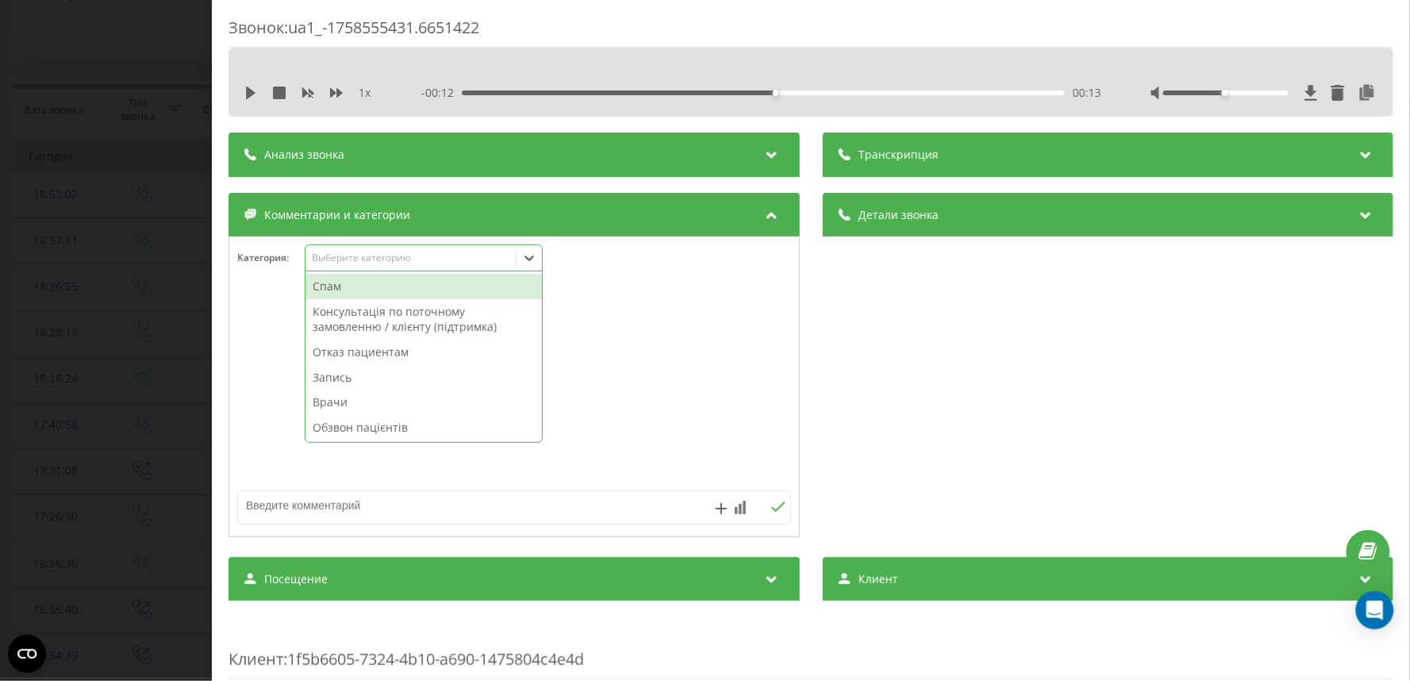
click at [352, 252] on div "Выберите категорию" at bounding box center [410, 258] width 198 height 13
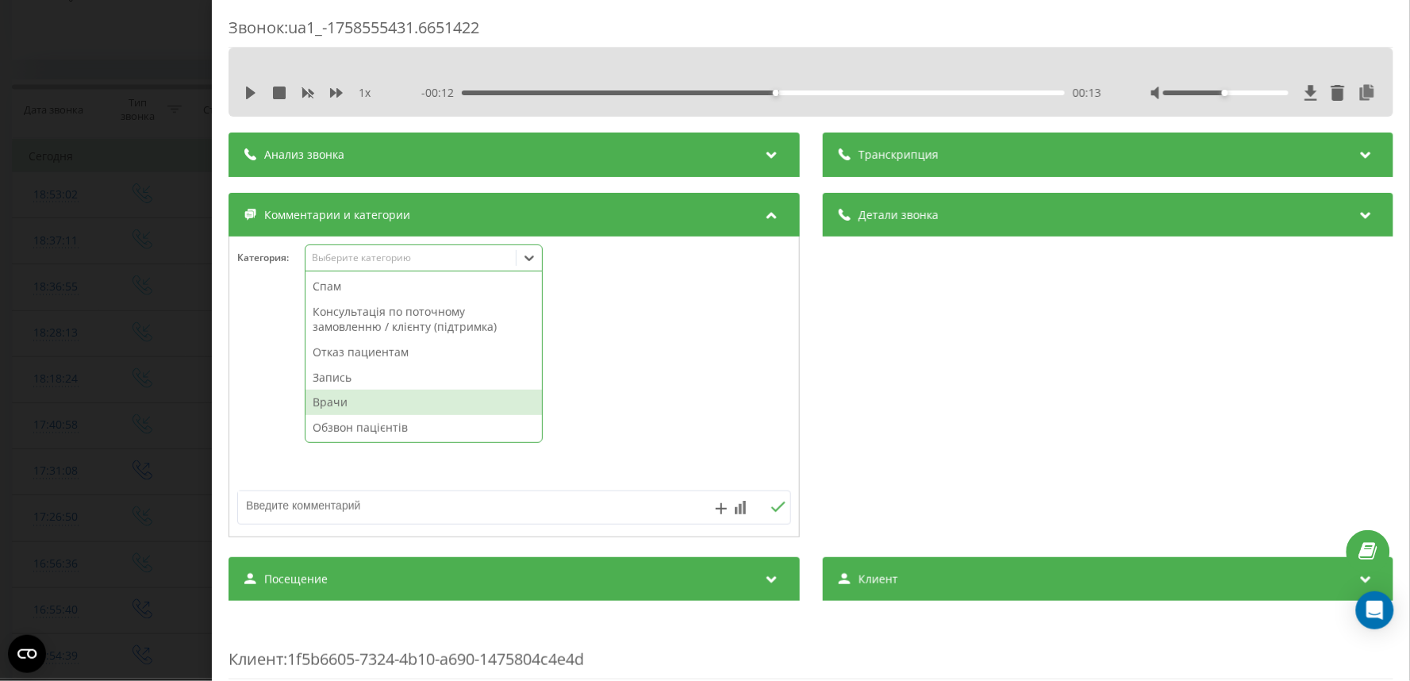
click at [355, 398] on div "Врачи" at bounding box center [424, 402] width 236 height 25
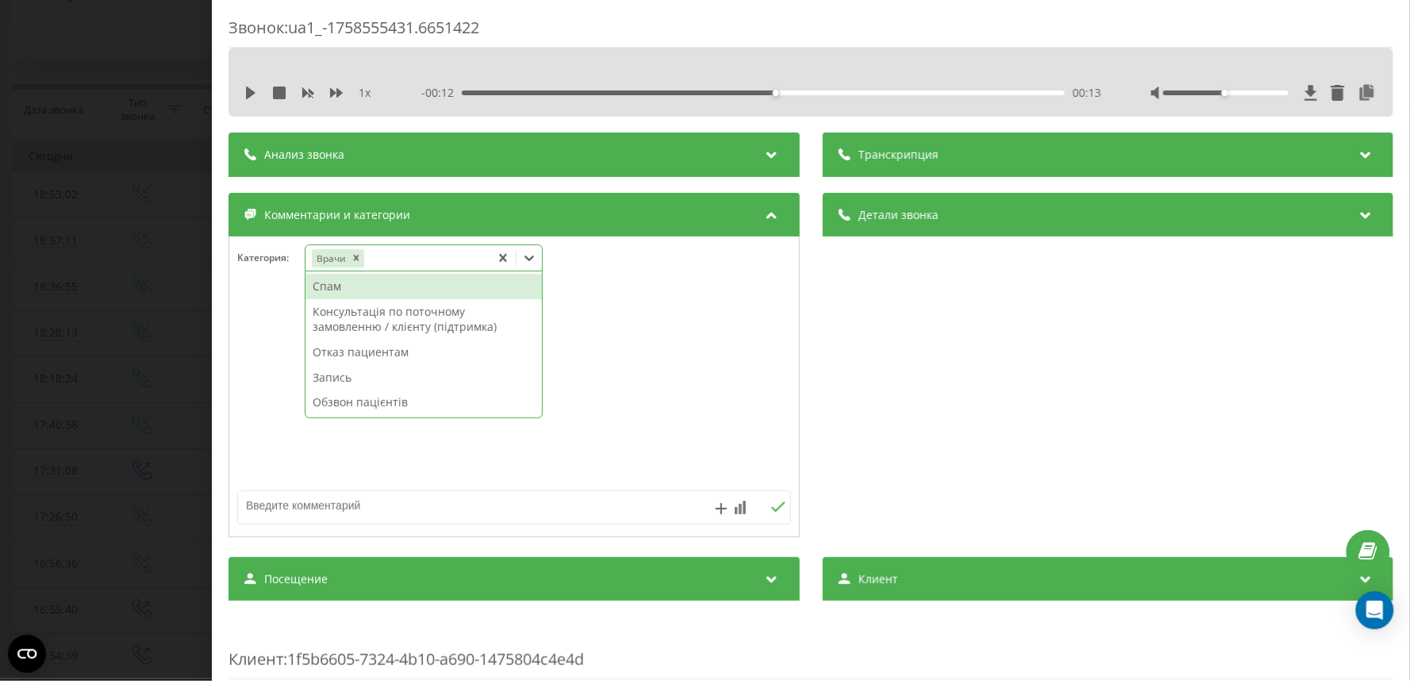
click at [99, 346] on div "Звонок : ua1_-1758555431.6651422 1 x - 00:12 00:13 00:13 Транскрипция Для анали…" at bounding box center [705, 340] width 1410 height 681
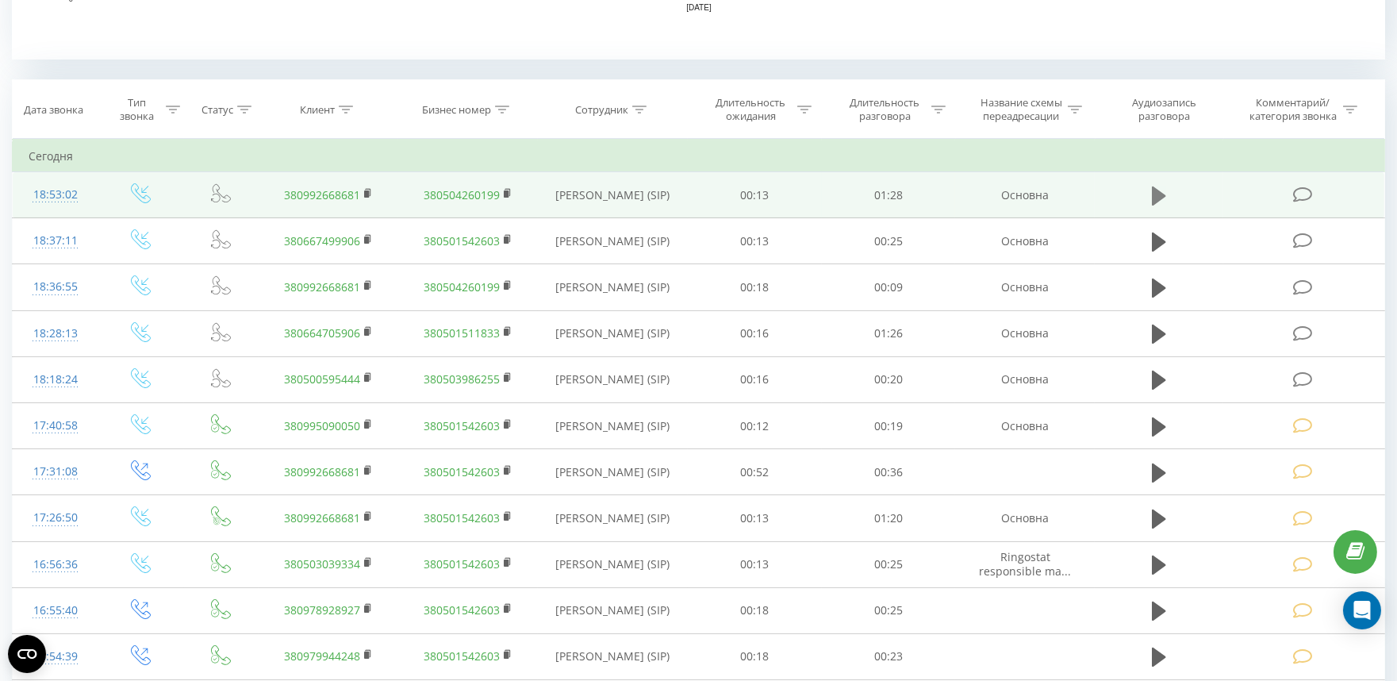
click at [1157, 195] on icon at bounding box center [1159, 195] width 14 height 19
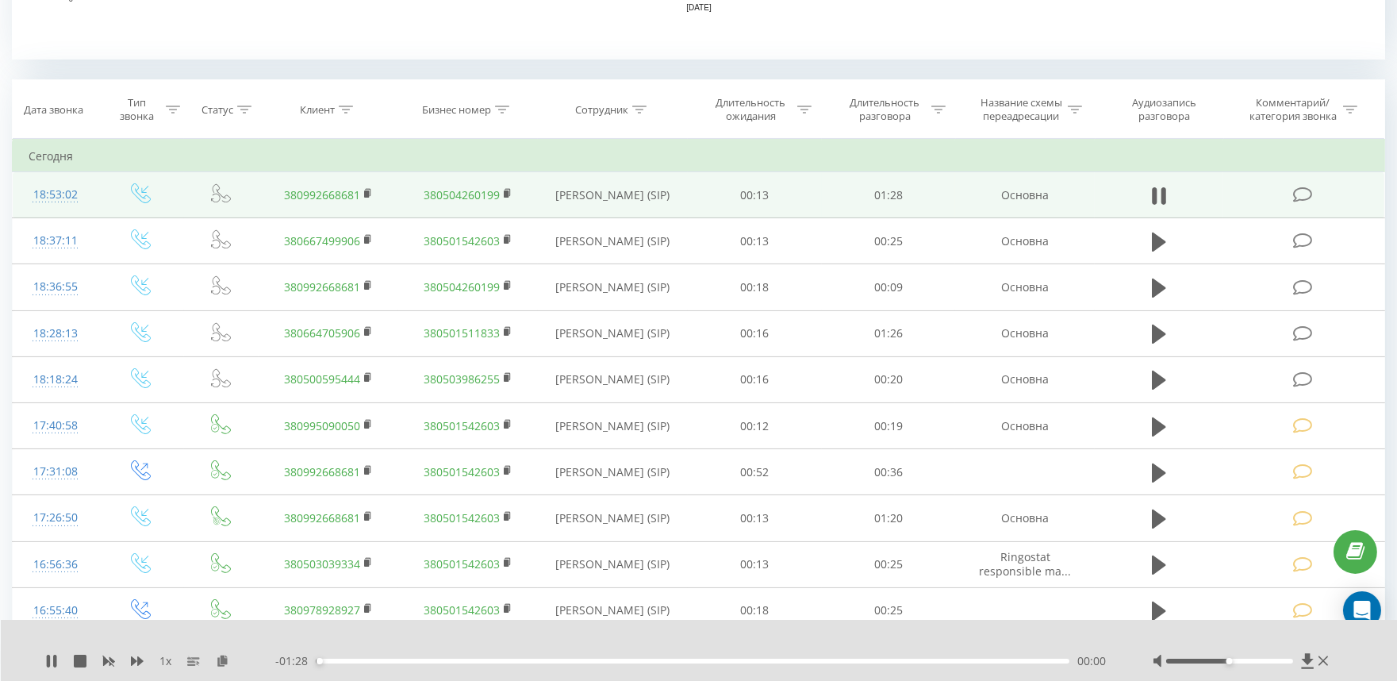
click at [554, 663] on div "00:00" at bounding box center [693, 661] width 754 height 5
click at [1301, 191] on icon at bounding box center [1303, 194] width 20 height 17
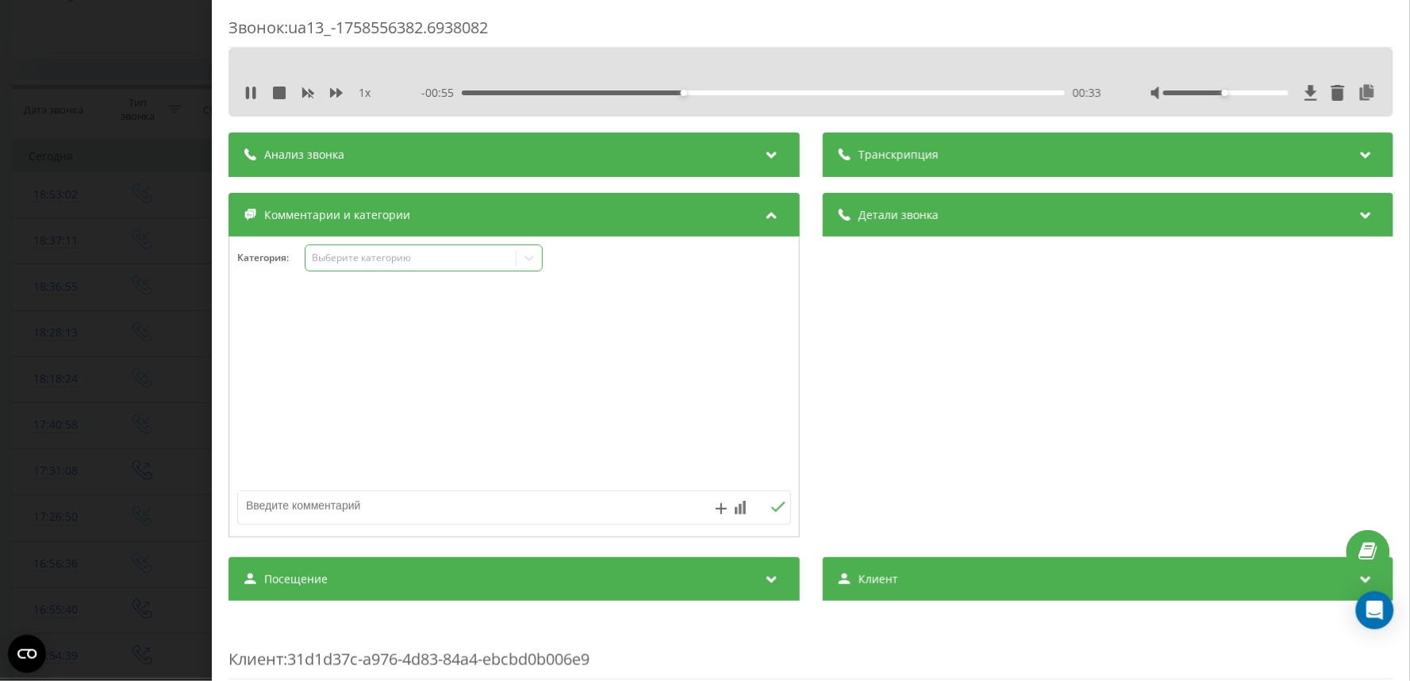
click at [356, 271] on div "Выберите категорию" at bounding box center [424, 257] width 238 height 27
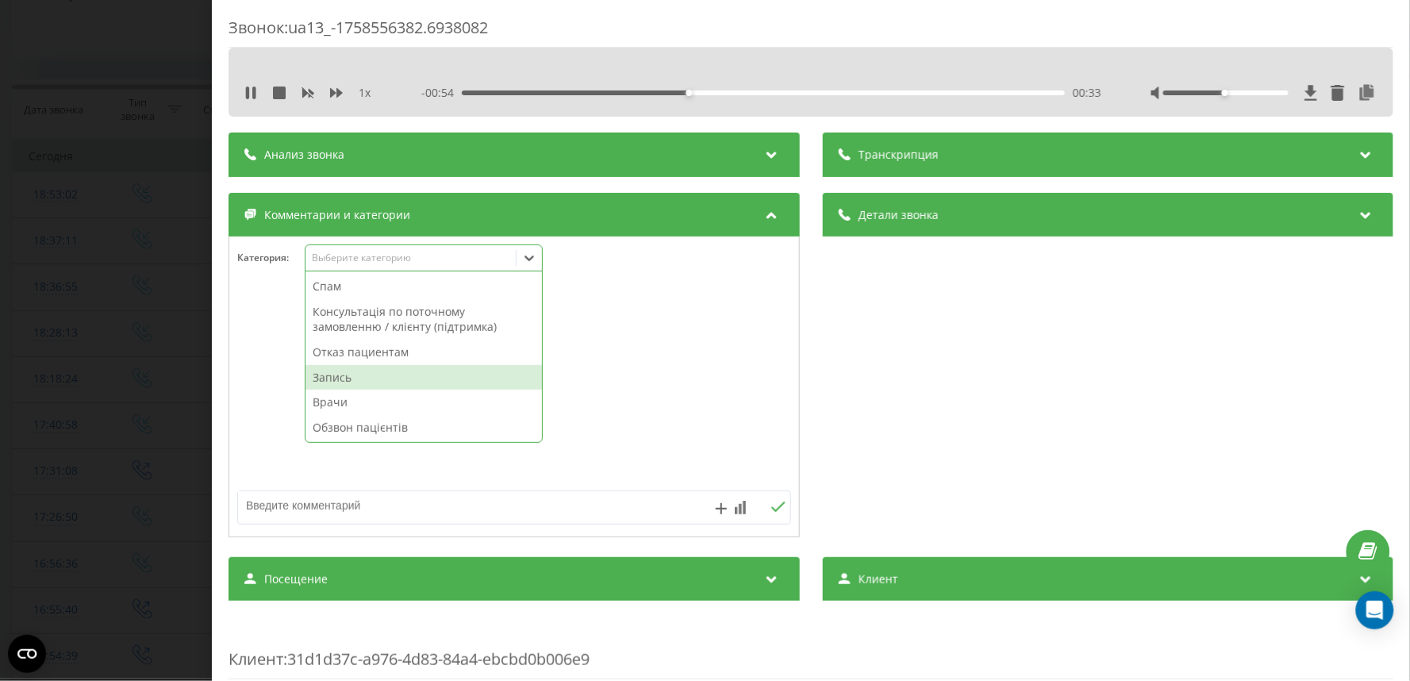
click at [352, 377] on div "Запись" at bounding box center [424, 377] width 236 height 25
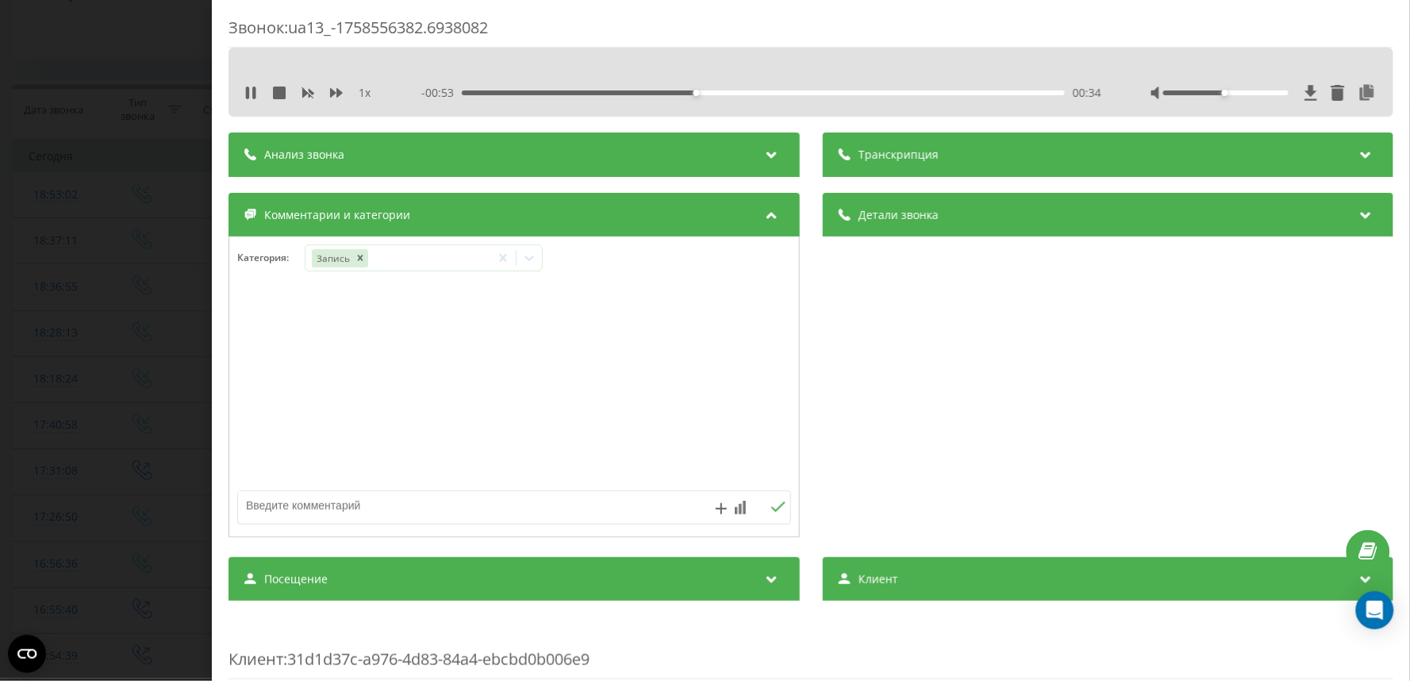
click at [135, 367] on div "Звонок : ua13_-1758556382.6938082 1 x - 00:53 00:34 00:34 Транскрипция Для анал…" at bounding box center [705, 340] width 1410 height 681
